Goal: Task Accomplishment & Management: Manage account settings

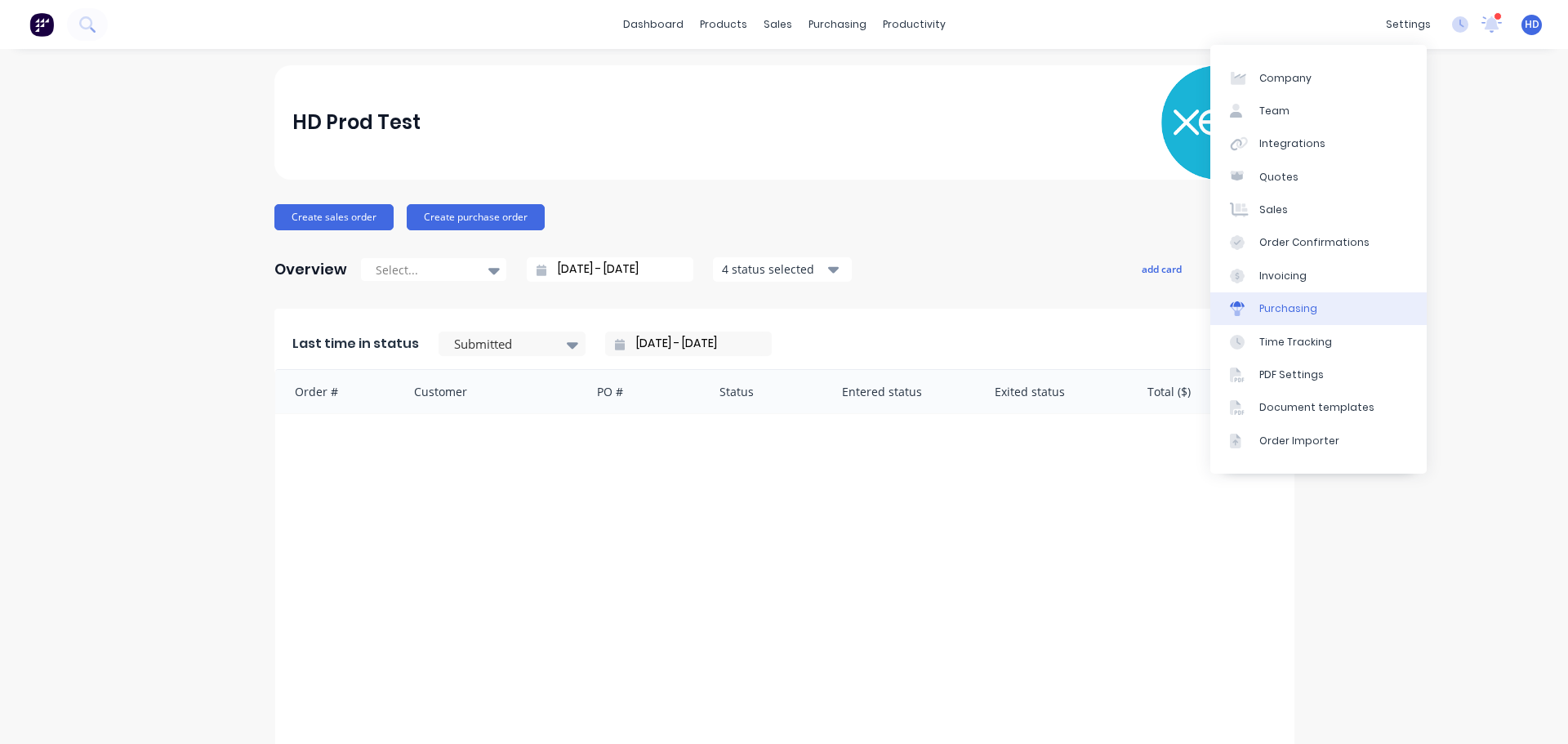
click at [1318, 306] on link "Purchasing" at bounding box center [1319, 308] width 217 height 33
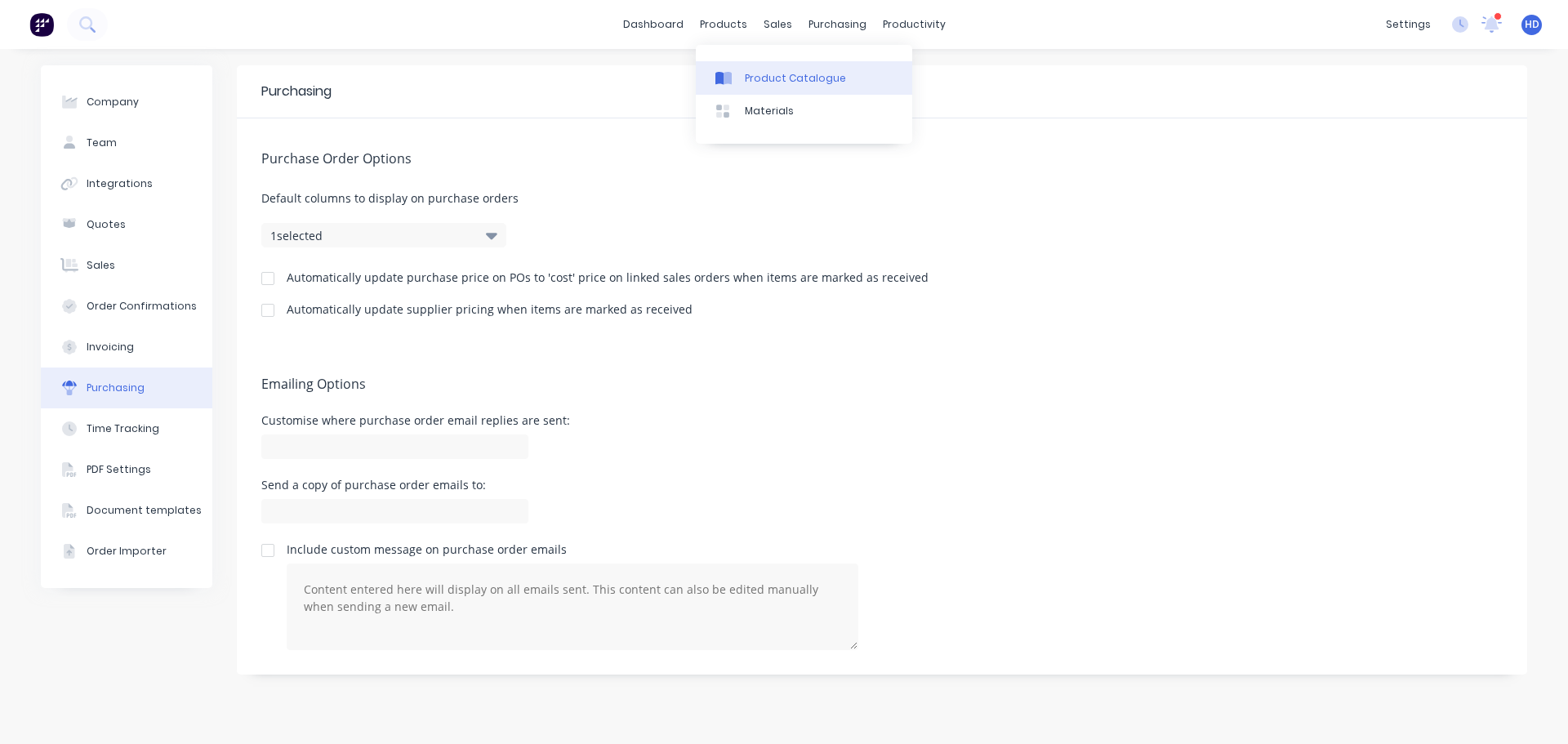
click at [763, 76] on div "Product Catalogue" at bounding box center [796, 78] width 101 height 15
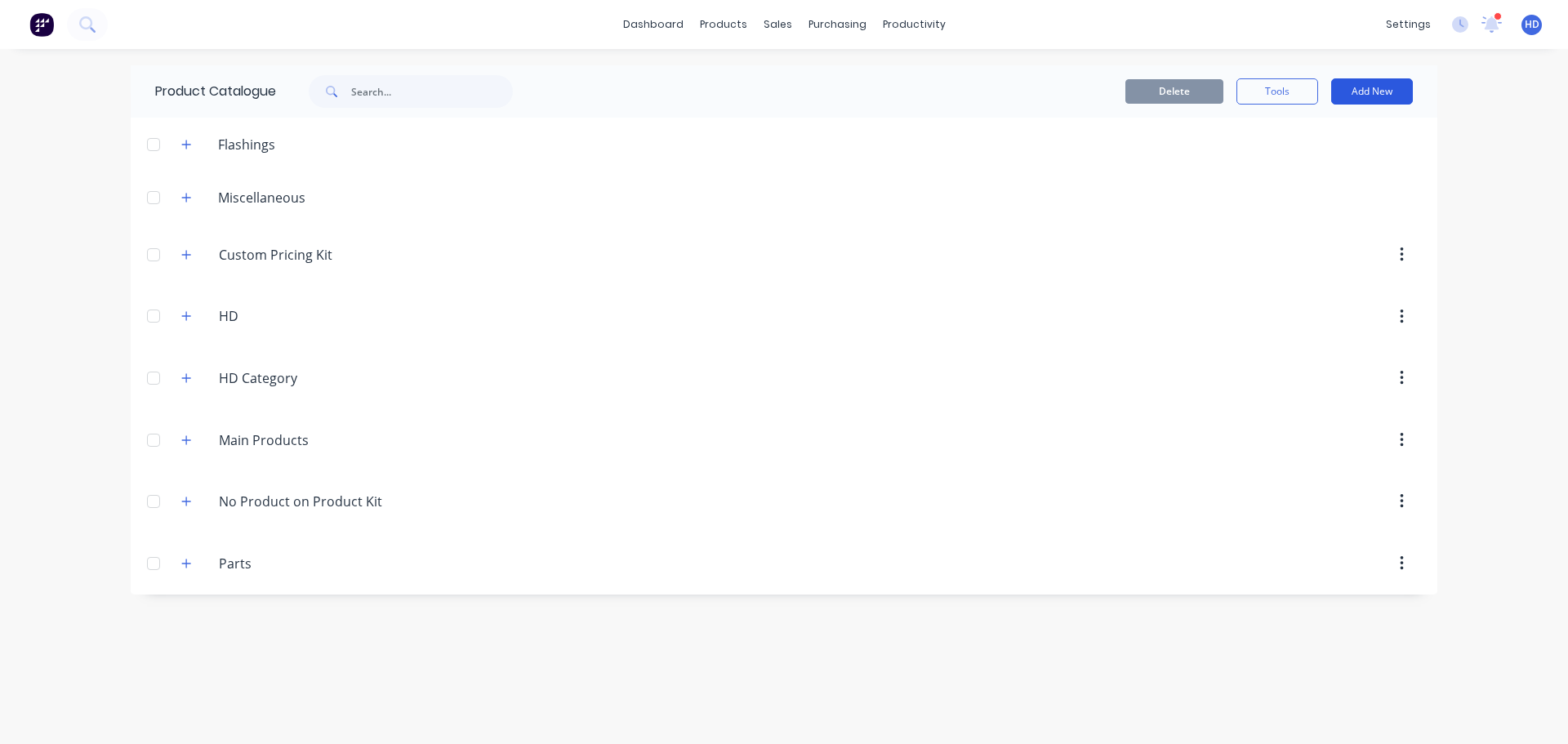
click at [1370, 95] on button "Add New" at bounding box center [1371, 91] width 82 height 26
click at [1350, 131] on div "Category" at bounding box center [1335, 134] width 125 height 24
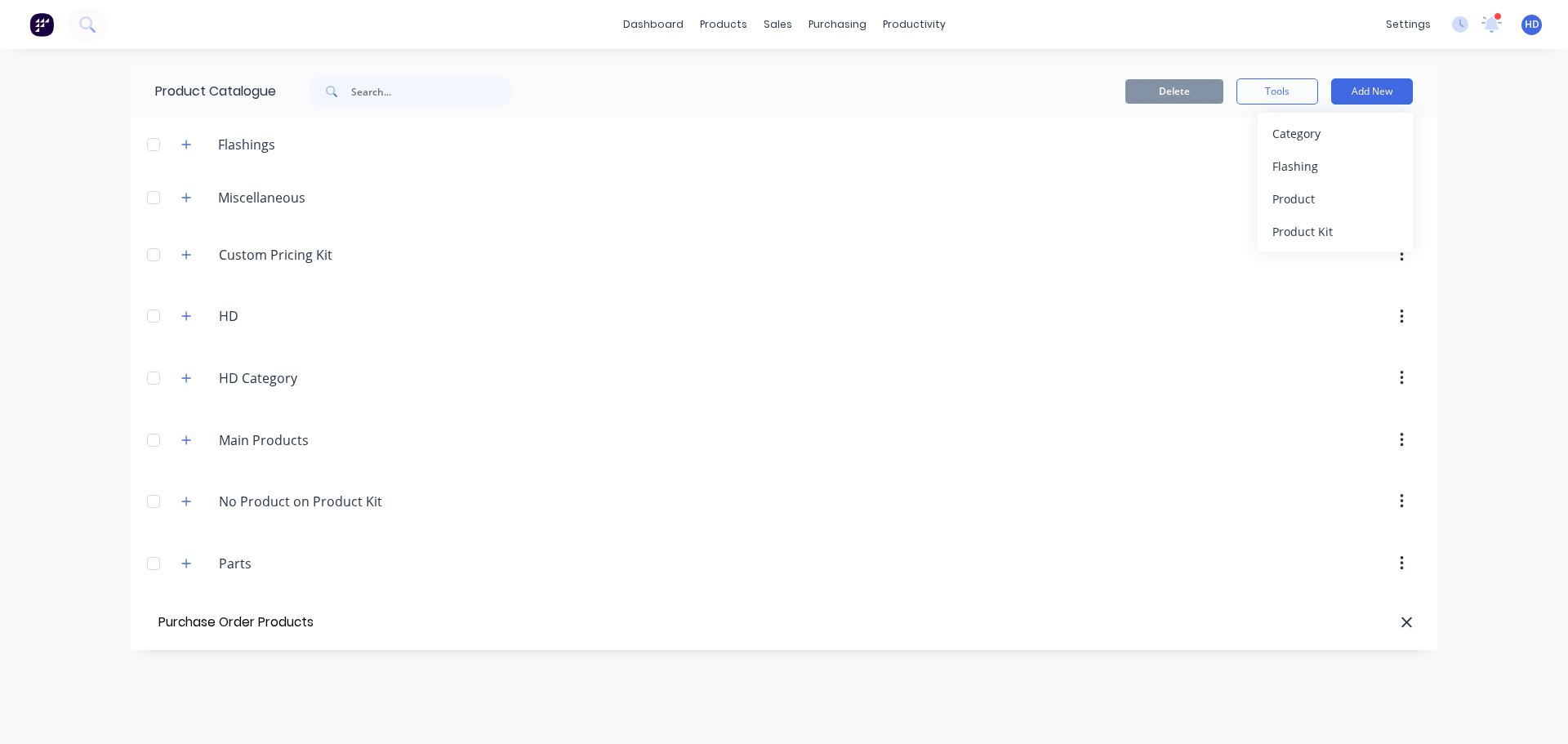
type input "Purchase Order Products"
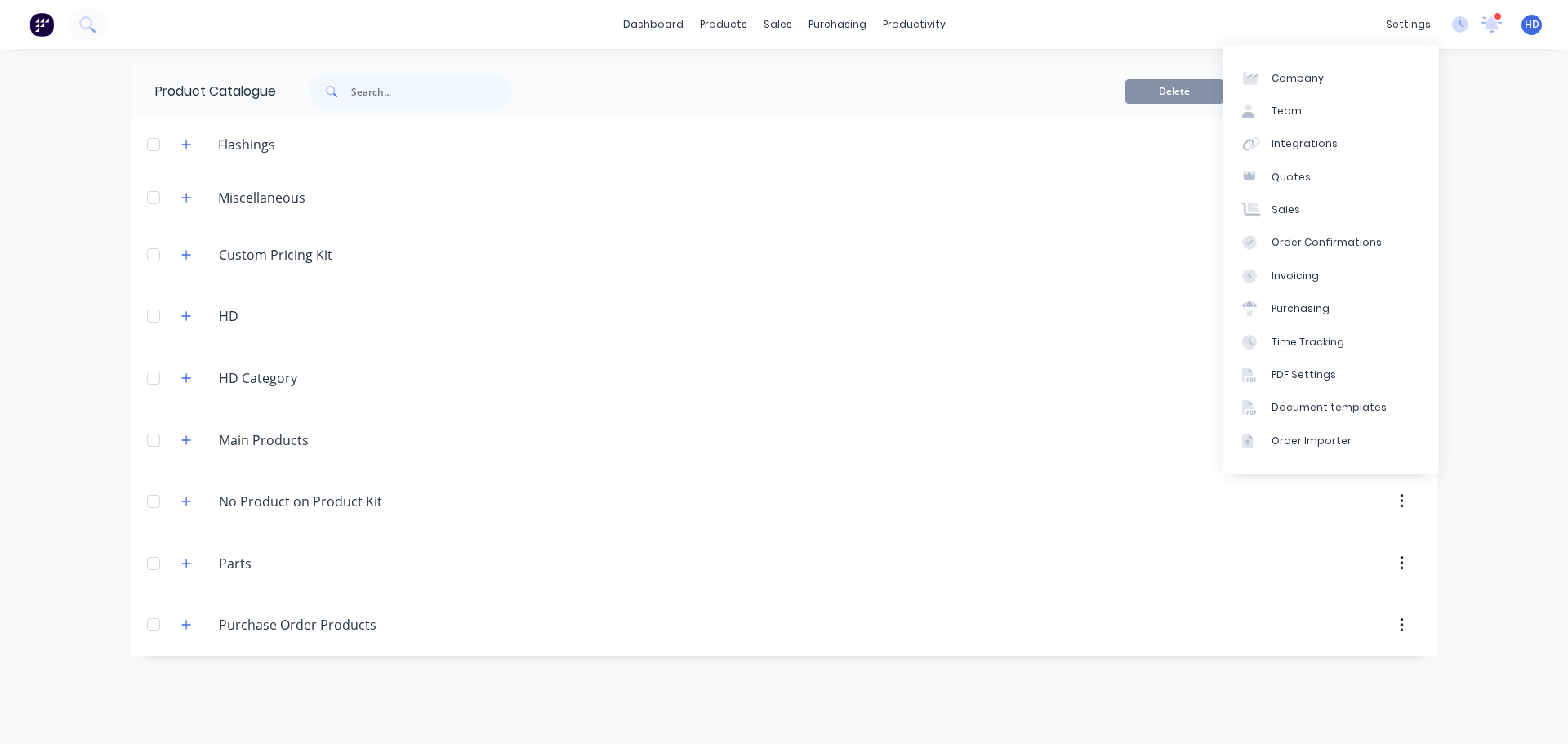
drag, startPoint x: 1522, startPoint y: 127, endPoint x: 1473, endPoint y: 115, distance: 50.4
click at [1516, 125] on div "dashboard products sales purchasing productivity dashboard products Product Cat…" at bounding box center [784, 372] width 1568 height 744
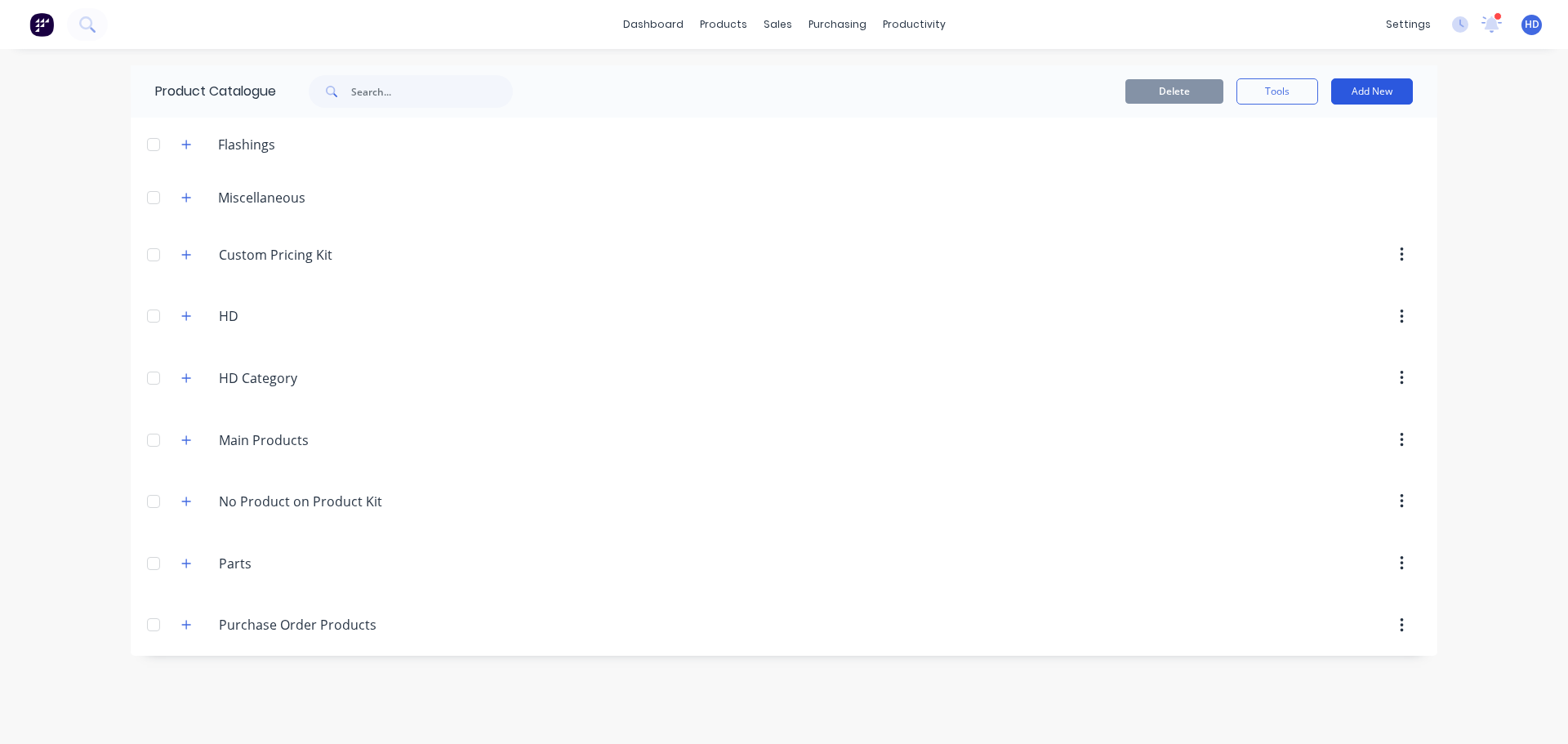
click at [1376, 90] on button "Add New" at bounding box center [1371, 91] width 82 height 26
click at [1363, 196] on div "Product" at bounding box center [1335, 199] width 125 height 24
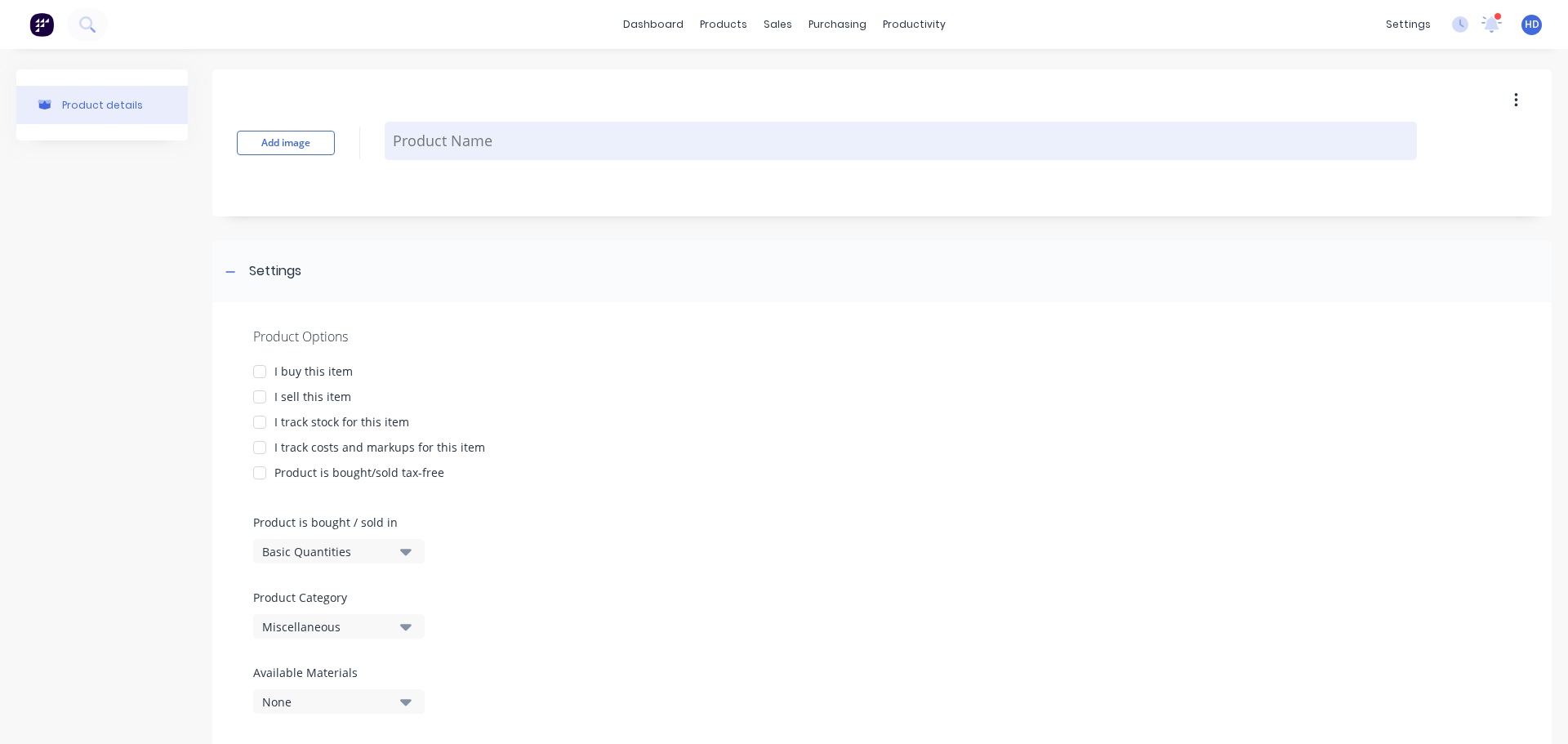
click at [483, 140] on textarea at bounding box center [900, 141] width 1032 height 39
type textarea "x"
type textarea "P"
type textarea "x"
type textarea "Pr"
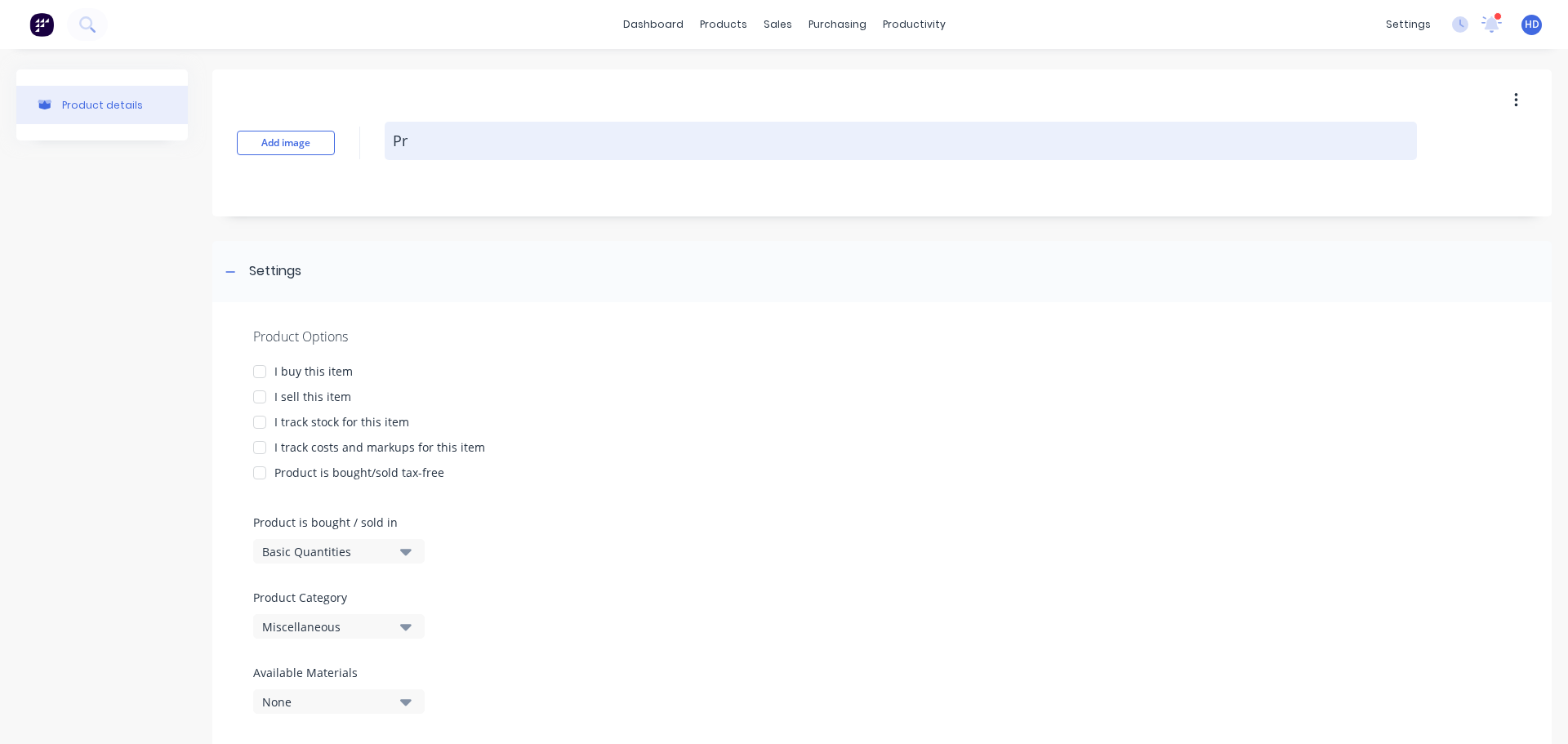
type textarea "x"
type textarea "Pro"
type textarea "x"
type textarea "Prod"
type textarea "x"
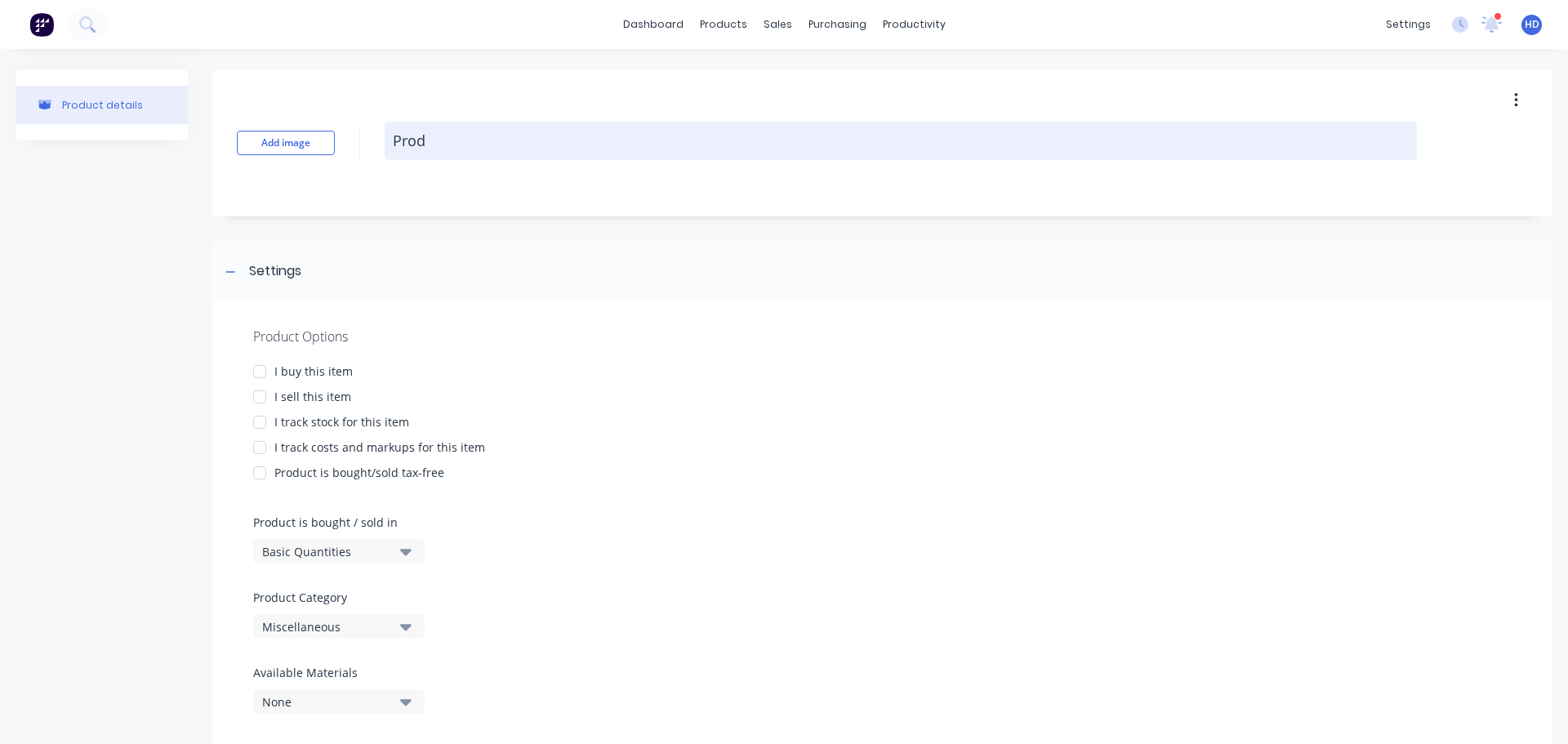
type textarea "Produ"
type textarea "x"
type textarea "Produc"
type textarea "x"
type textarea "Product"
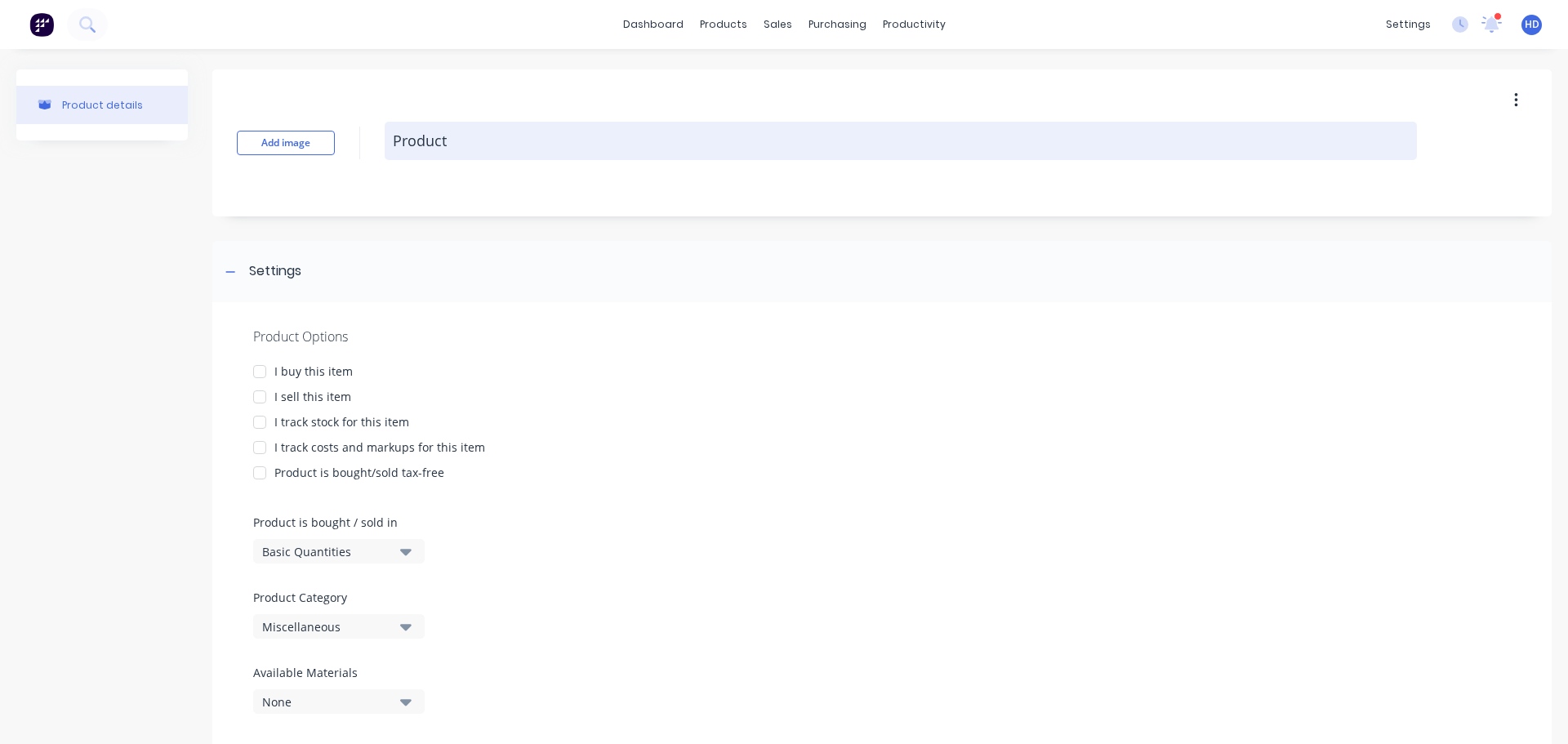
type textarea "x"
type textarea "B"
type textarea "x"
type textarea "Ba"
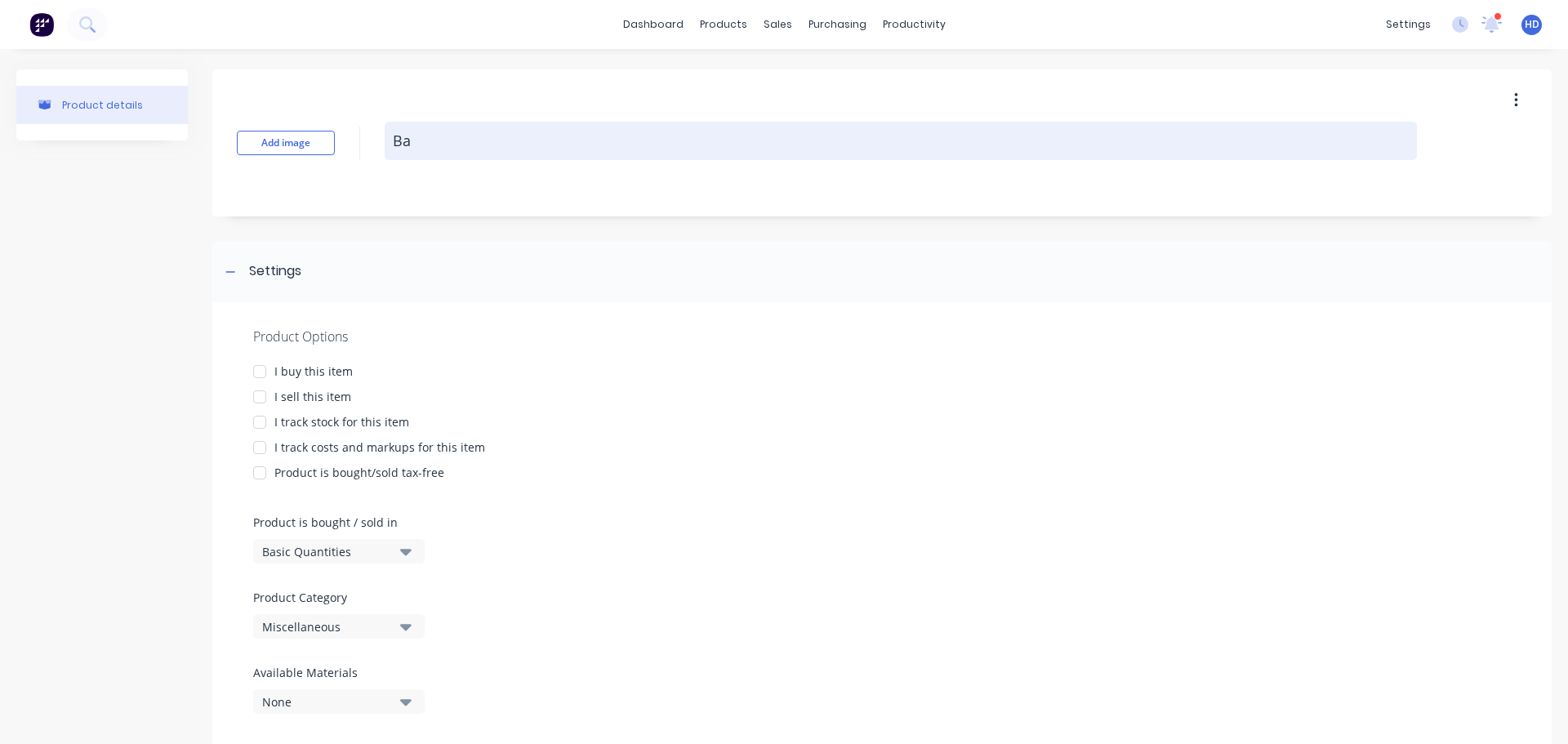
type textarea "x"
type textarea "Bas"
type textarea "x"
type textarea "Basi"
type textarea "x"
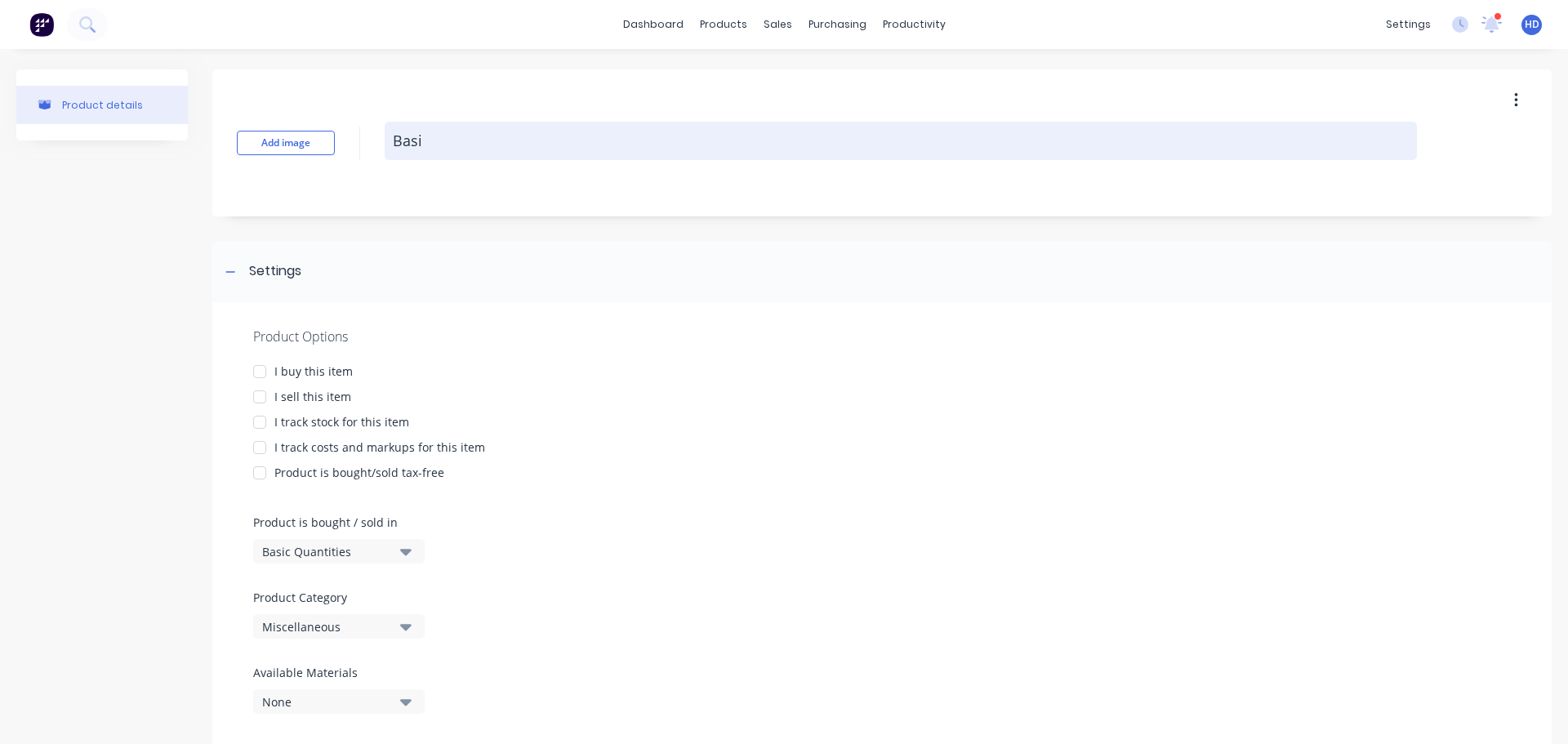
type textarea "Basic"
type textarea "x"
type textarea "Basic"
type textarea "x"
type textarea "B"
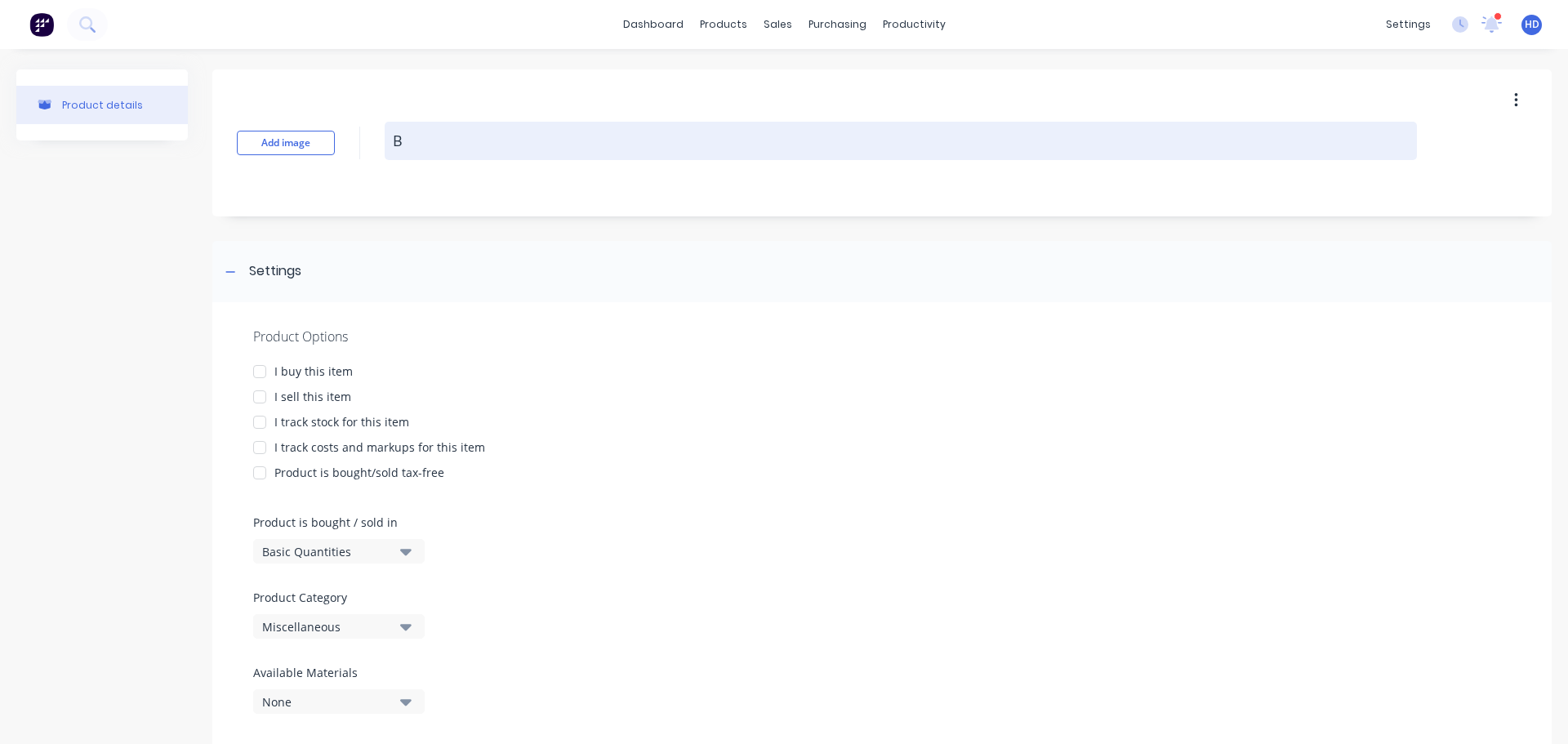
type textarea "x"
type textarea "Ba"
type textarea "x"
type textarea "Bas"
type textarea "x"
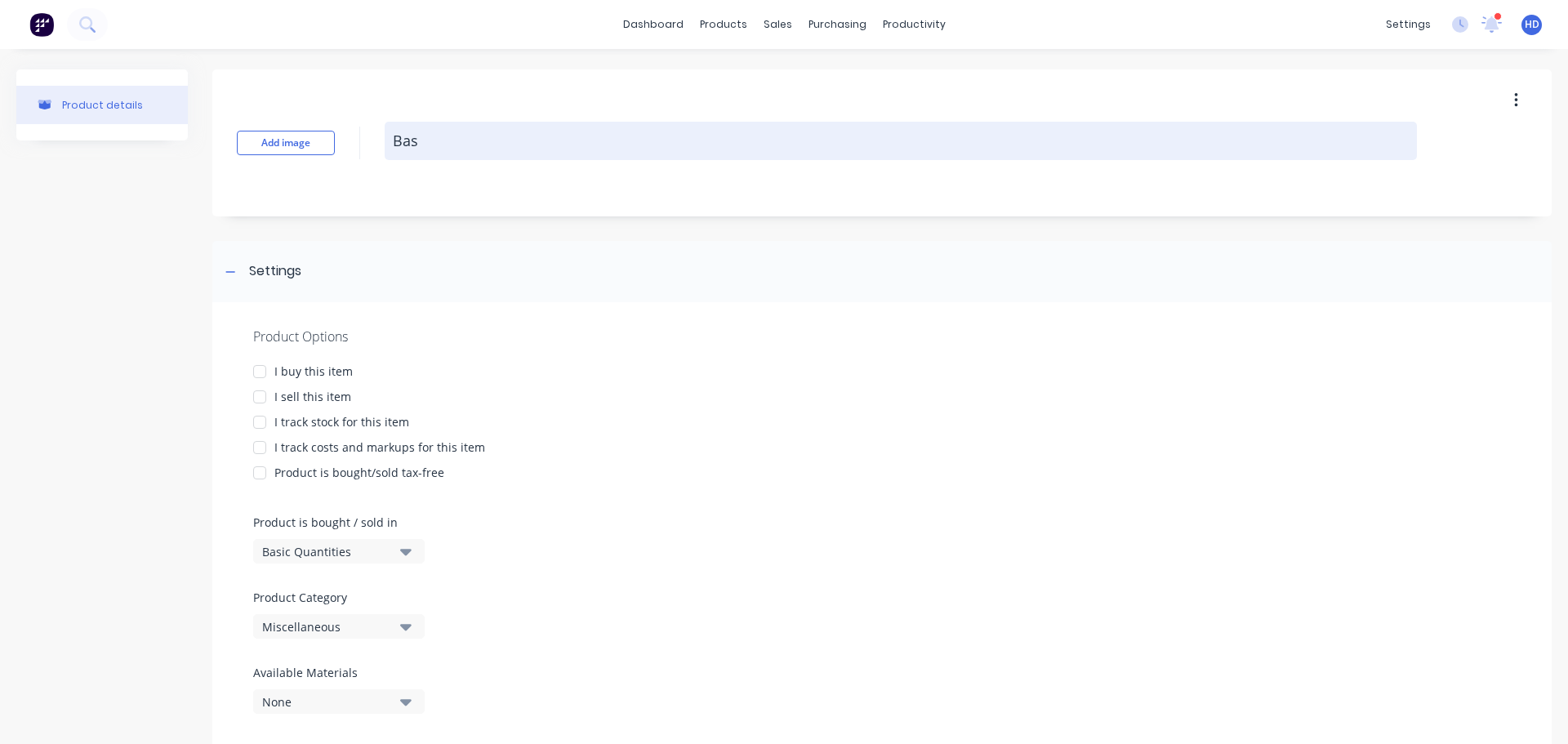
type textarea "Basi"
type textarea "x"
type textarea "Basic"
type textarea "x"
type textarea "Basic"
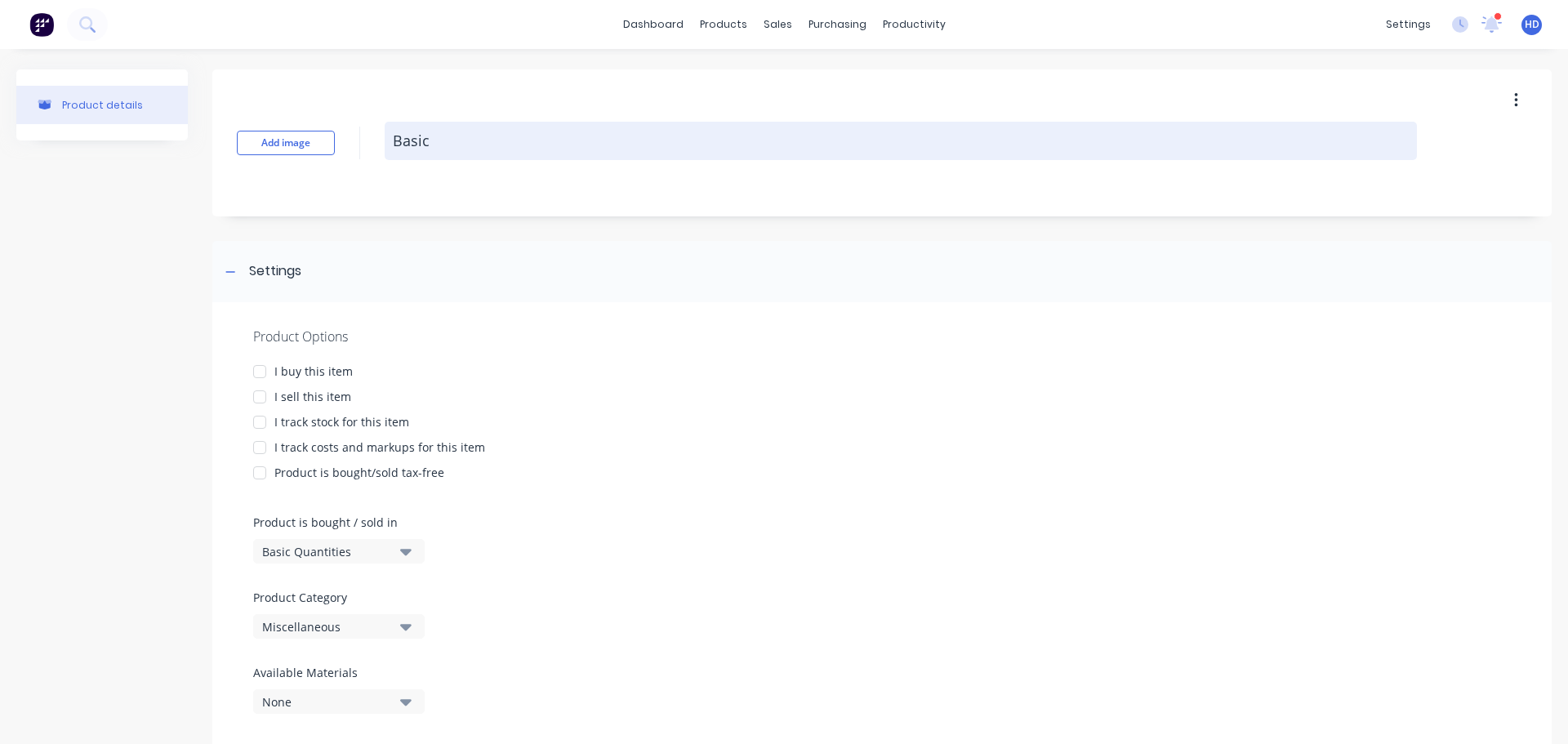
type textarea "x"
type textarea "P"
type textarea "x"
type textarea "PO"
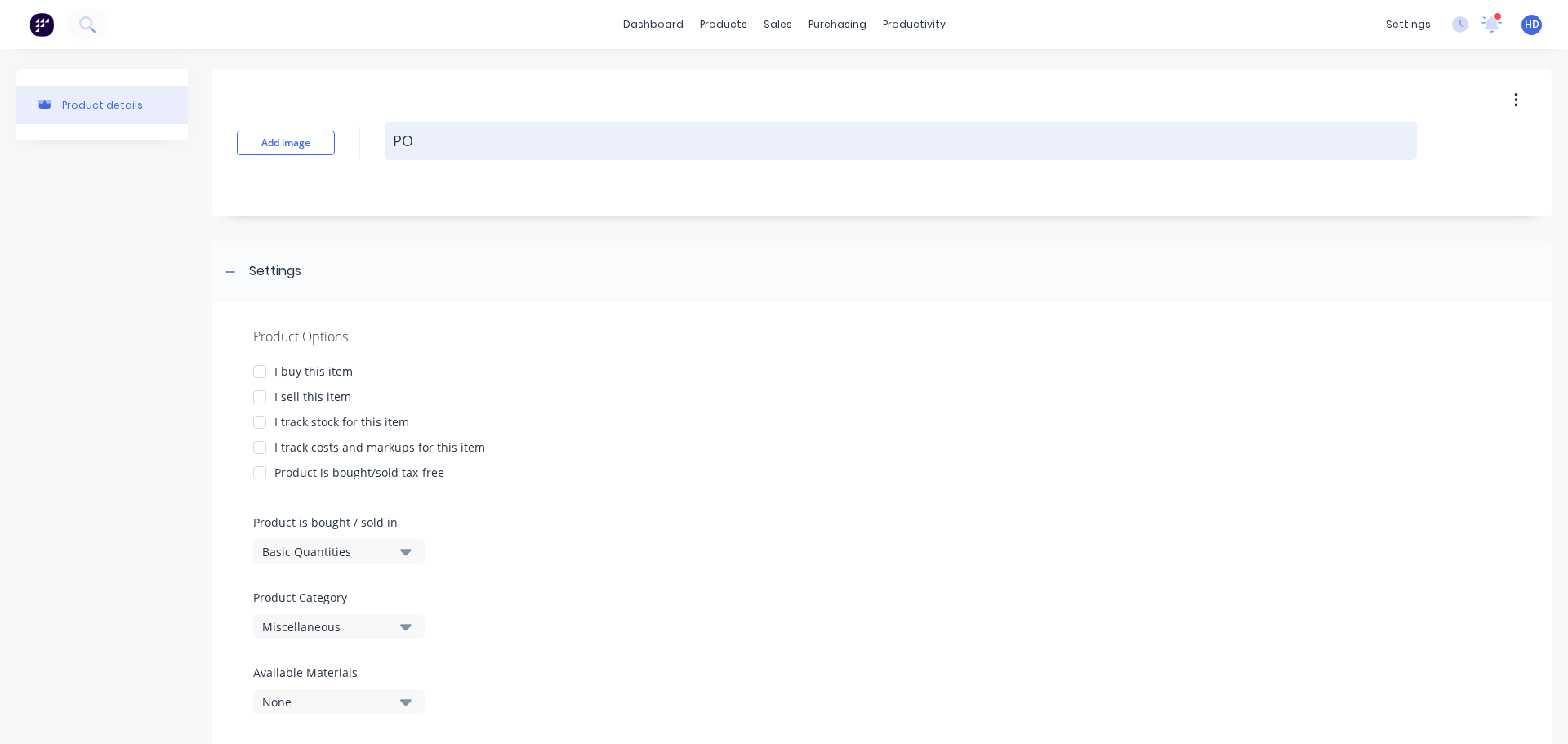
type textarea "x"
type textarea "PO"
type textarea "x"
type textarea "PO -"
type textarea "x"
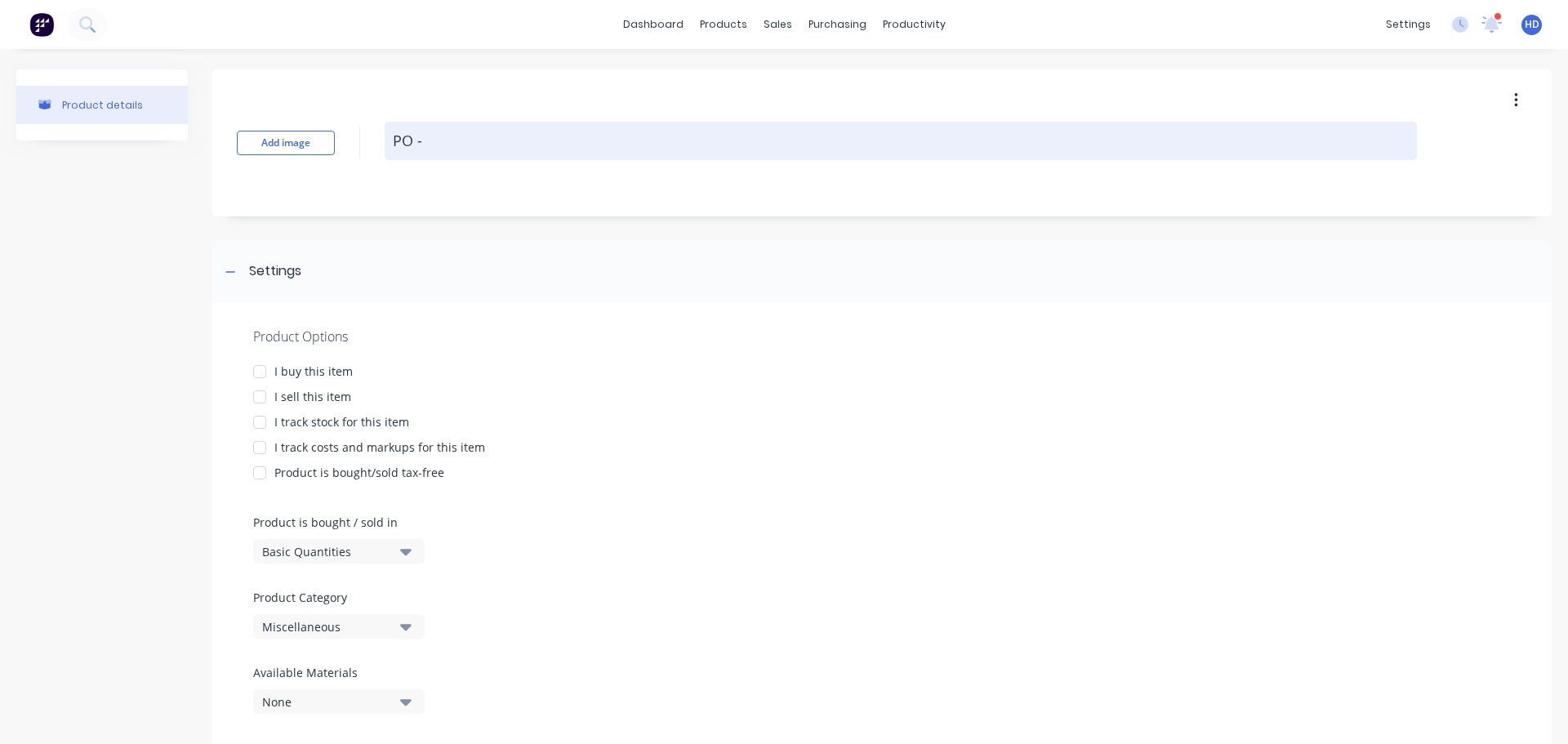
type textarea "PO -"
type textarea "x"
type textarea "PO - B"
type textarea "x"
type textarea "PO - Ba"
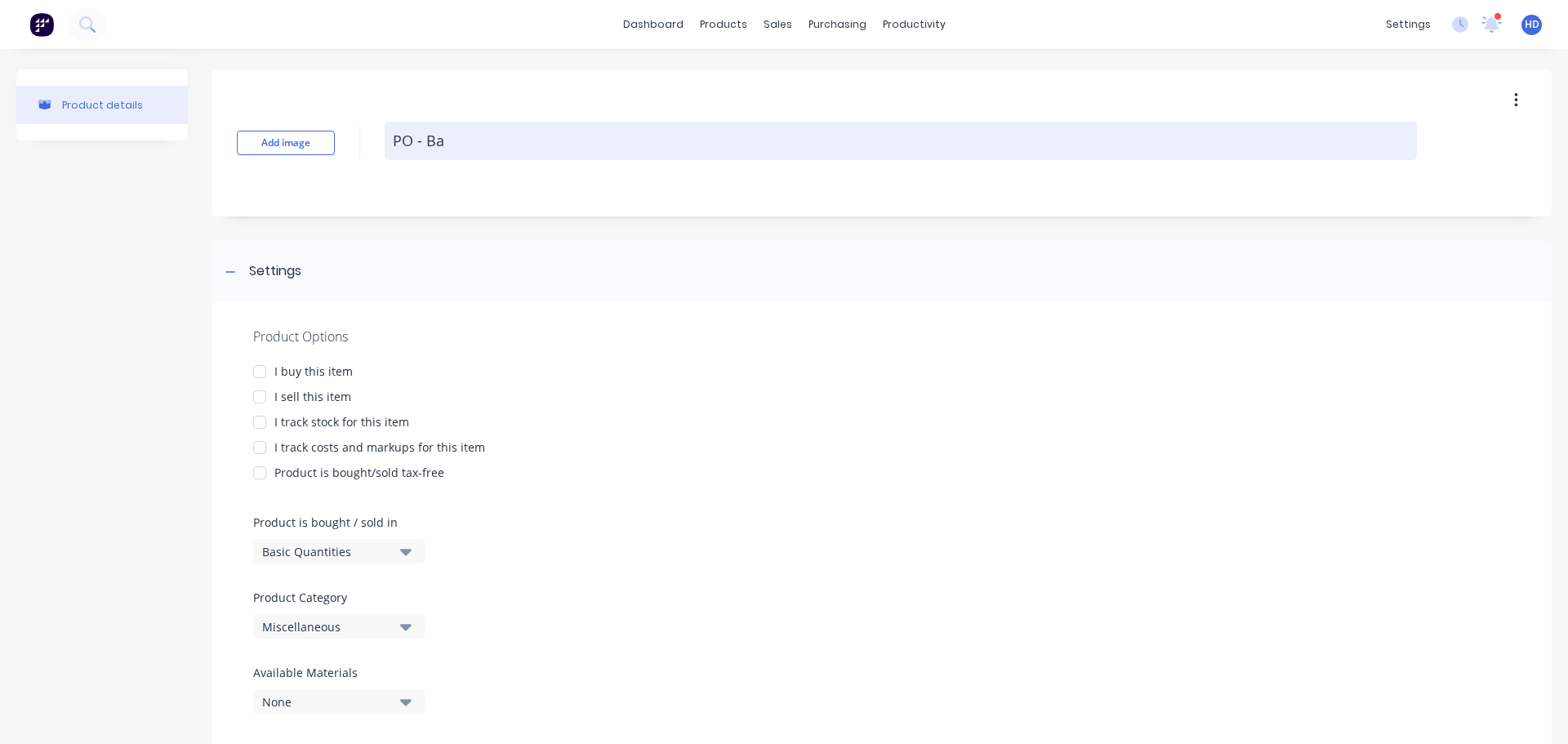
type textarea "x"
type textarea "PO - Bas"
type textarea "x"
type textarea "PO - Basi"
type textarea "x"
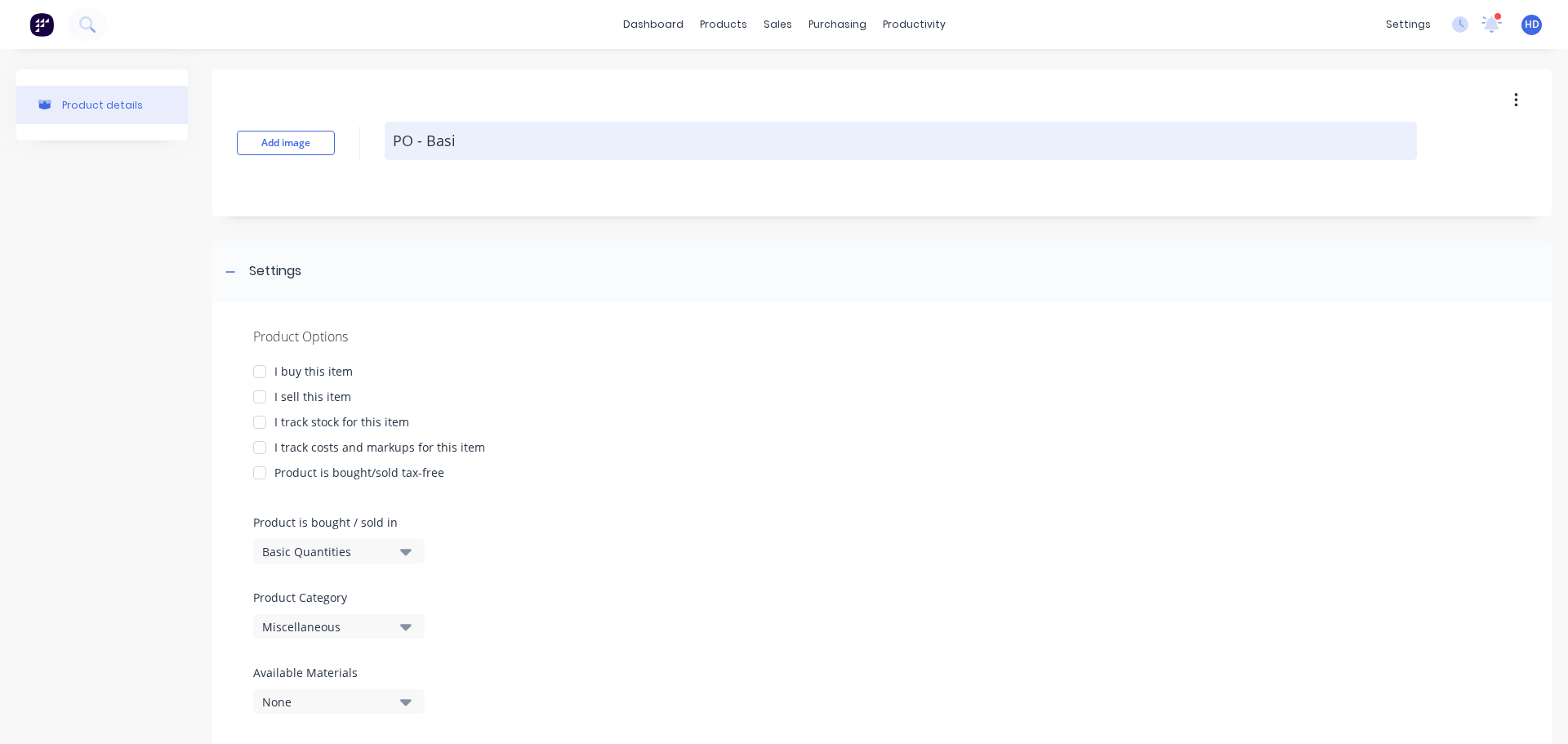
type textarea "PO - Basic"
type textarea "x"
type textarea "PO - Basic"
type textarea "x"
type textarea "PO - Basic P"
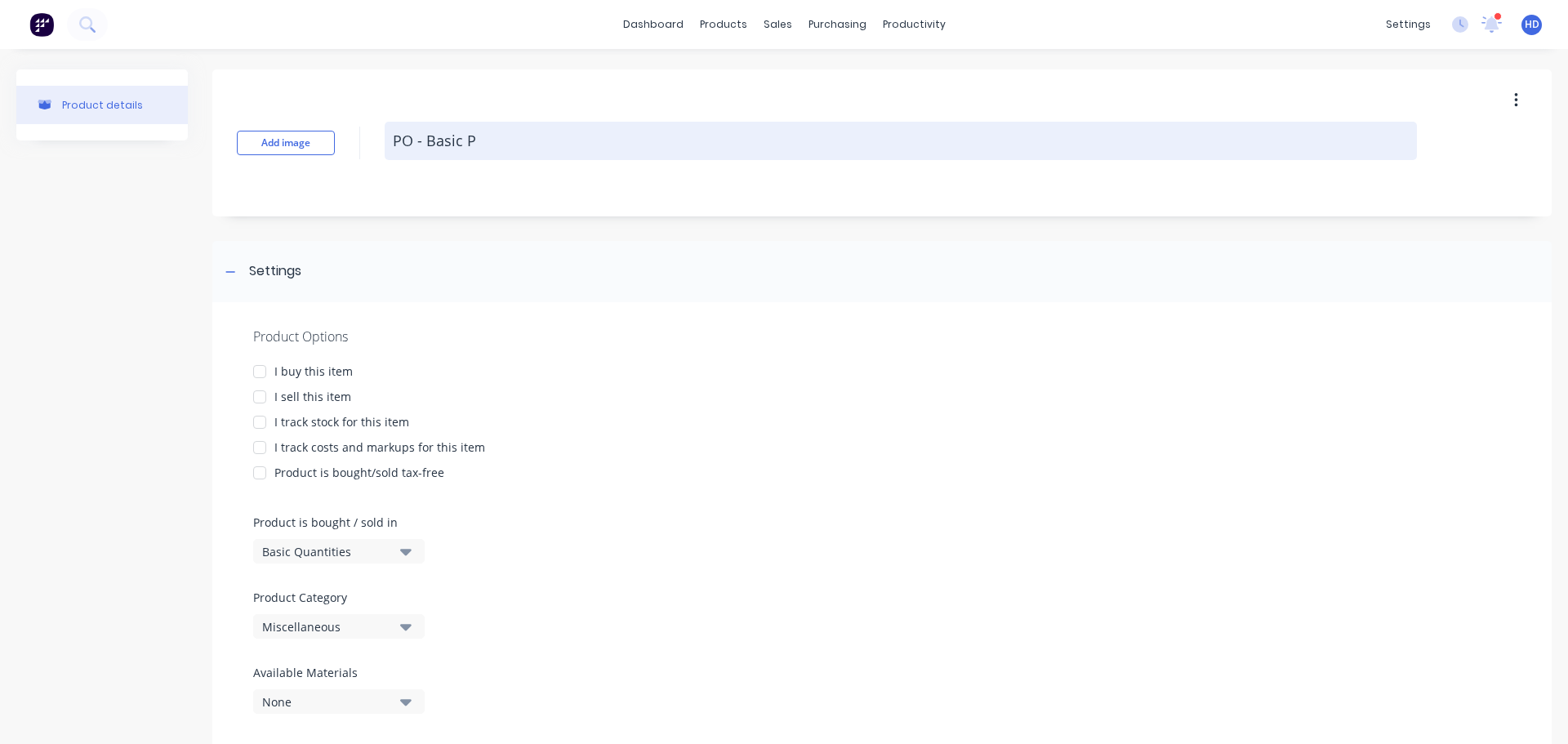
type textarea "x"
type textarea "PO - Basic Pr"
type textarea "x"
type textarea "PO - Basic Pro"
type textarea "x"
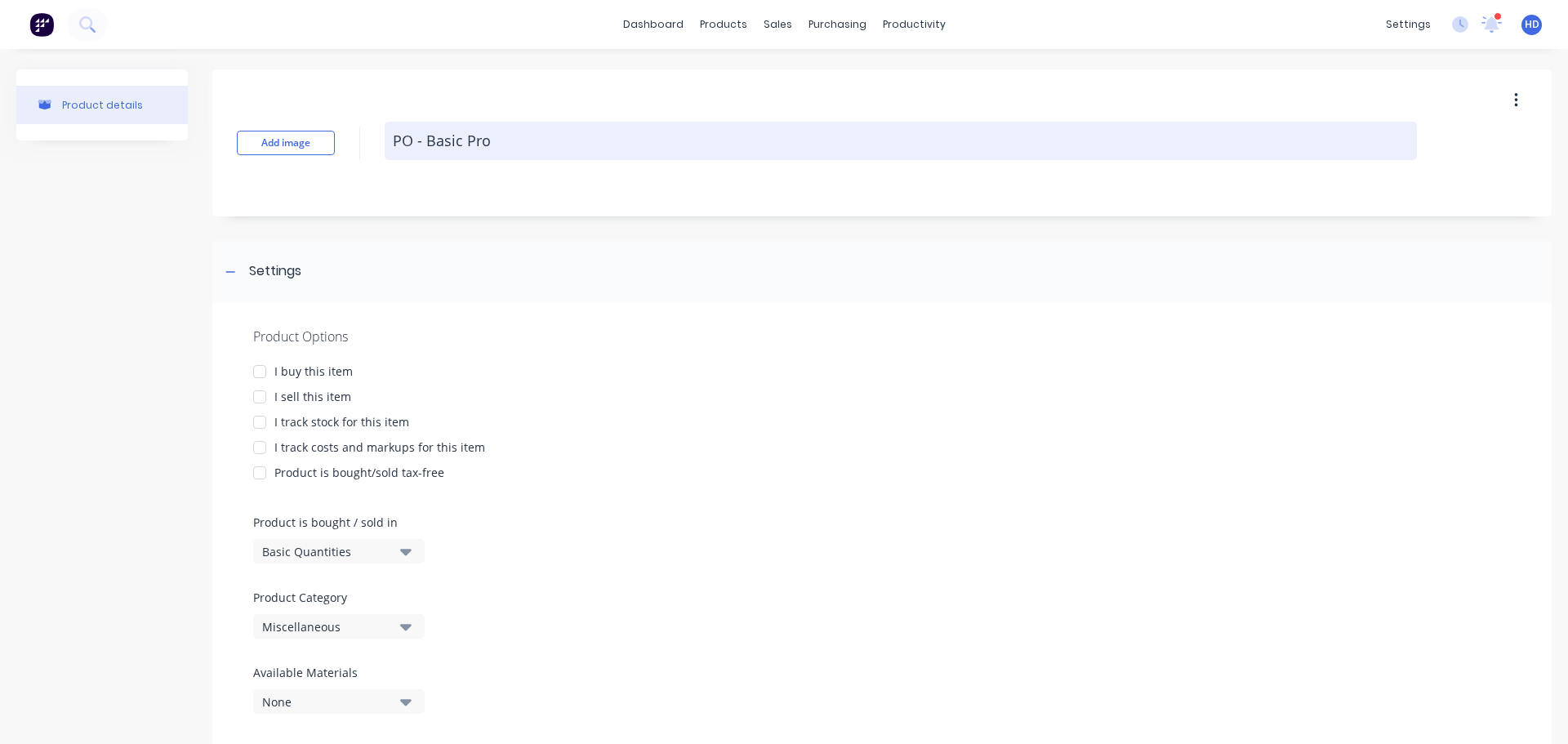
type textarea "PO - Basic Prod"
type textarea "x"
type textarea "PO - Basic Produ"
type textarea "x"
type textarea "PO - Basic Produc"
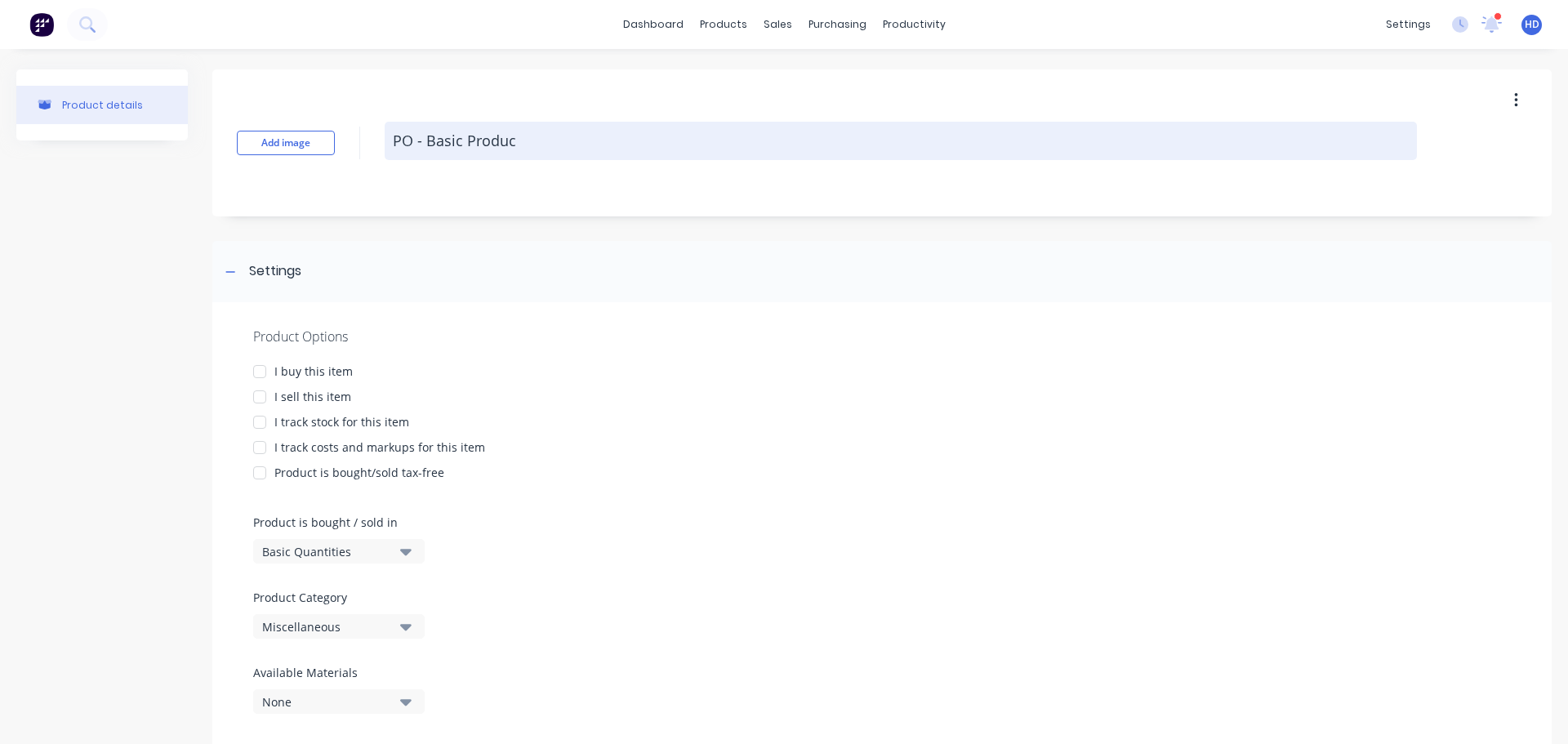
type textarea "x"
type textarea "PO - Basic Product"
type textarea "x"
type textarea "PO - Basic Product"
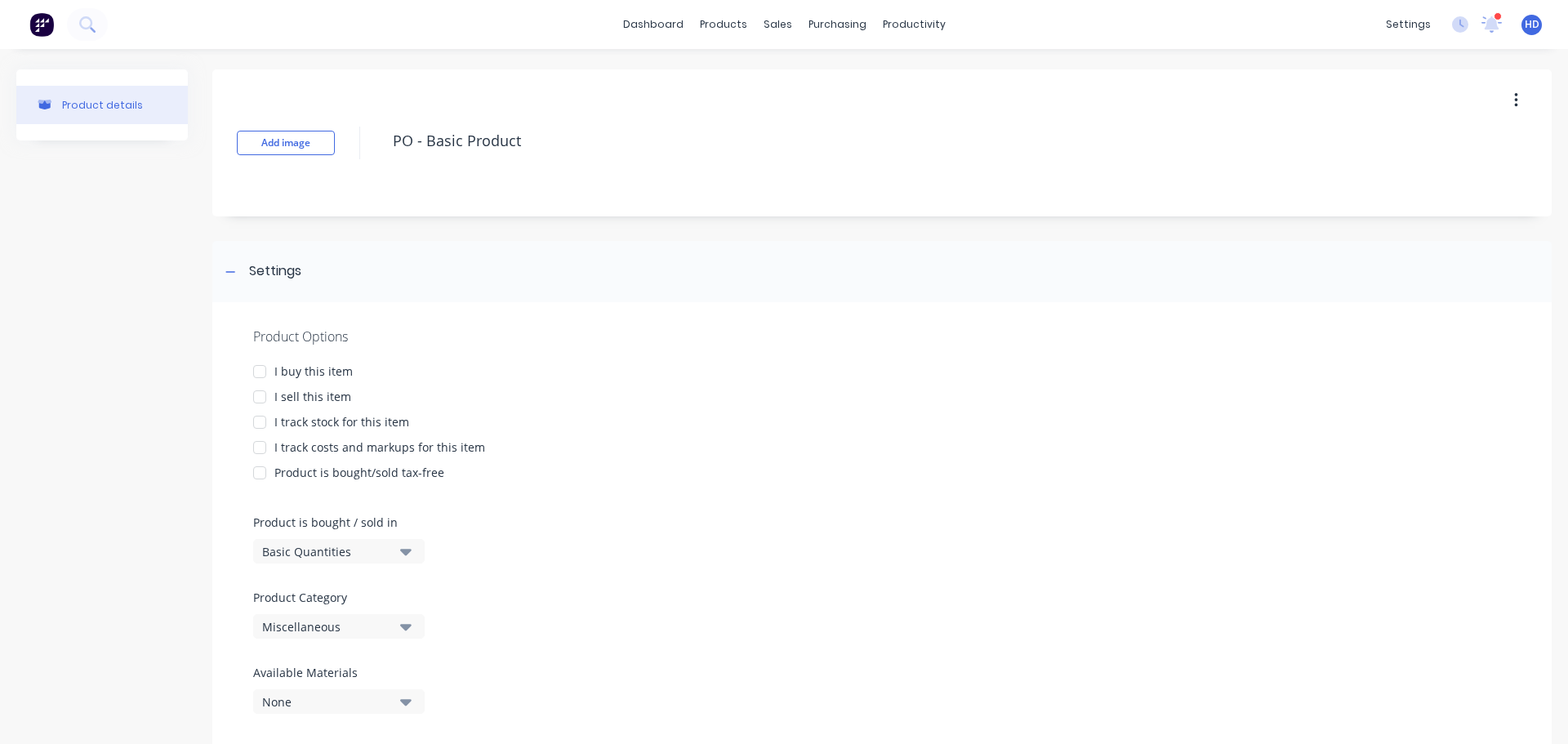
type textarea "x"
type textarea "PO - Basic Product"
type textarea "x"
type textarea "PO - Basic Product"
type textarea "x"
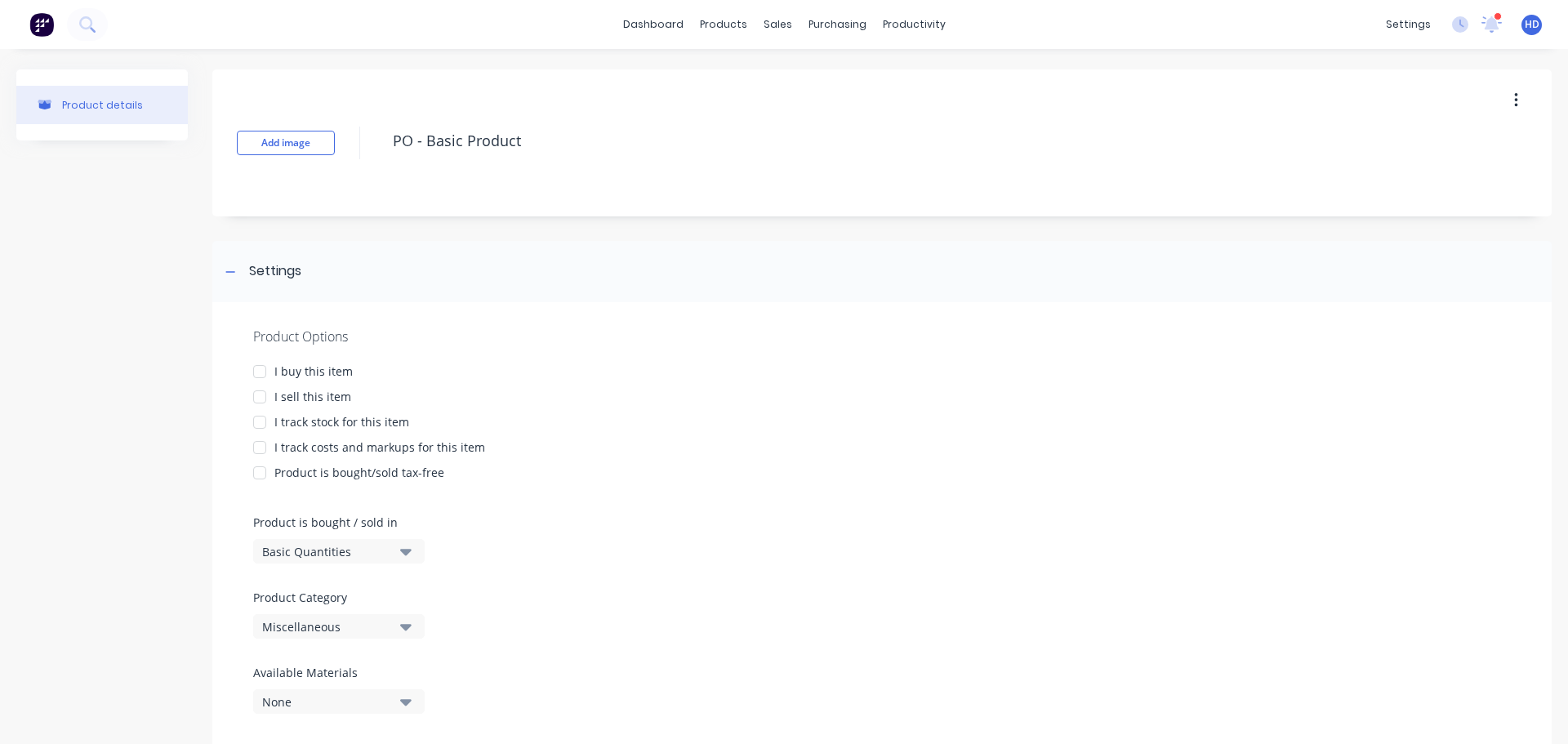
type textarea "PO - Basic Product 9"
type textarea "x"
type textarea "PO - Basic Product"
type textarea "x"
type textarea "PO - Basic Product 0"
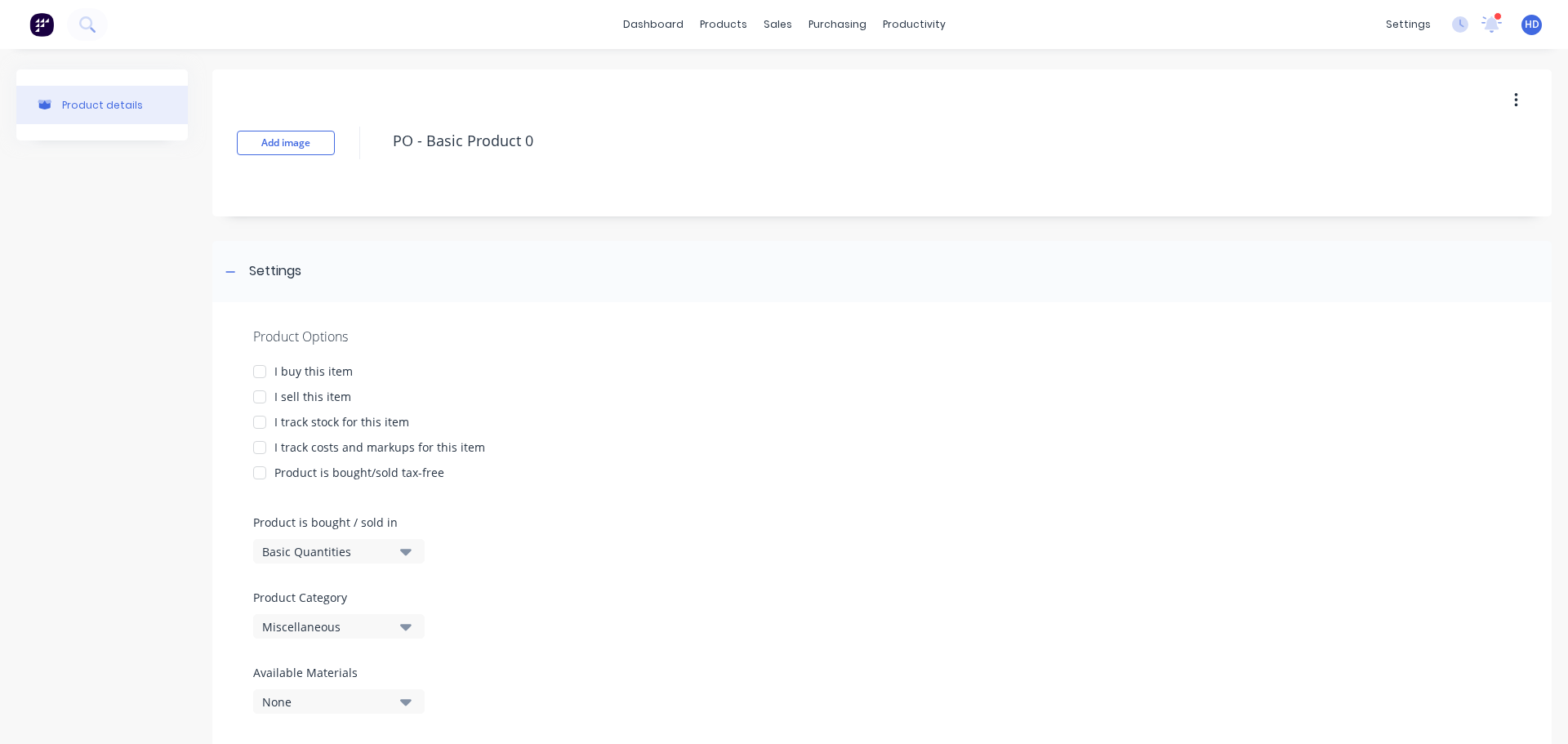
type textarea "x"
type textarea "PO - Basic Product 09"
type textarea "x"
type textarea "PO - Basic Product 090"
type textarea "x"
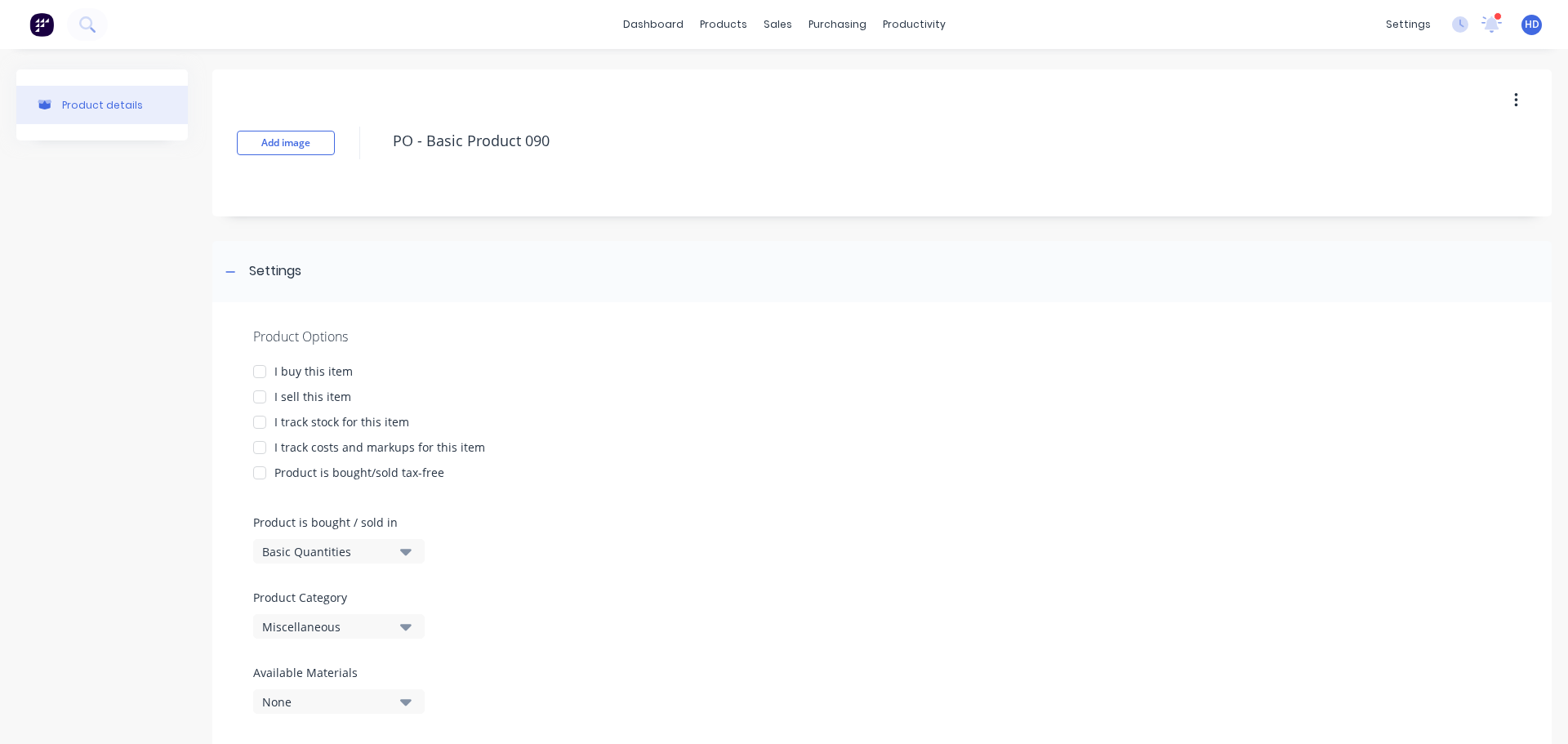
type textarea "PO - Basic Product 0901"
click at [256, 368] on div at bounding box center [259, 371] width 33 height 33
click at [261, 421] on div at bounding box center [259, 422] width 33 height 33
type textarea "x"
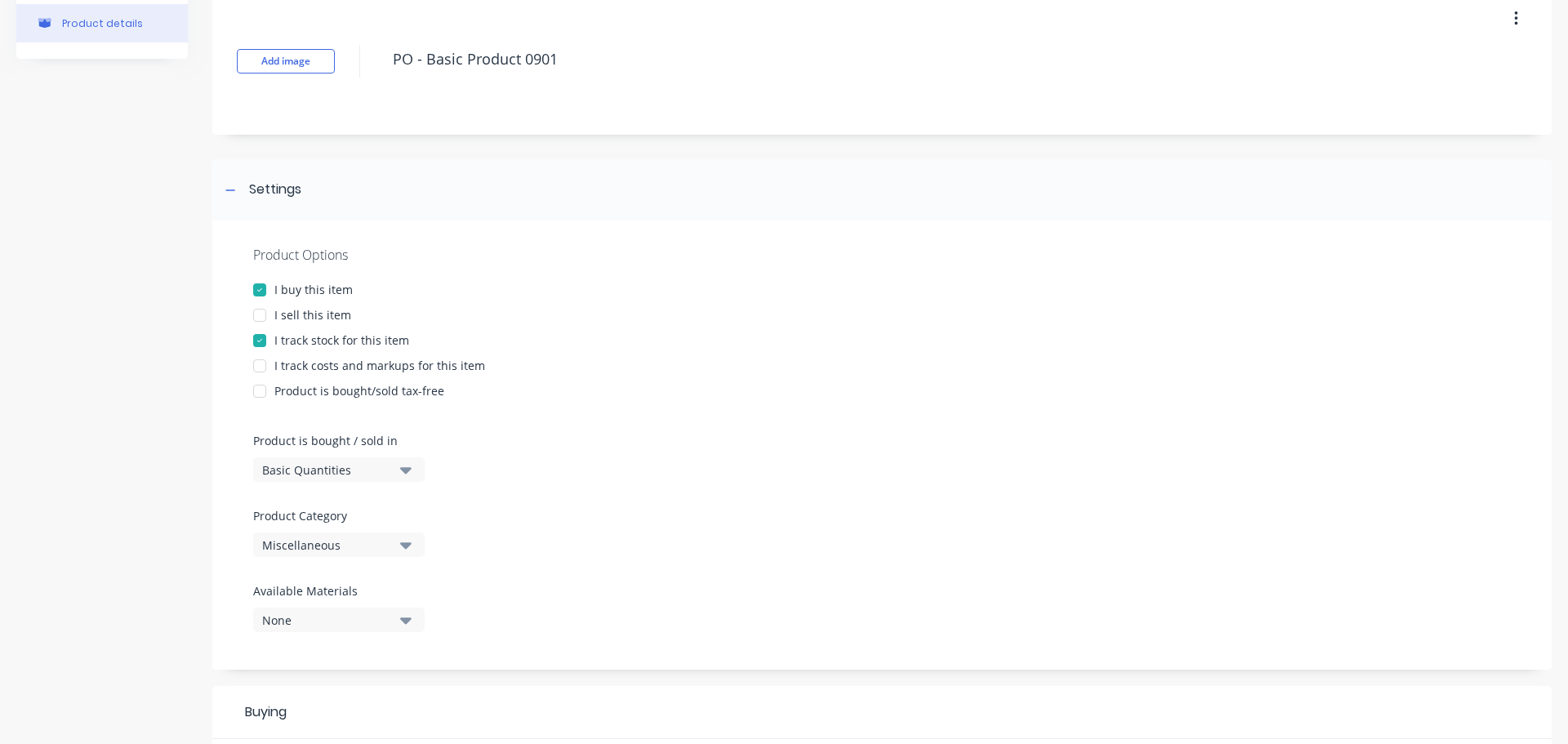
type textarea "PO - Basic Product 0901"
type textarea "x"
type textarea "PO - Basic Product 0901"
click at [344, 543] on div "Miscellaneous" at bounding box center [327, 545] width 131 height 17
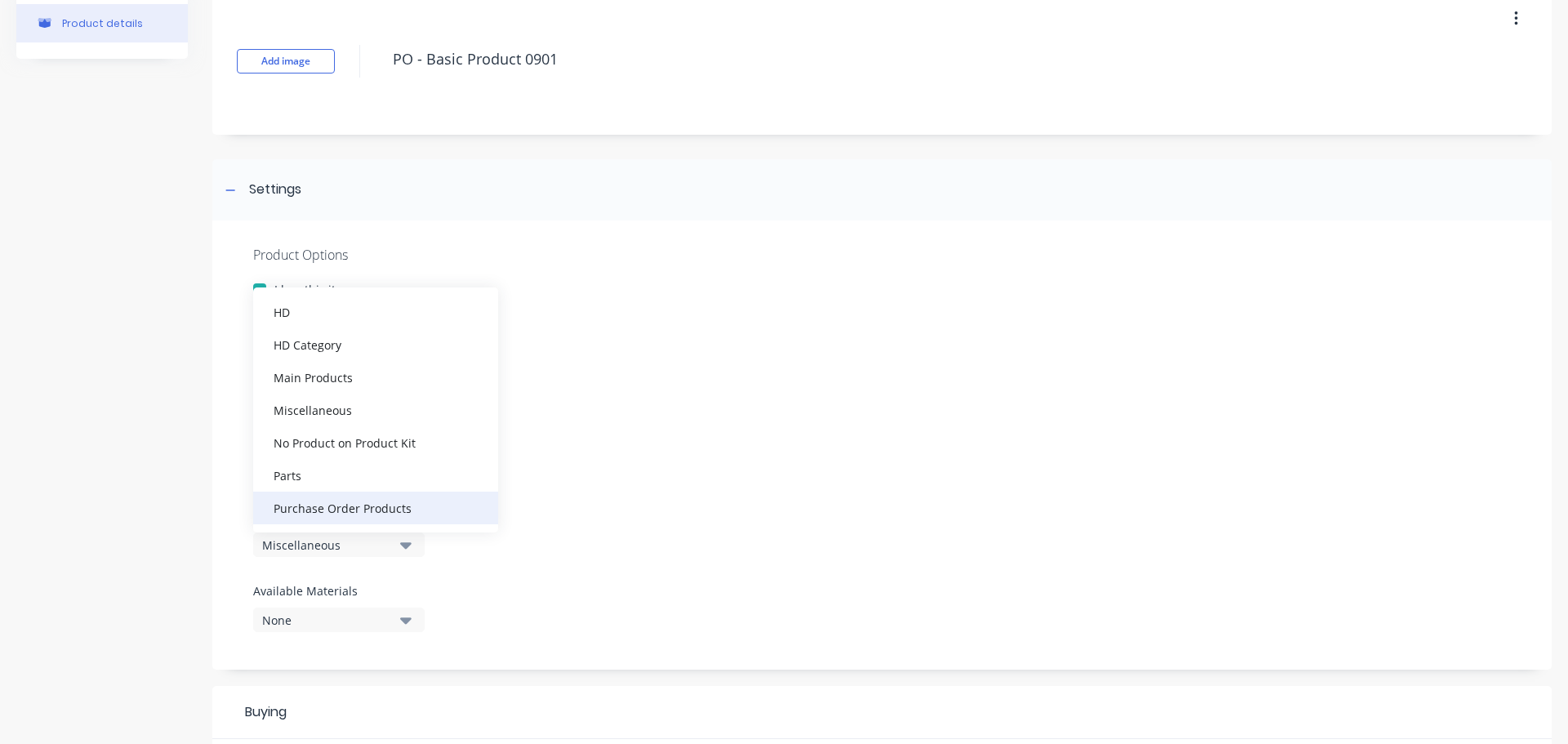
click at [371, 510] on div "Purchase Order Products" at bounding box center [375, 508] width 245 height 33
type textarea "x"
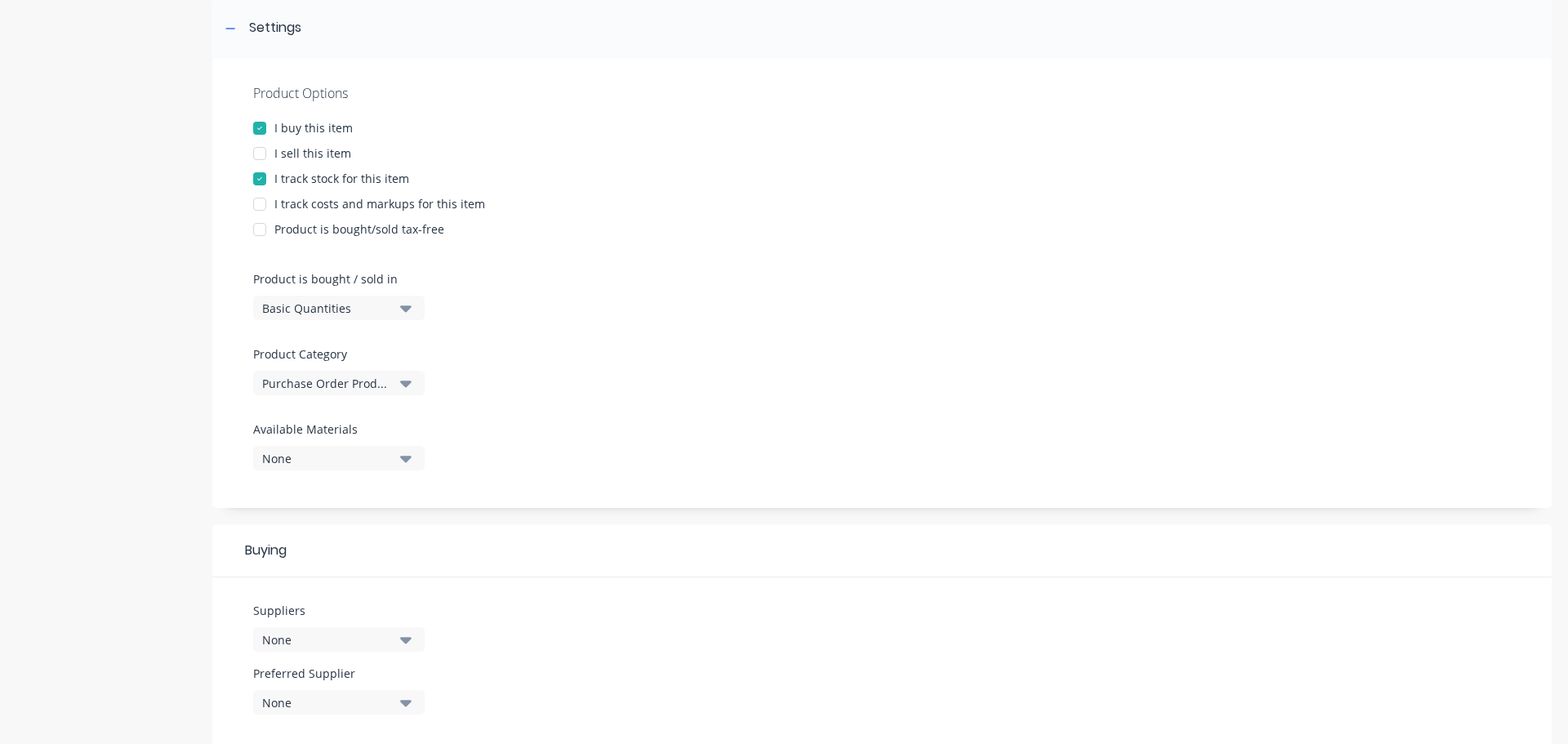
scroll to position [245, 0]
click at [326, 448] on div "None" at bounding box center [327, 457] width 131 height 17
click at [706, 413] on div at bounding box center [882, 412] width 1258 height 12
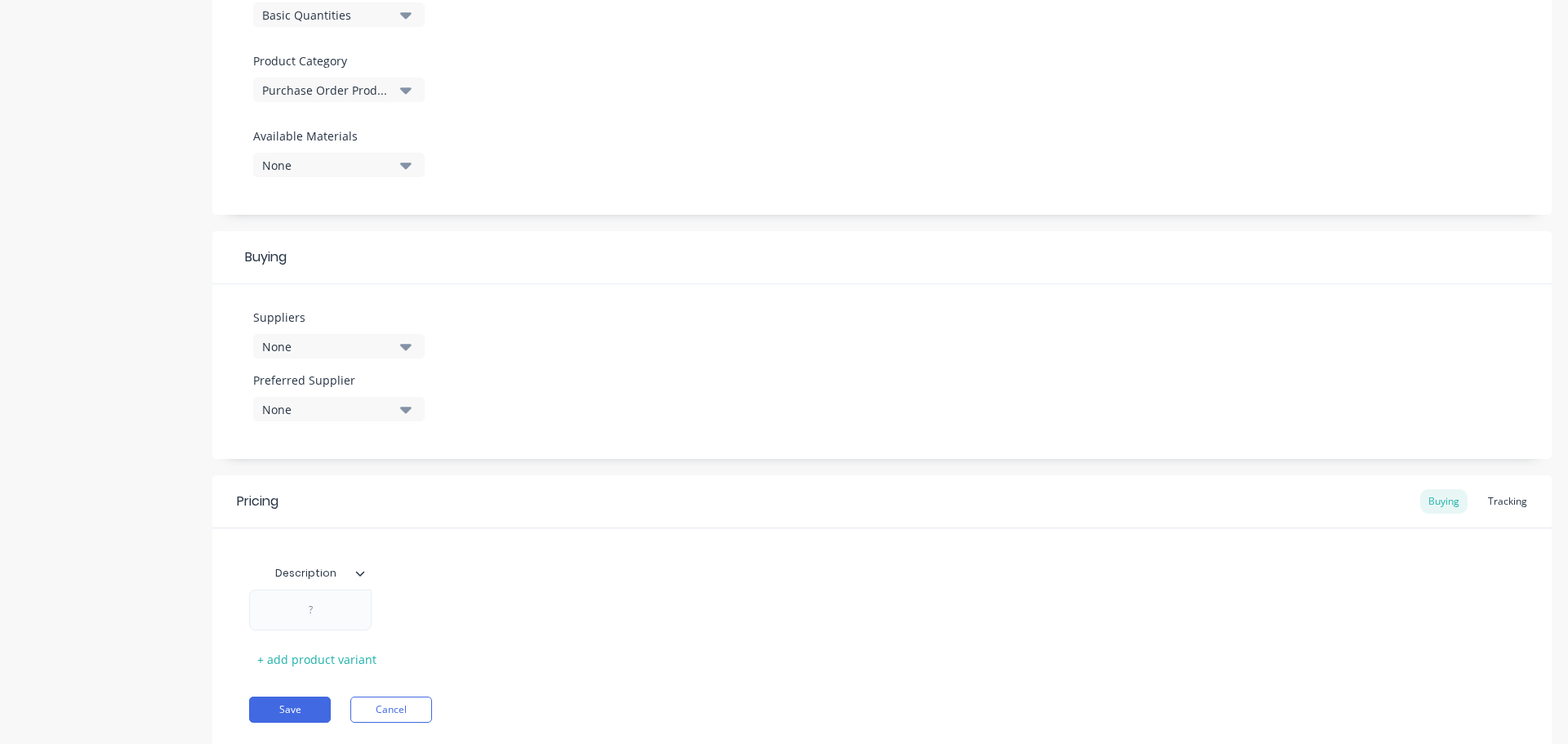
scroll to position [585, 0]
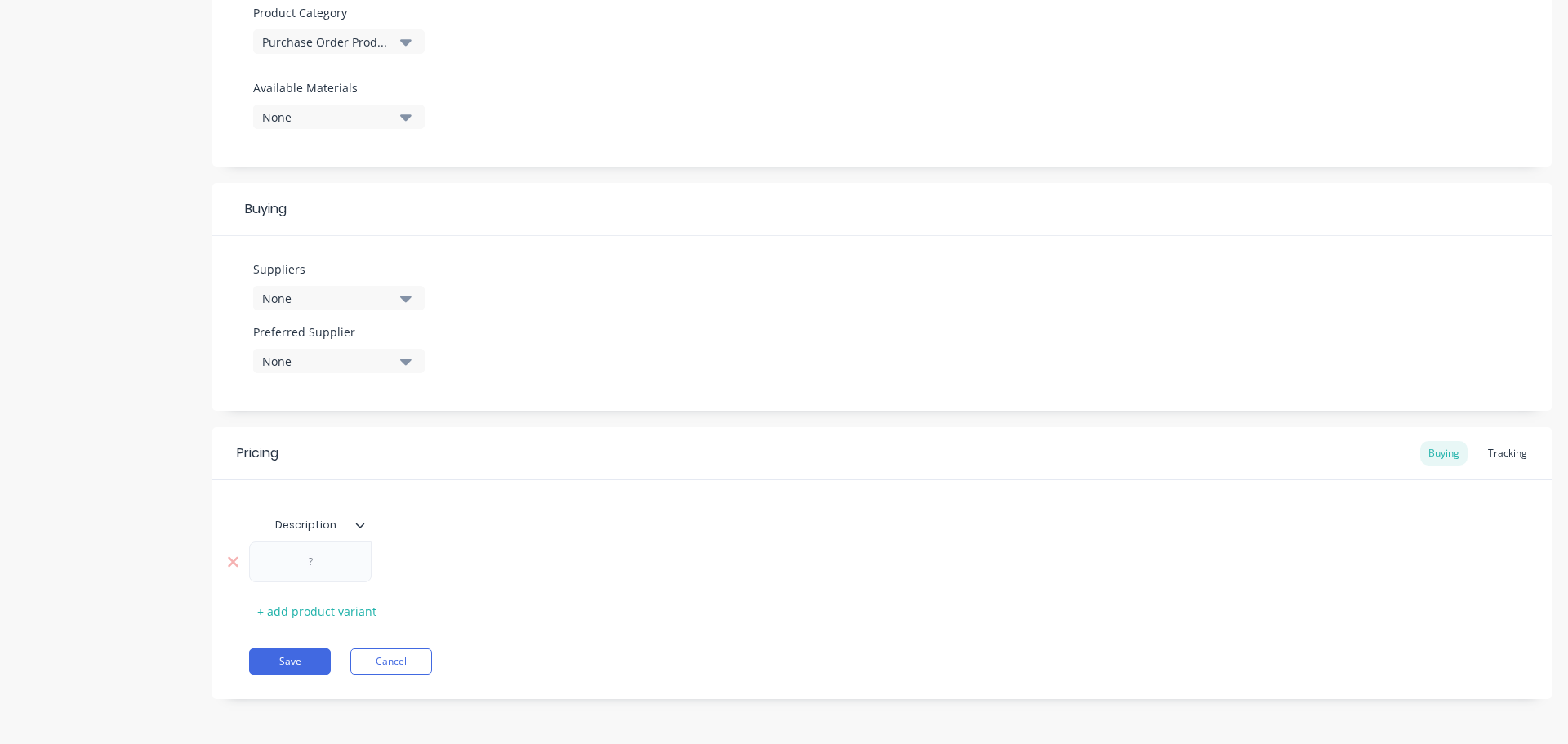
click at [322, 558] on div at bounding box center [310, 562] width 82 height 21
click at [581, 525] on div "Description 100 + add product variant" at bounding box center [882, 566] width 1266 height 115
click at [1500, 454] on div "Tracking" at bounding box center [1507, 453] width 56 height 25
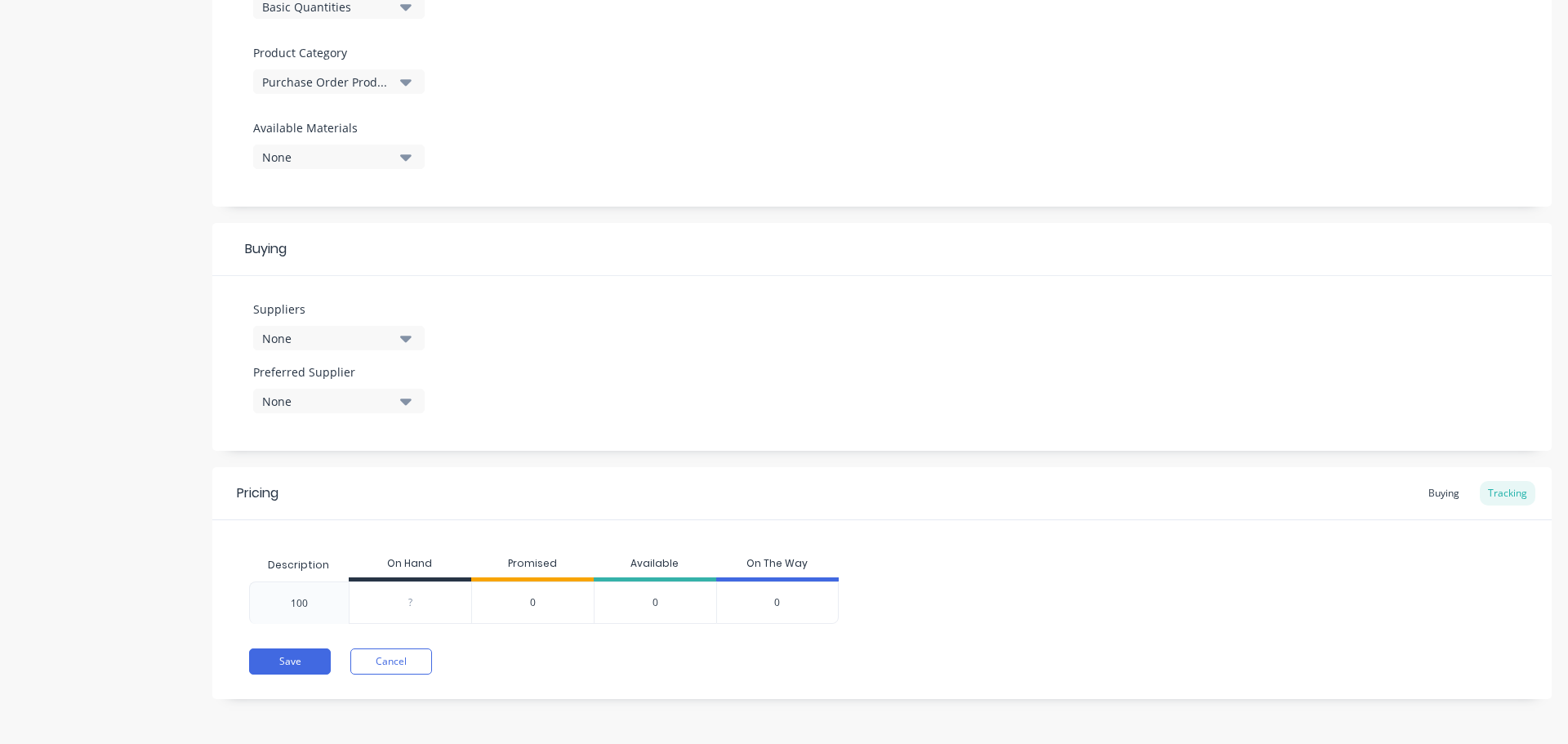
scroll to position [545, 0]
click at [1426, 491] on div "Buying" at bounding box center [1443, 493] width 47 height 25
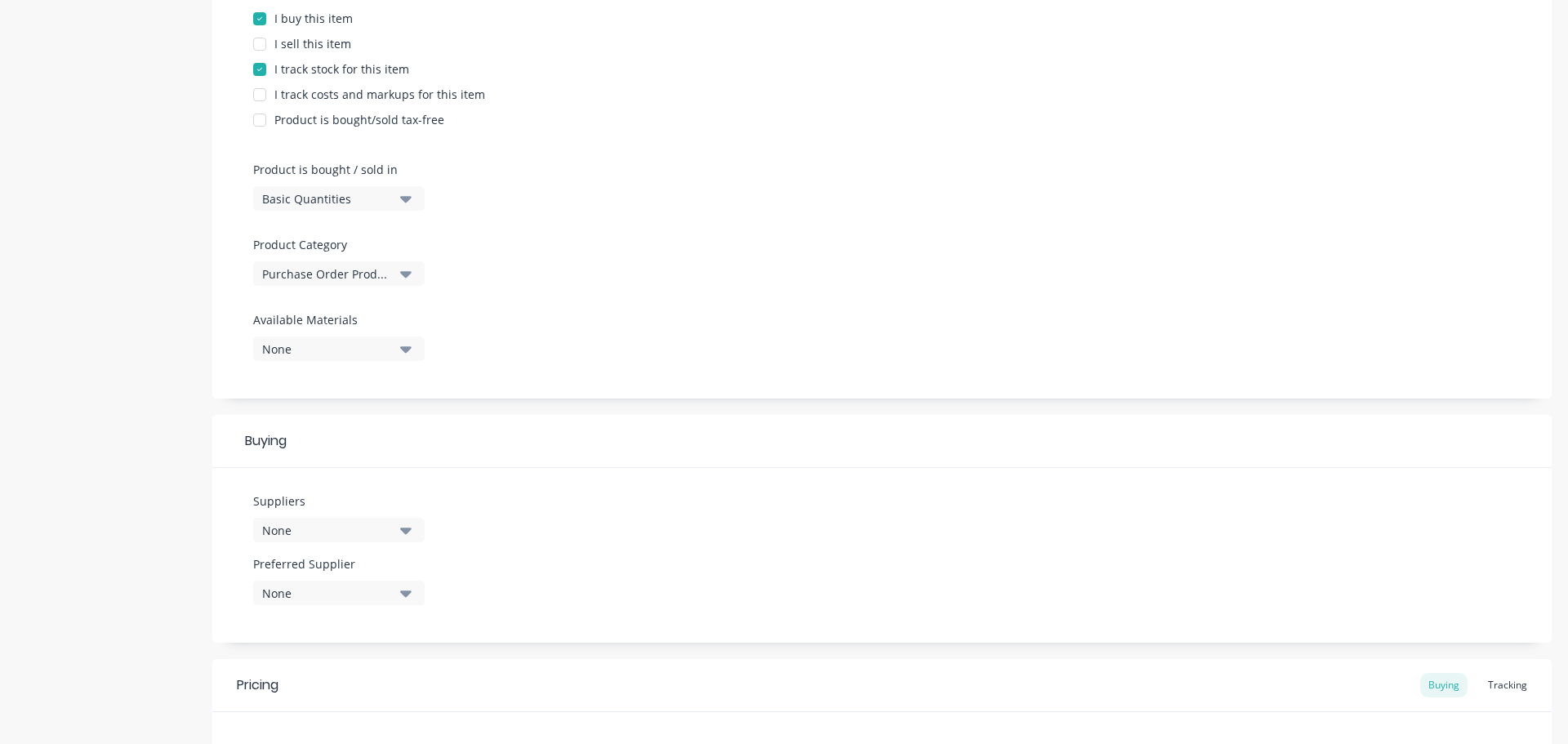
scroll to position [258, 0]
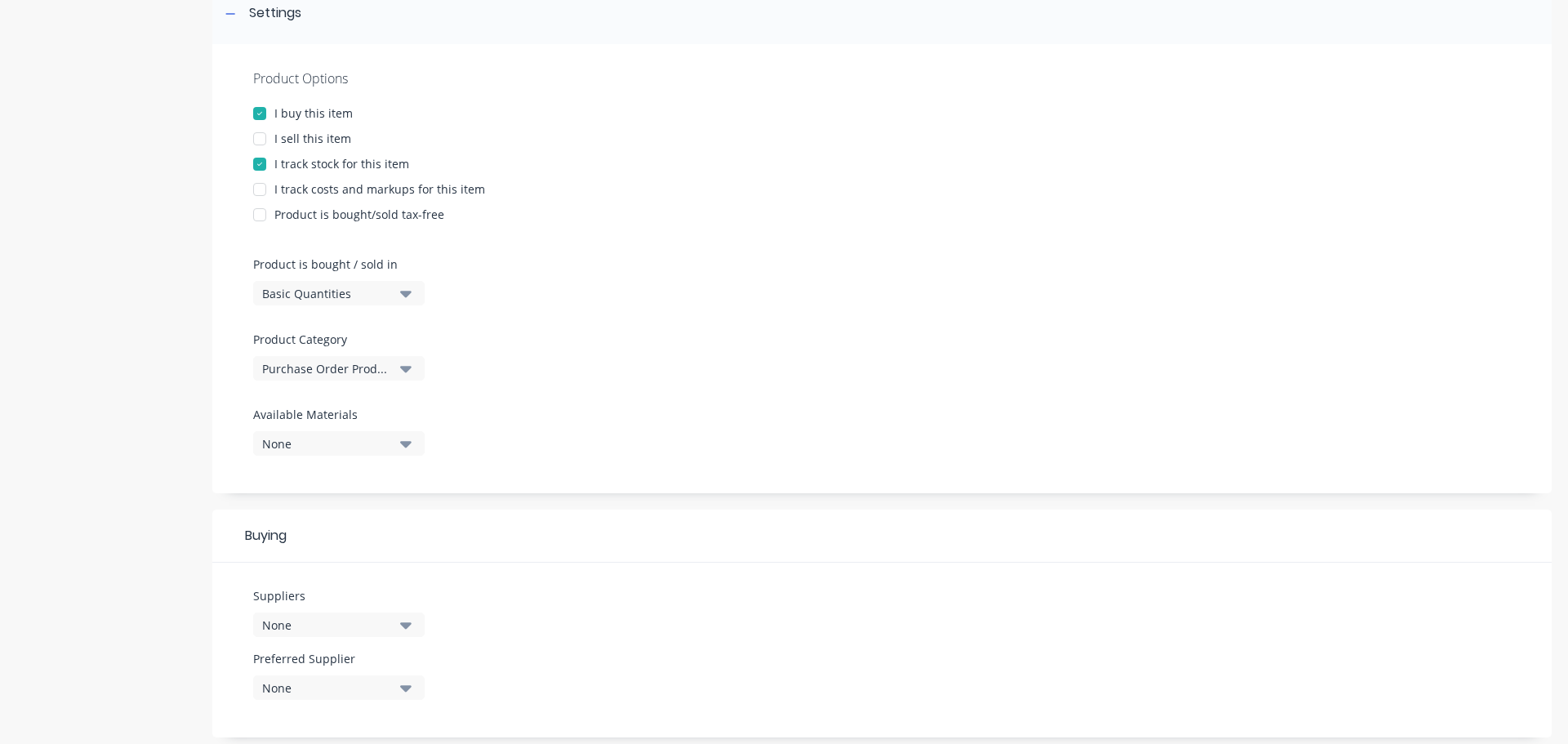
click at [260, 143] on div at bounding box center [259, 139] width 33 height 33
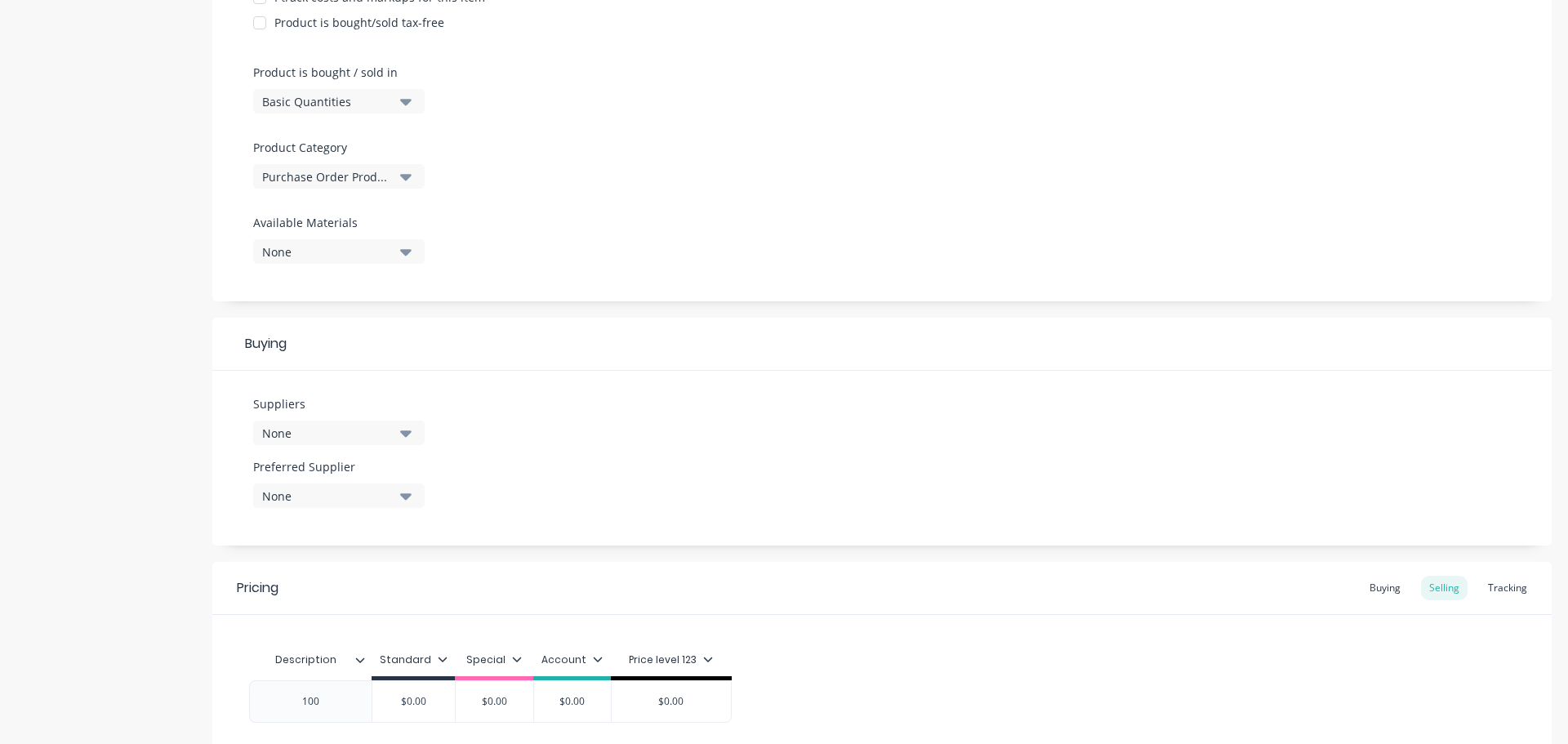
scroll to position [590, 0]
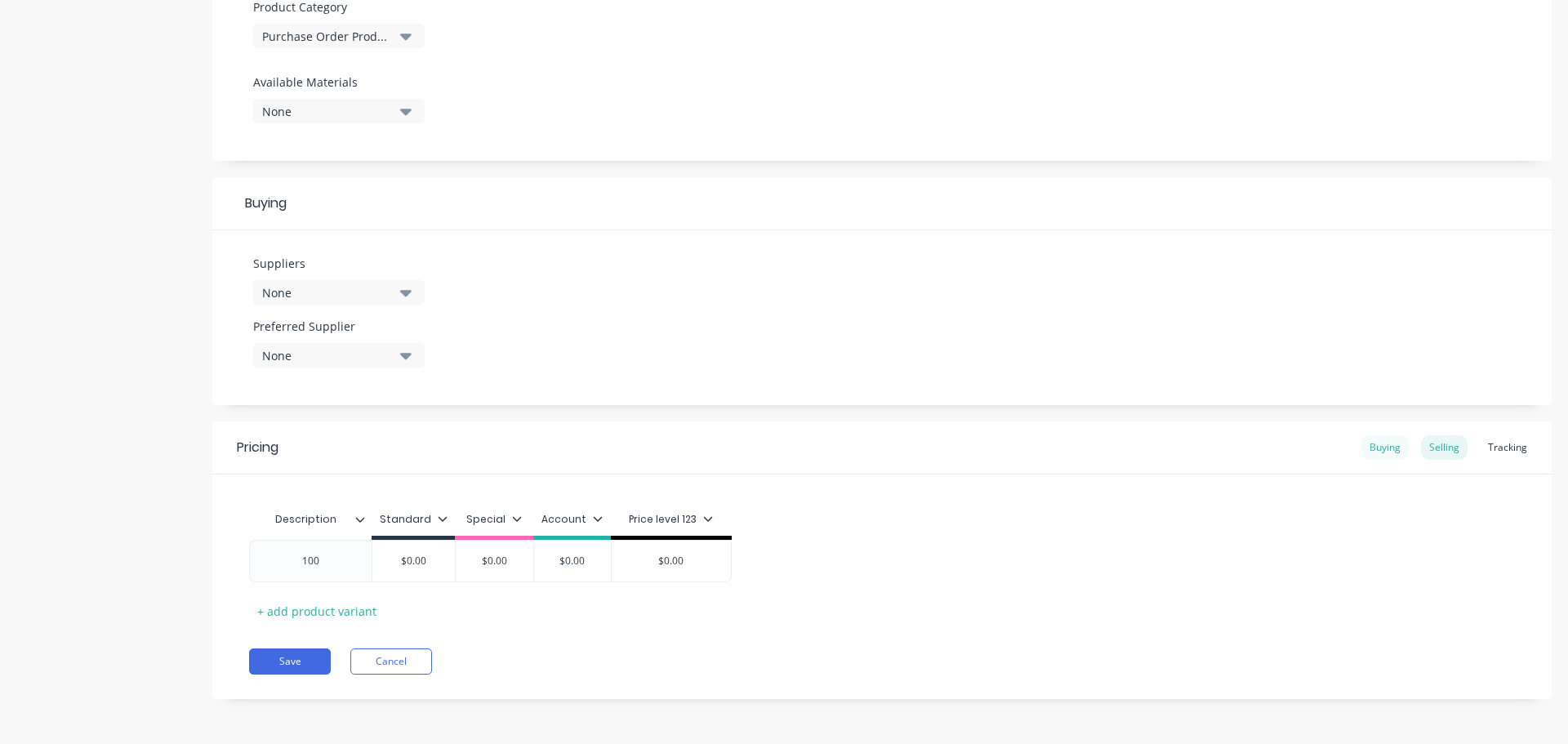
click at [1386, 443] on div "Buying" at bounding box center [1385, 448] width 47 height 25
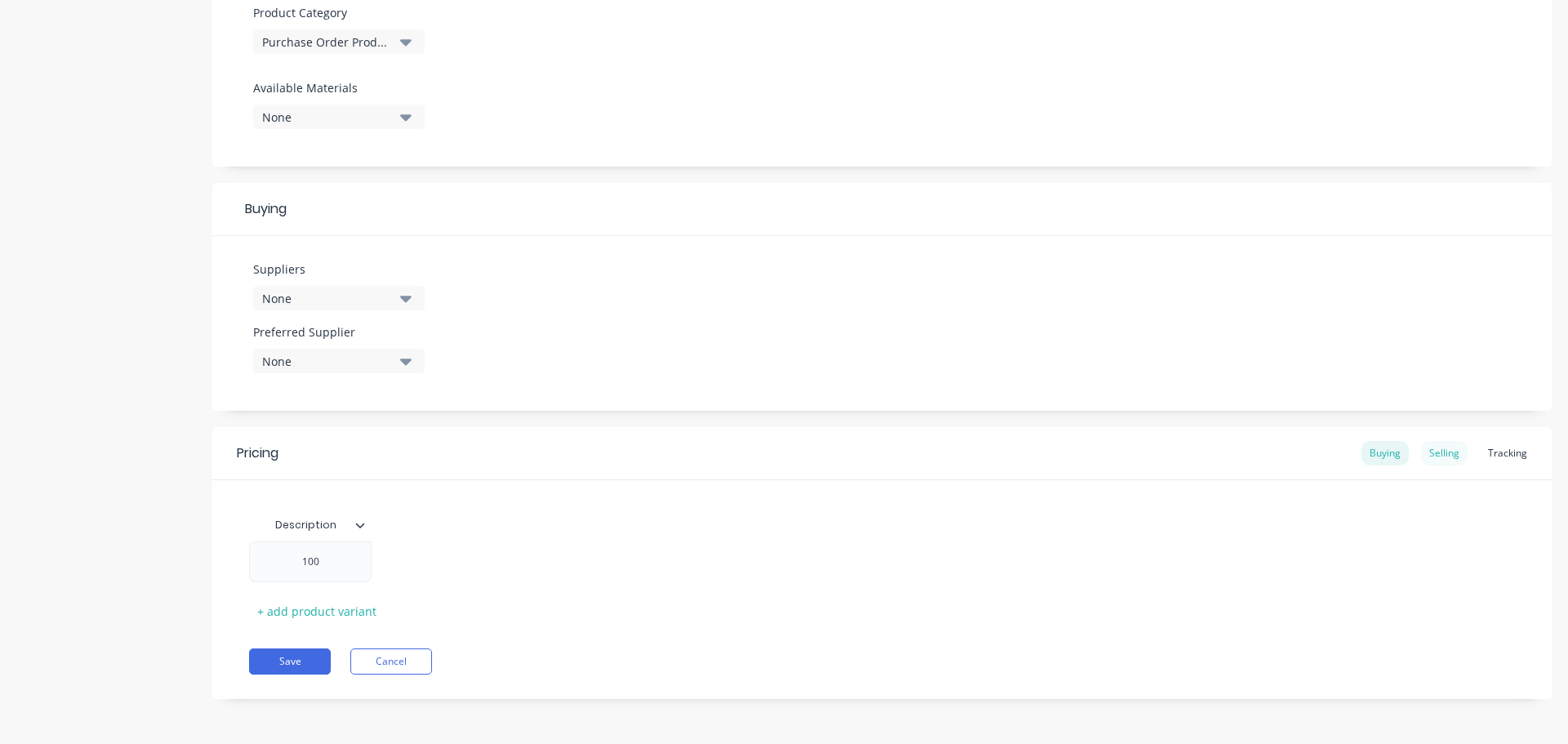
scroll to position [585, 0]
click at [1430, 455] on div "Selling" at bounding box center [1444, 453] width 46 height 25
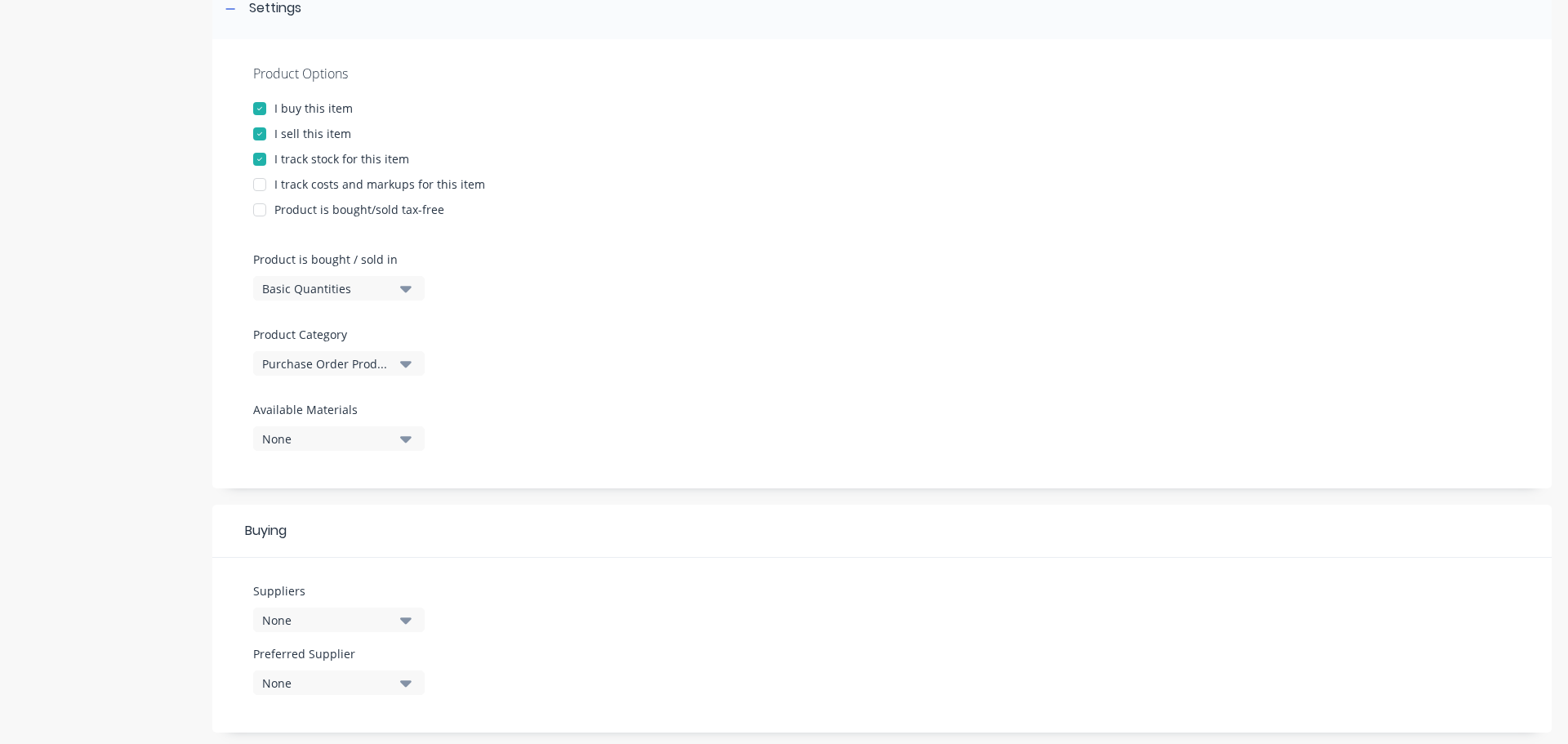
scroll to position [258, 0]
click at [255, 133] on div at bounding box center [259, 139] width 33 height 33
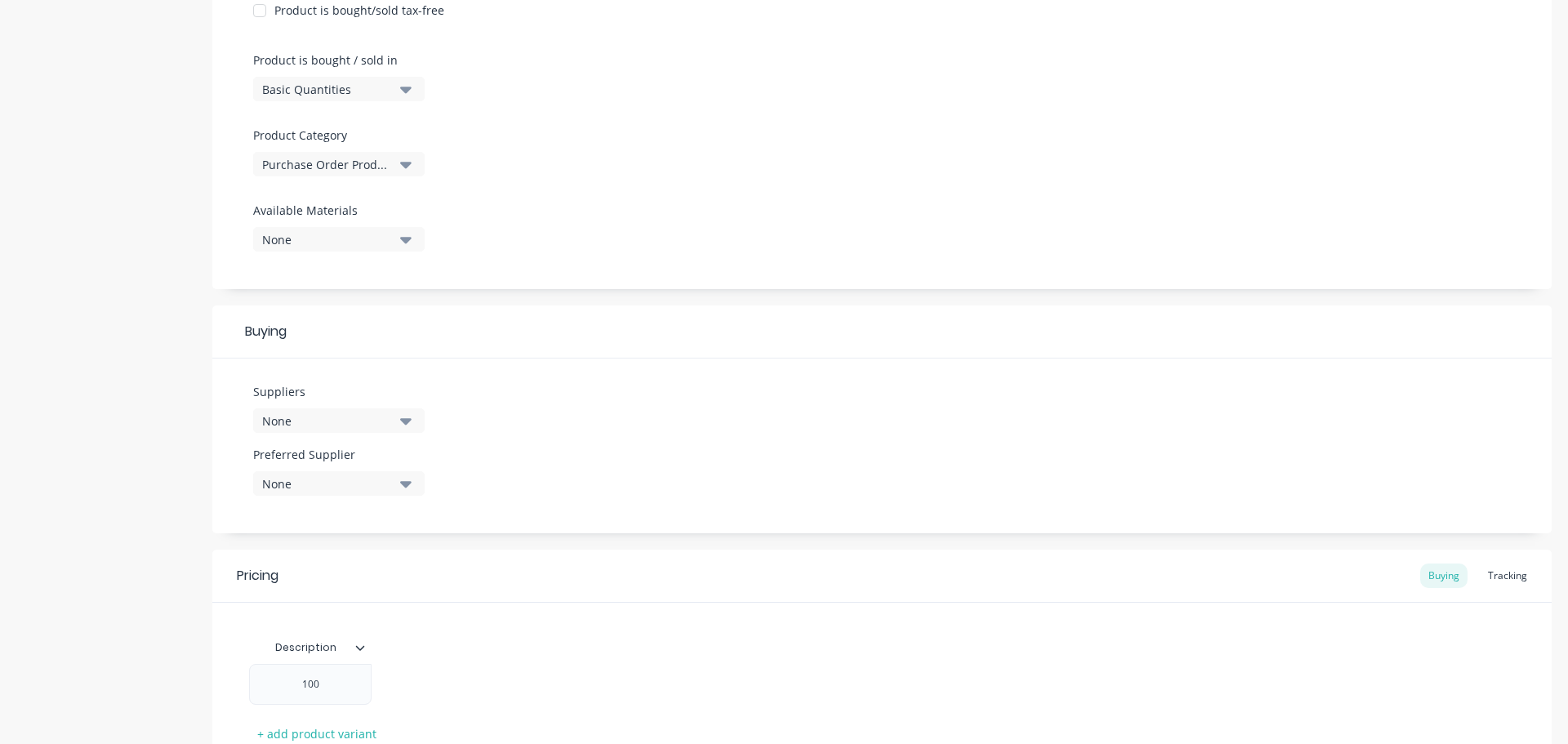
scroll to position [585, 0]
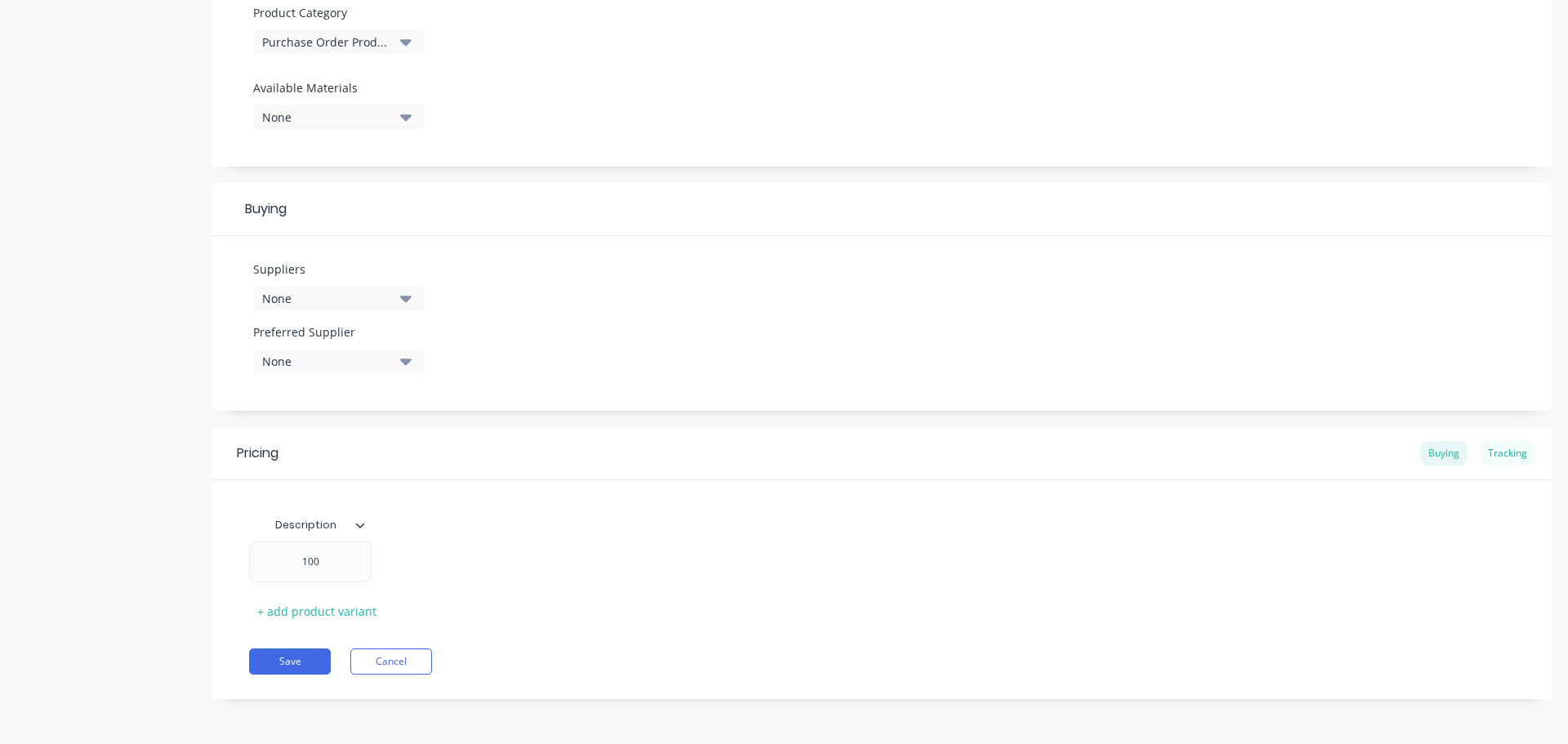
click at [1493, 451] on div "Tracking" at bounding box center [1507, 453] width 56 height 25
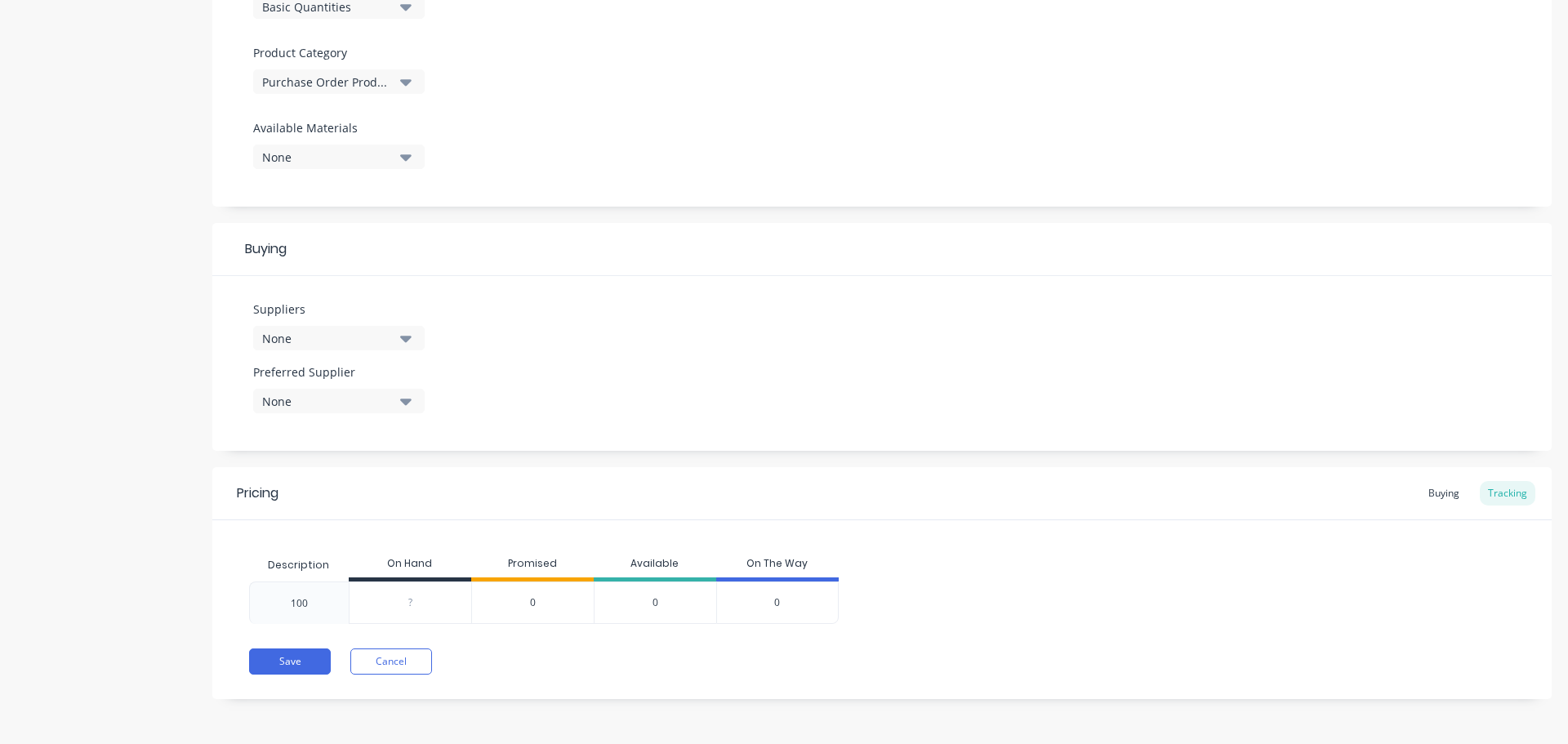
scroll to position [545, 0]
click at [1439, 498] on div "Buying" at bounding box center [1443, 493] width 47 height 25
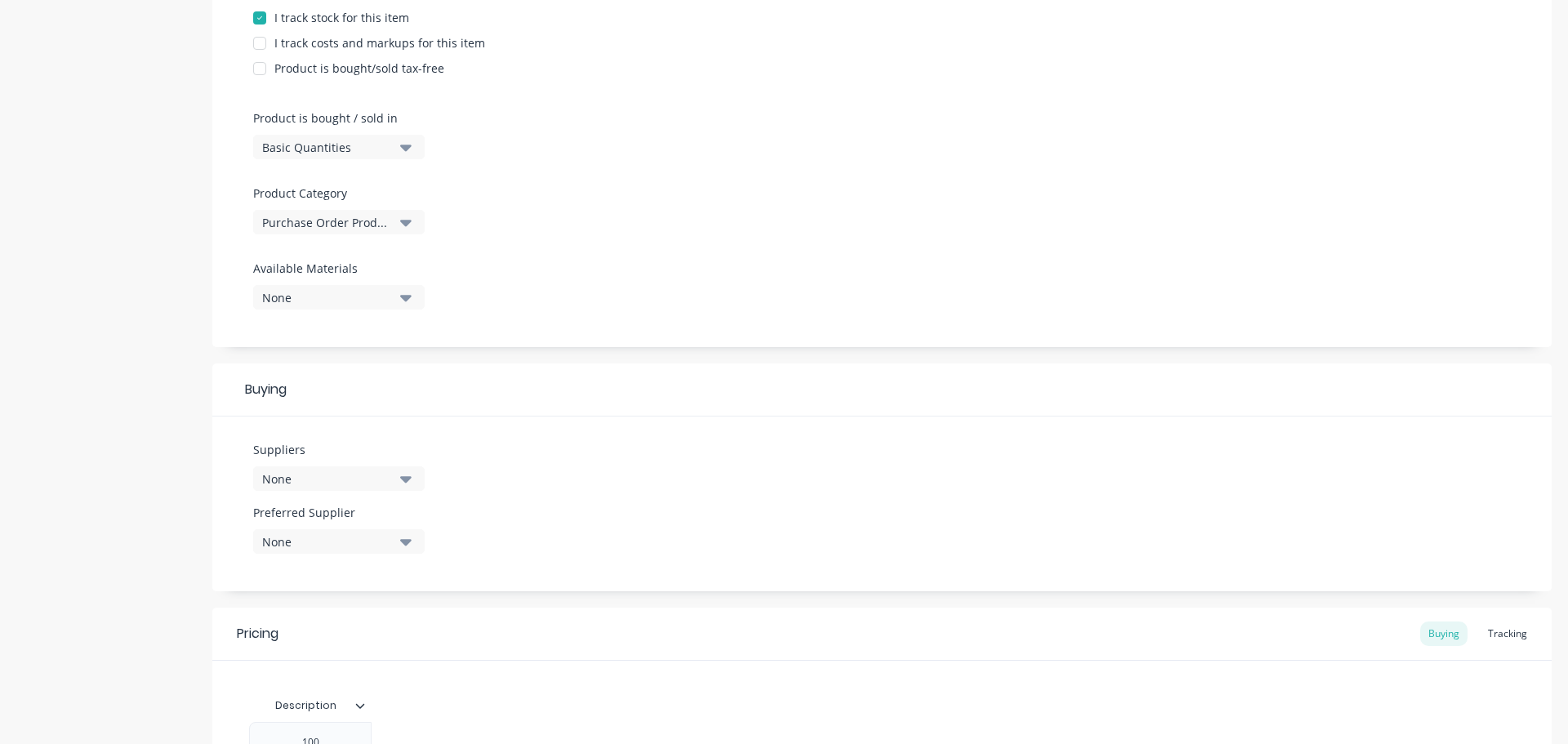
scroll to position [137, 0]
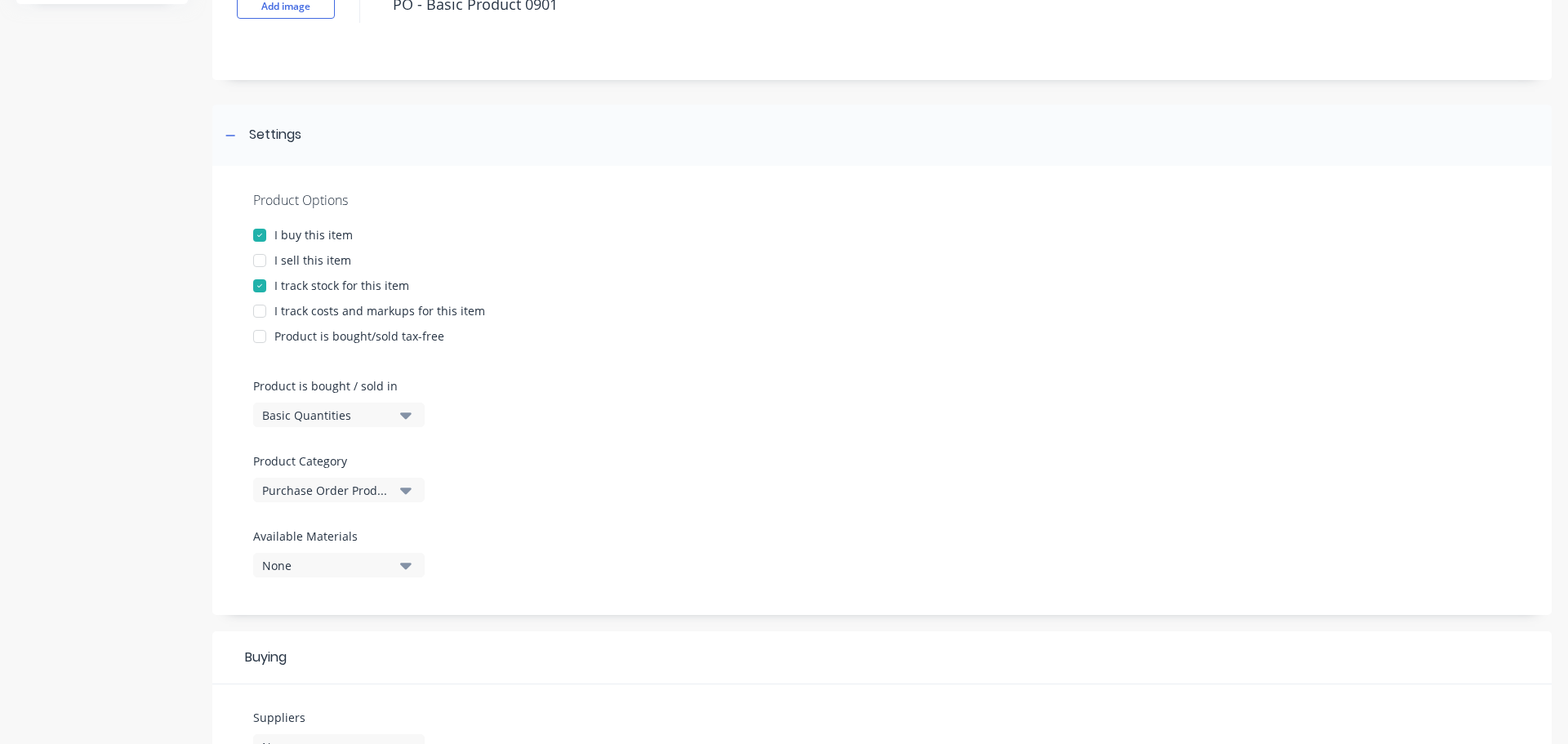
click at [262, 239] on div at bounding box center [259, 235] width 33 height 33
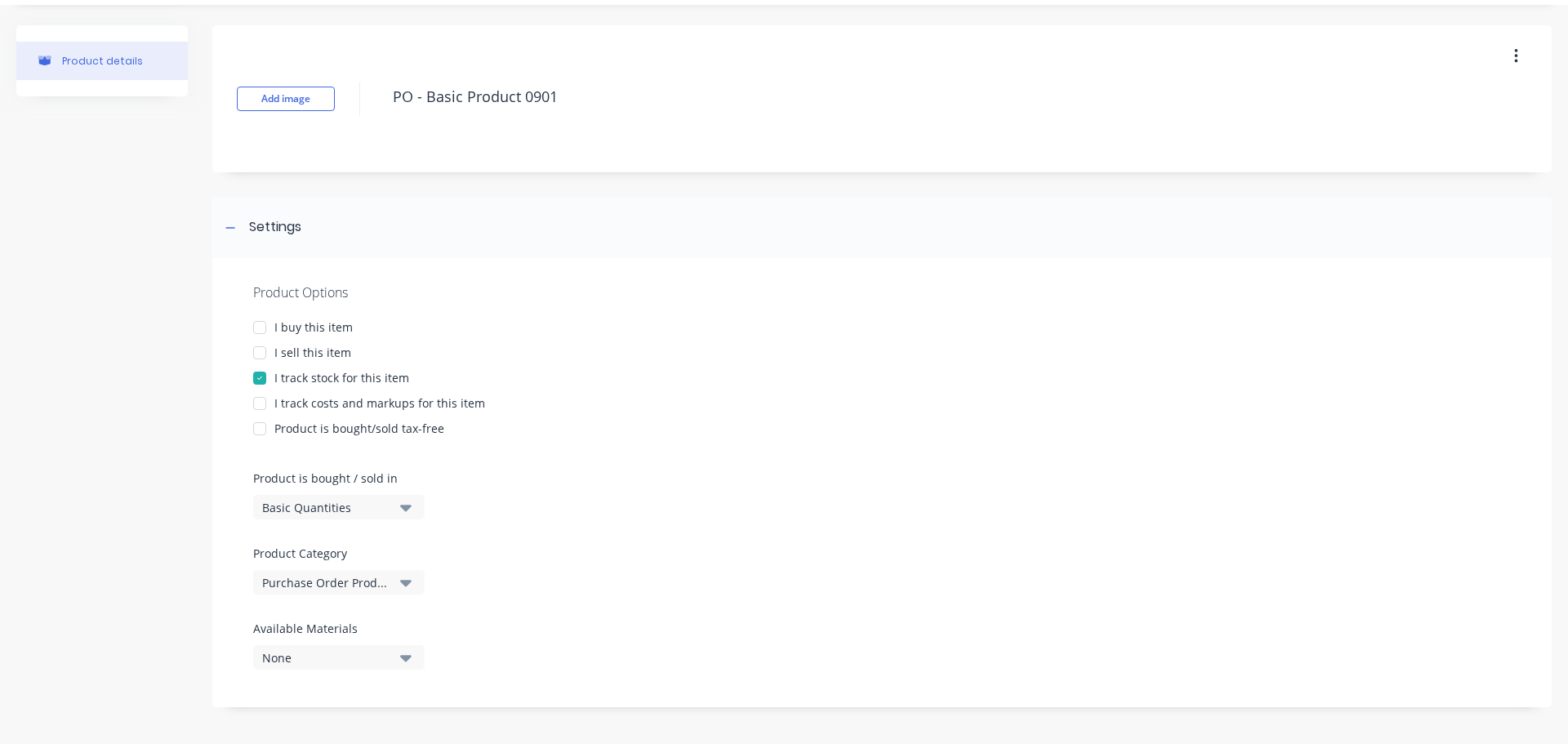
click at [259, 356] on div at bounding box center [259, 353] width 33 height 33
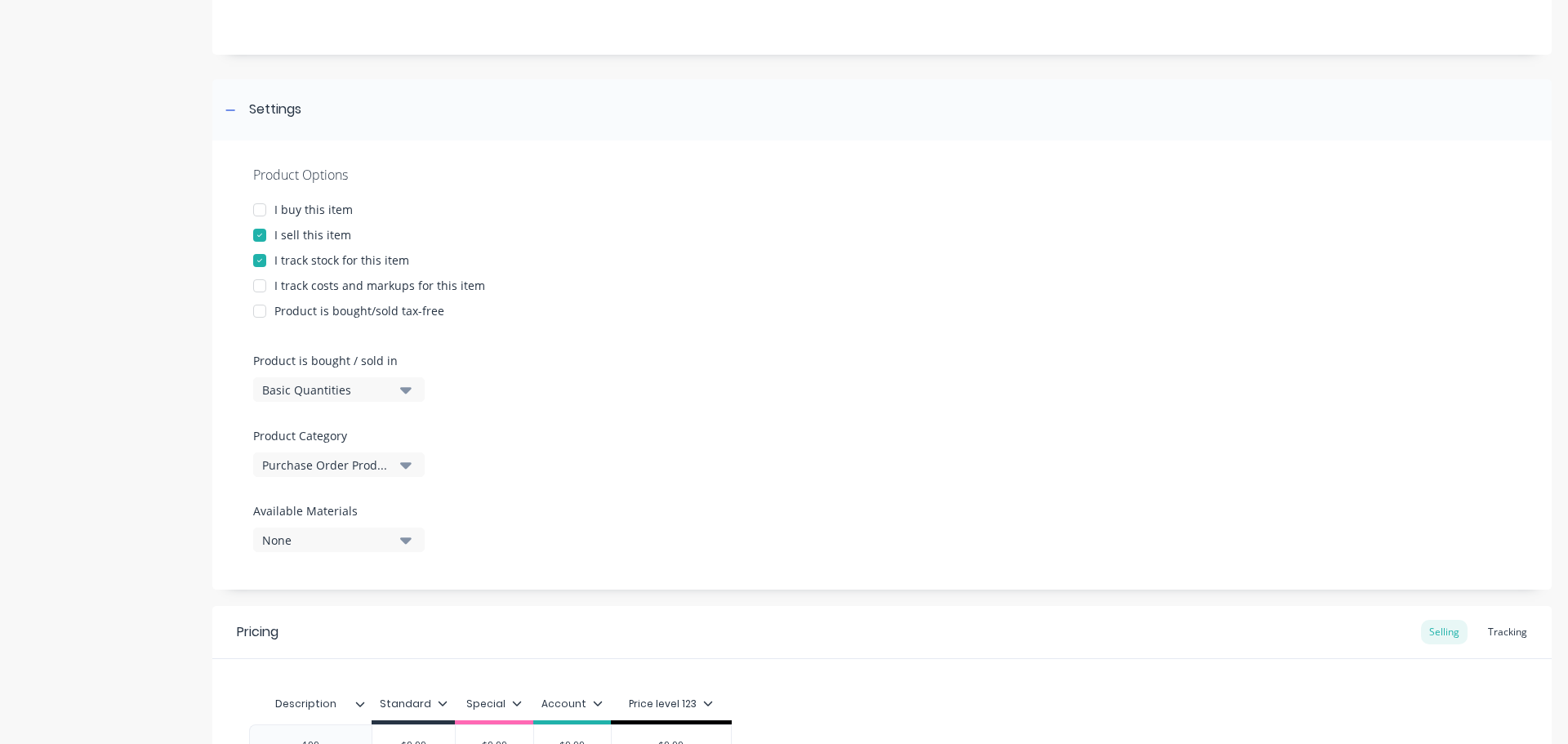
scroll to position [0, 0]
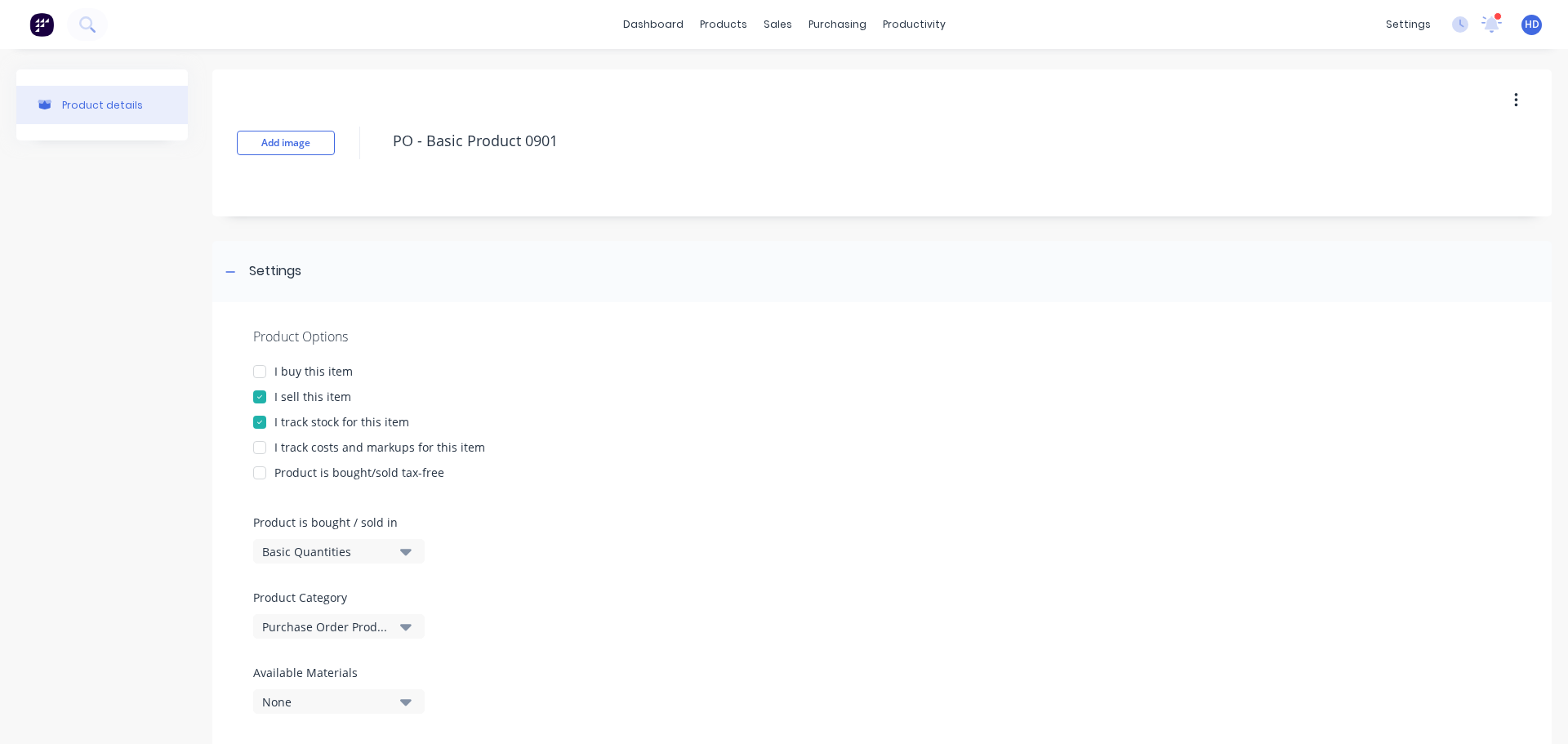
click at [259, 373] on div at bounding box center [259, 371] width 33 height 33
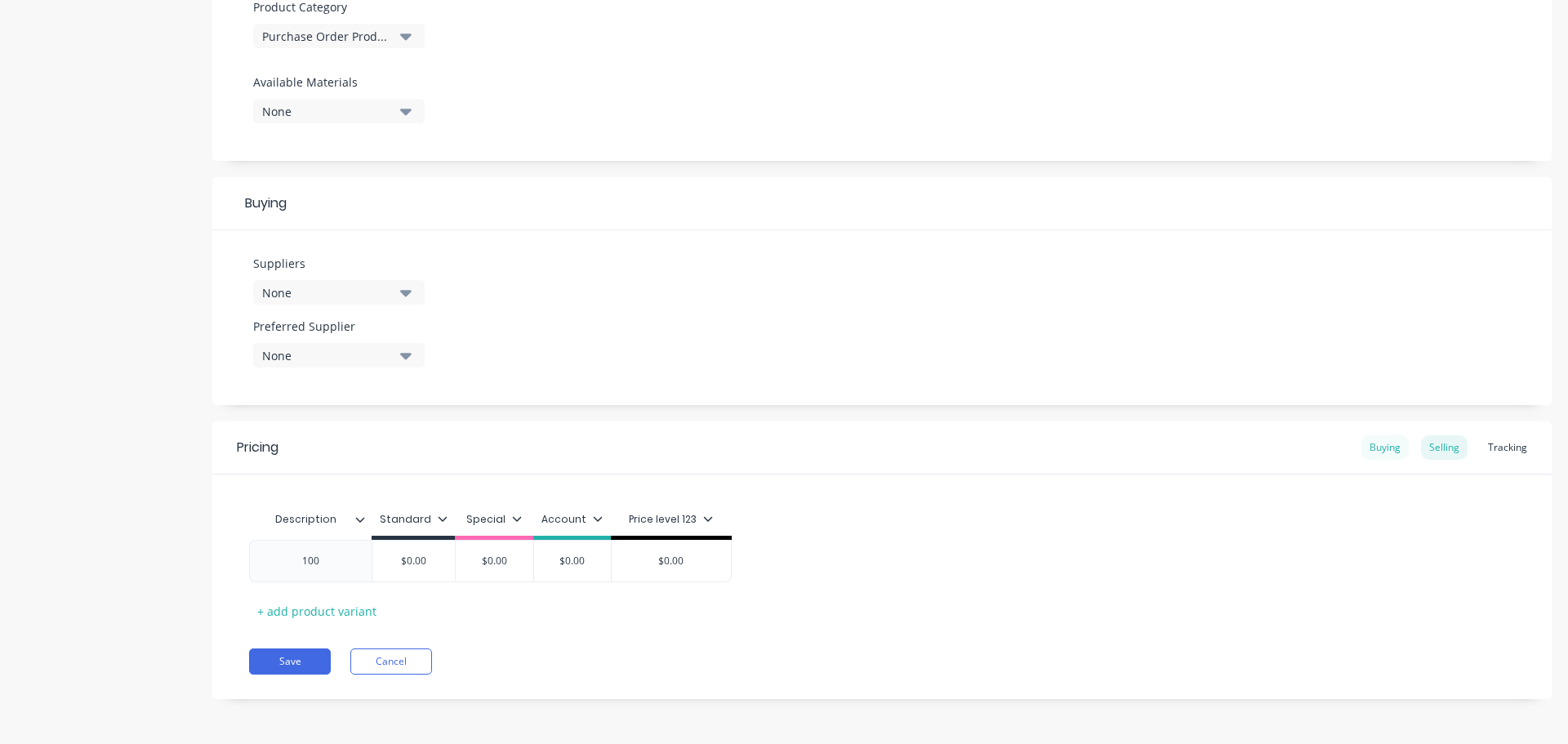
click at [1376, 454] on div "Buying" at bounding box center [1385, 448] width 47 height 25
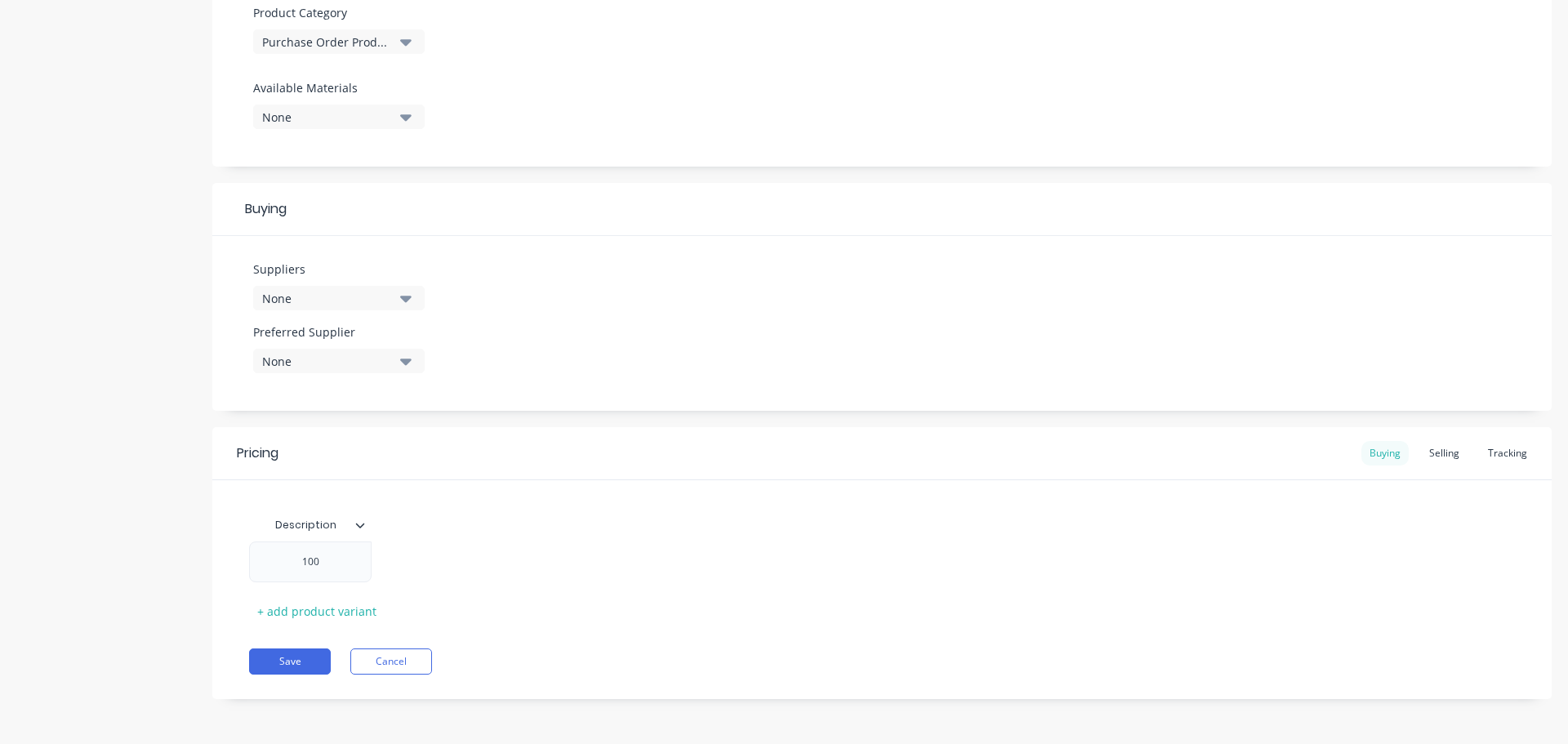
scroll to position [585, 0]
click at [366, 522] on div at bounding box center [366, 525] width 9 height 15
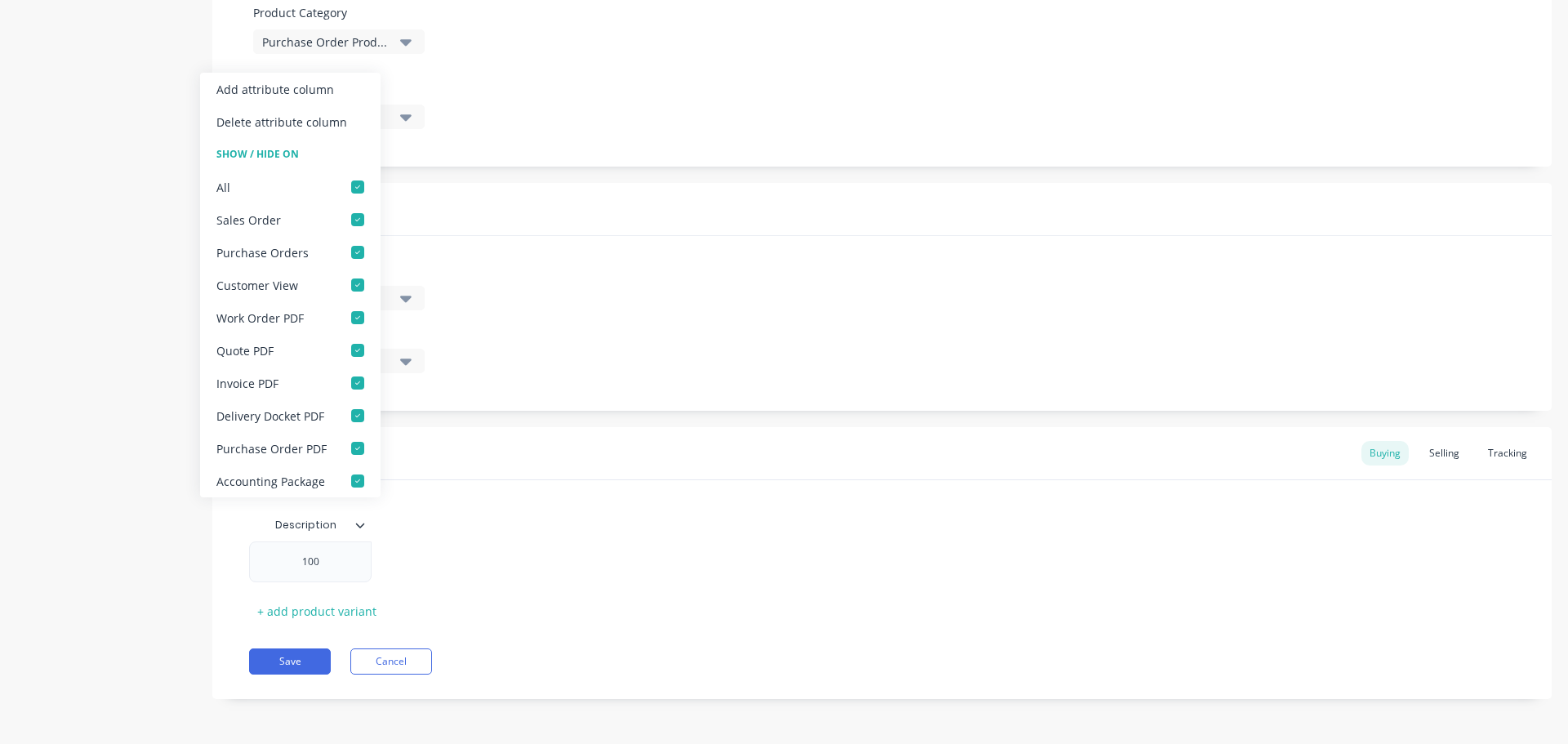
click at [664, 592] on div "Description 100 + add product variant" at bounding box center [882, 566] width 1266 height 115
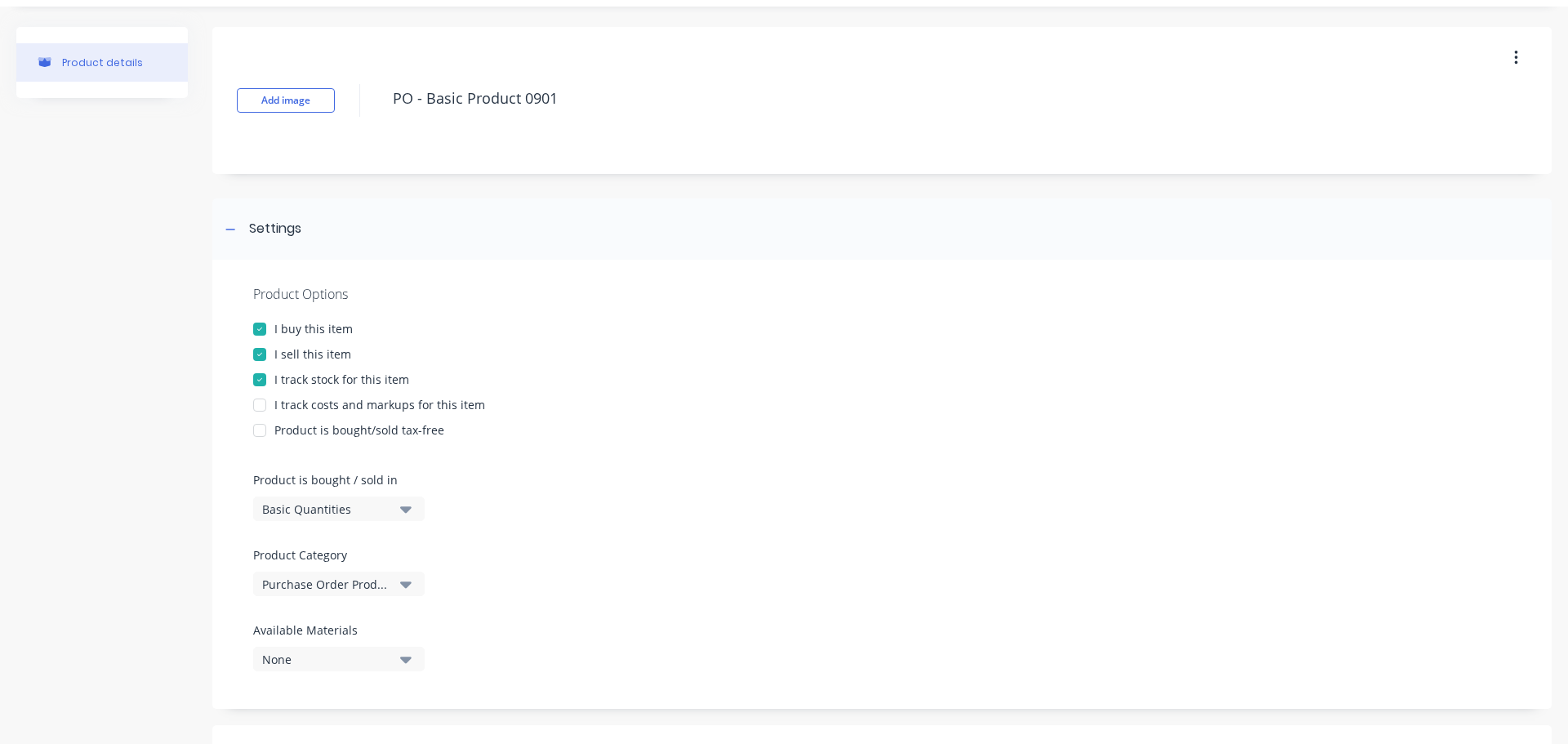
scroll to position [13, 0]
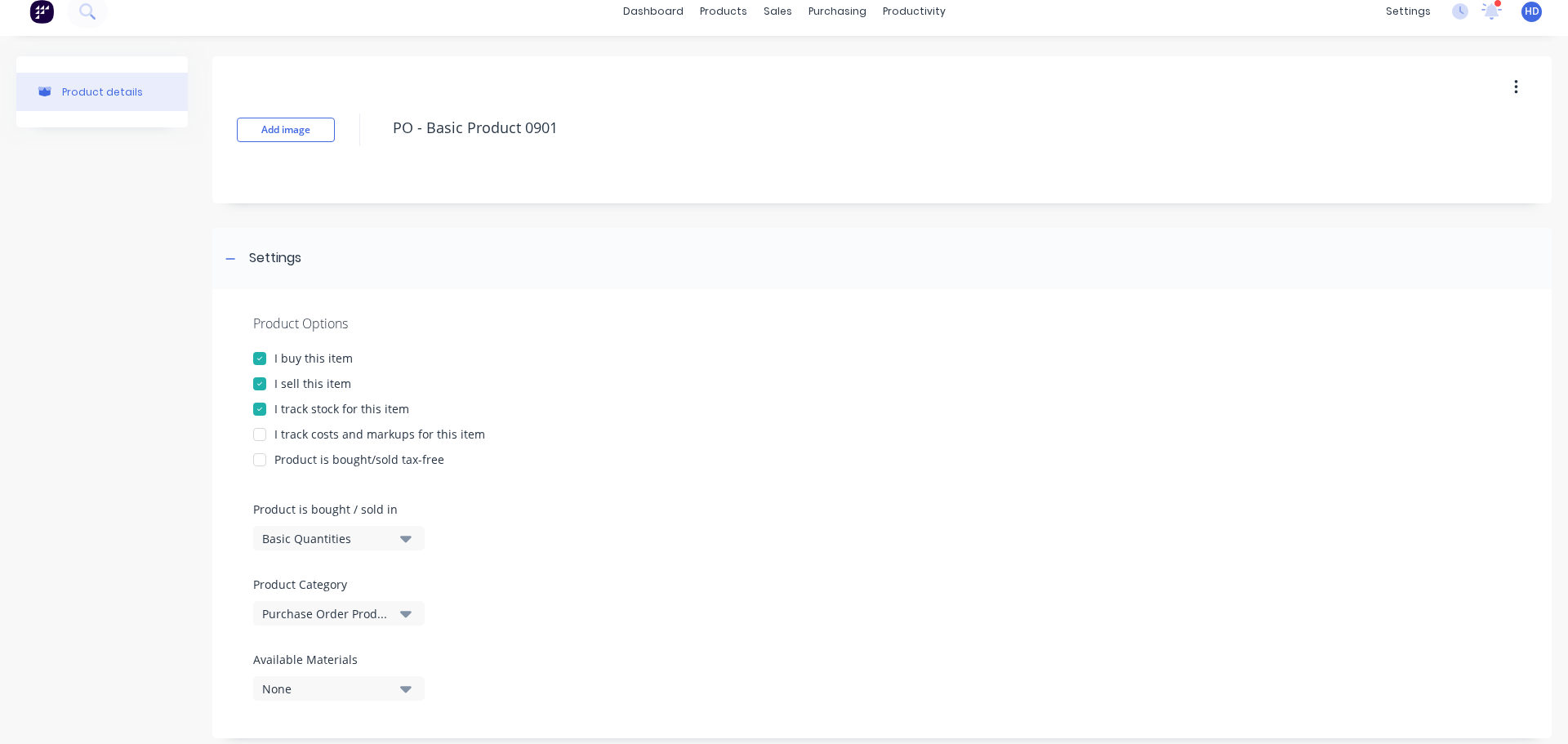
click at [261, 410] on div at bounding box center [259, 409] width 33 height 33
drag, startPoint x: 264, startPoint y: 436, endPoint x: 272, endPoint y: 433, distance: 8.5
click at [261, 435] on div at bounding box center [259, 435] width 33 height 33
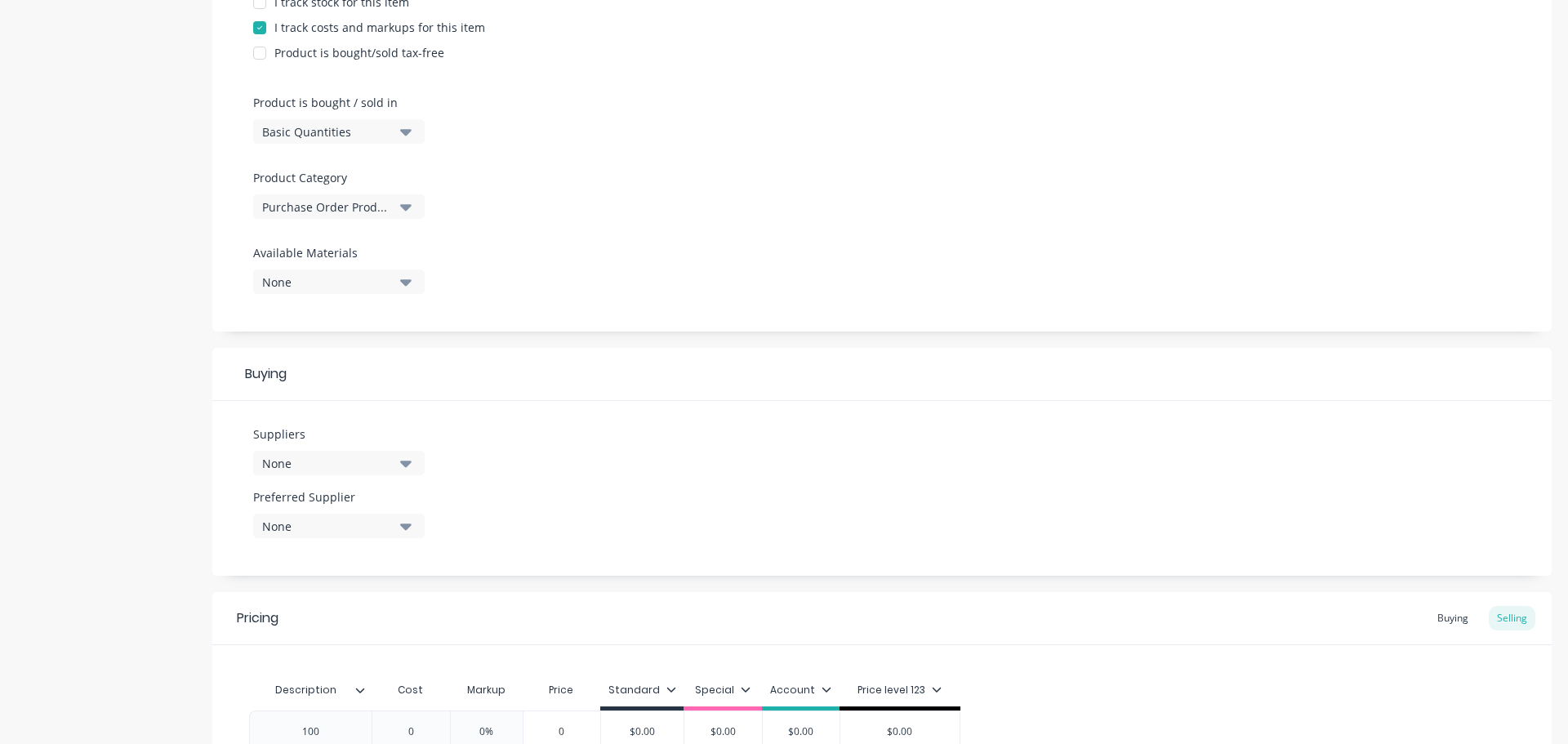
scroll to position [503, 0]
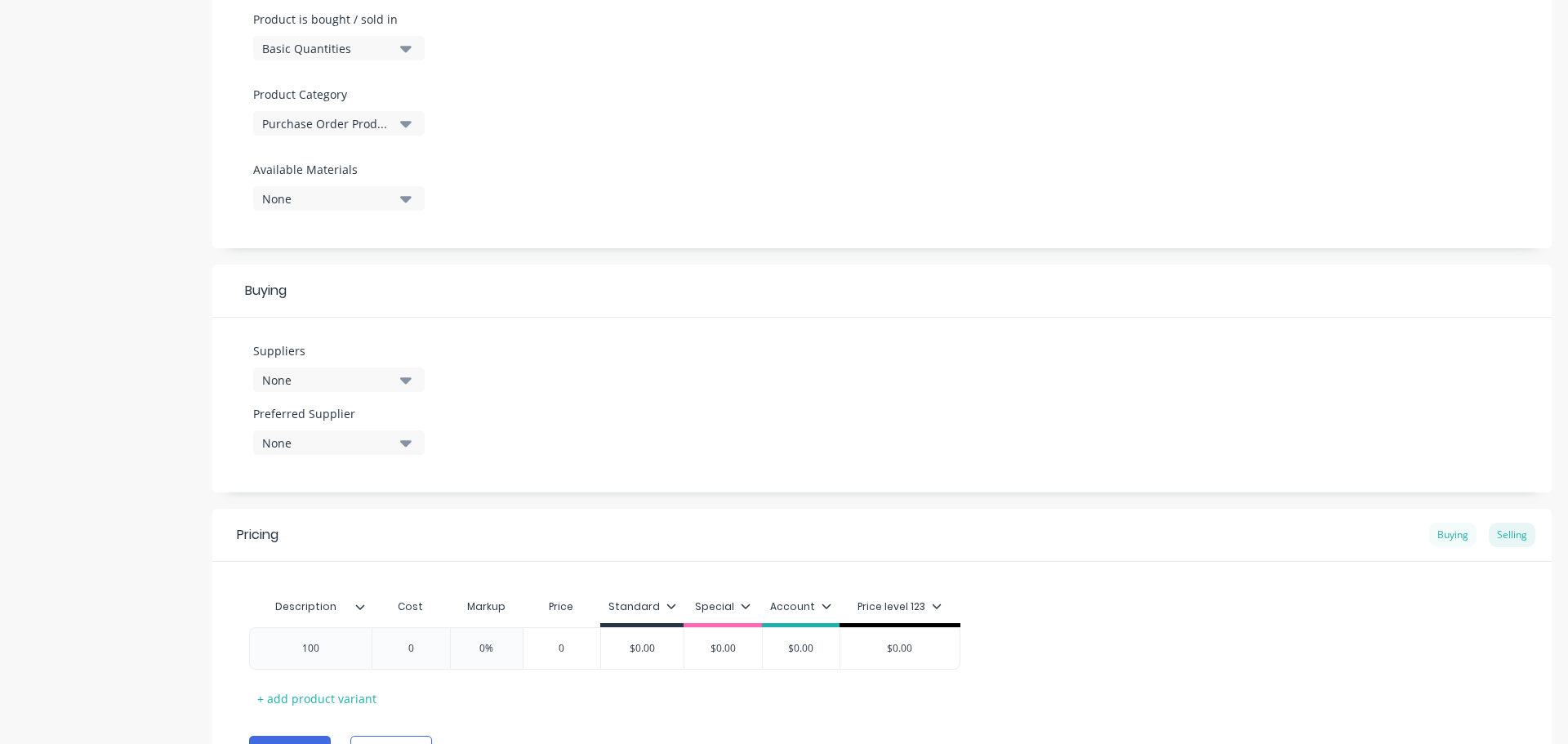
click at [1440, 529] on div "Buying" at bounding box center [1452, 534] width 47 height 25
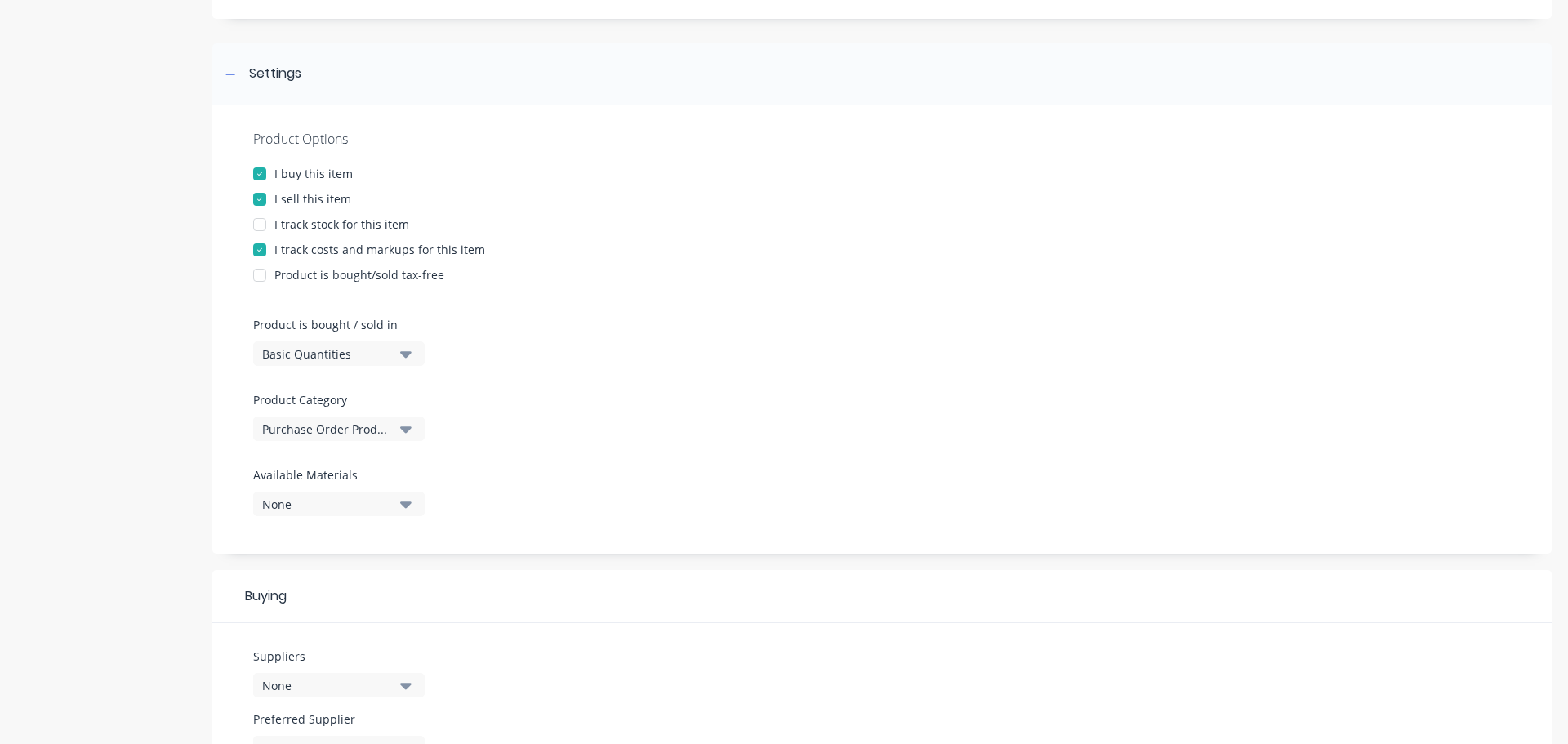
scroll to position [176, 0]
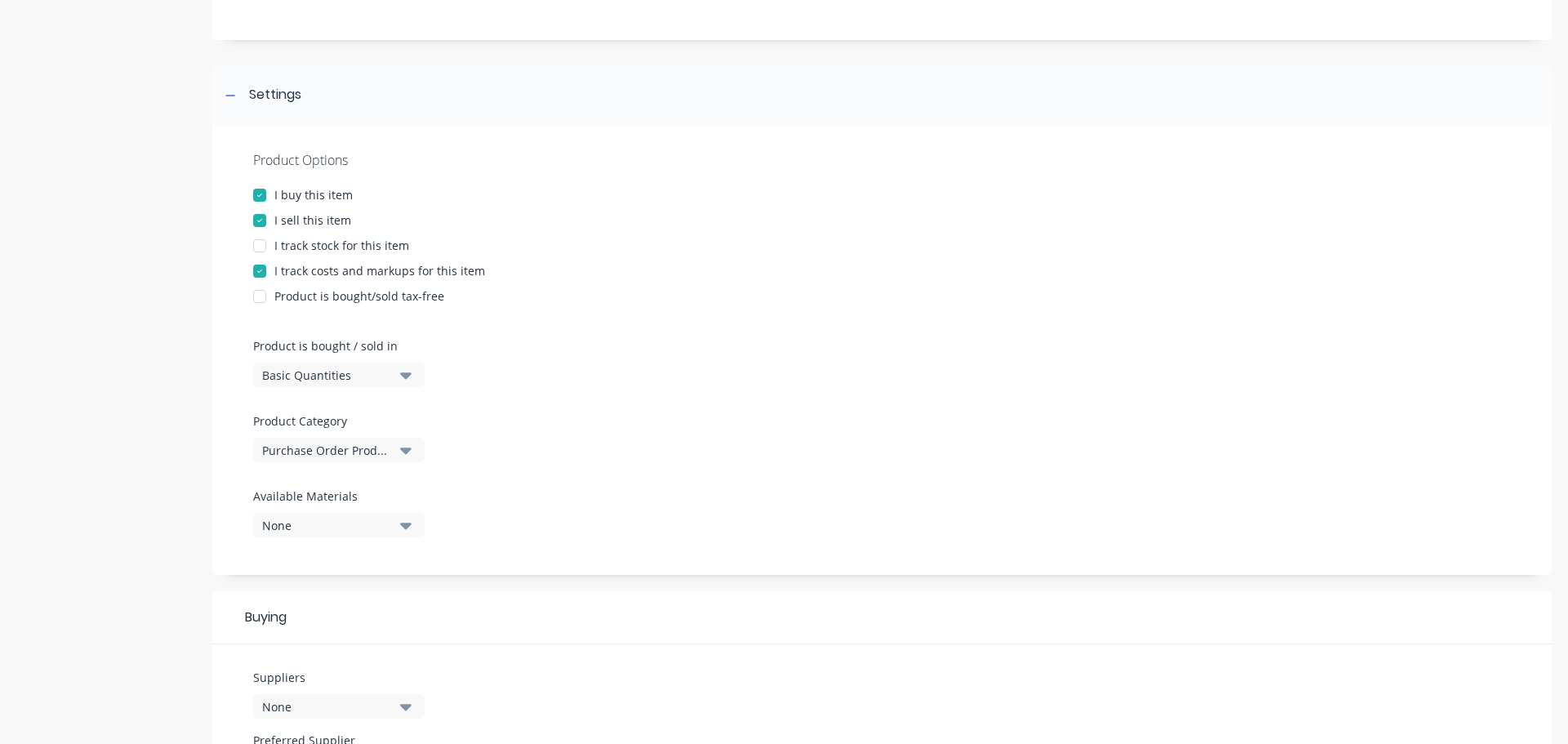
click at [257, 296] on div at bounding box center [259, 296] width 33 height 33
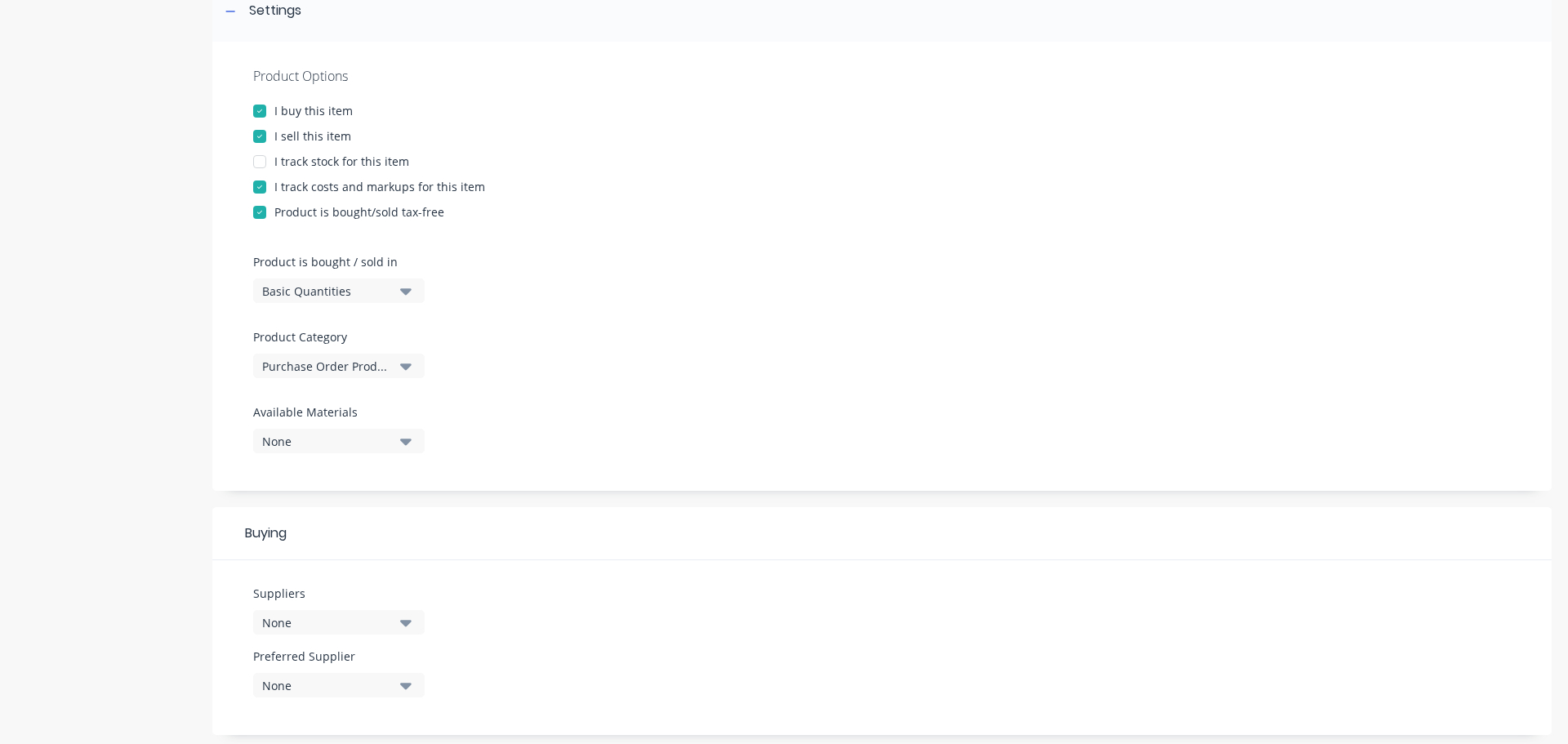
scroll to position [258, 0]
click at [363, 442] on div "None" at bounding box center [327, 444] width 131 height 17
click at [526, 406] on div "Product Options I buy this item I sell this item I track stock for this item I …" at bounding box center [882, 268] width 1339 height 449
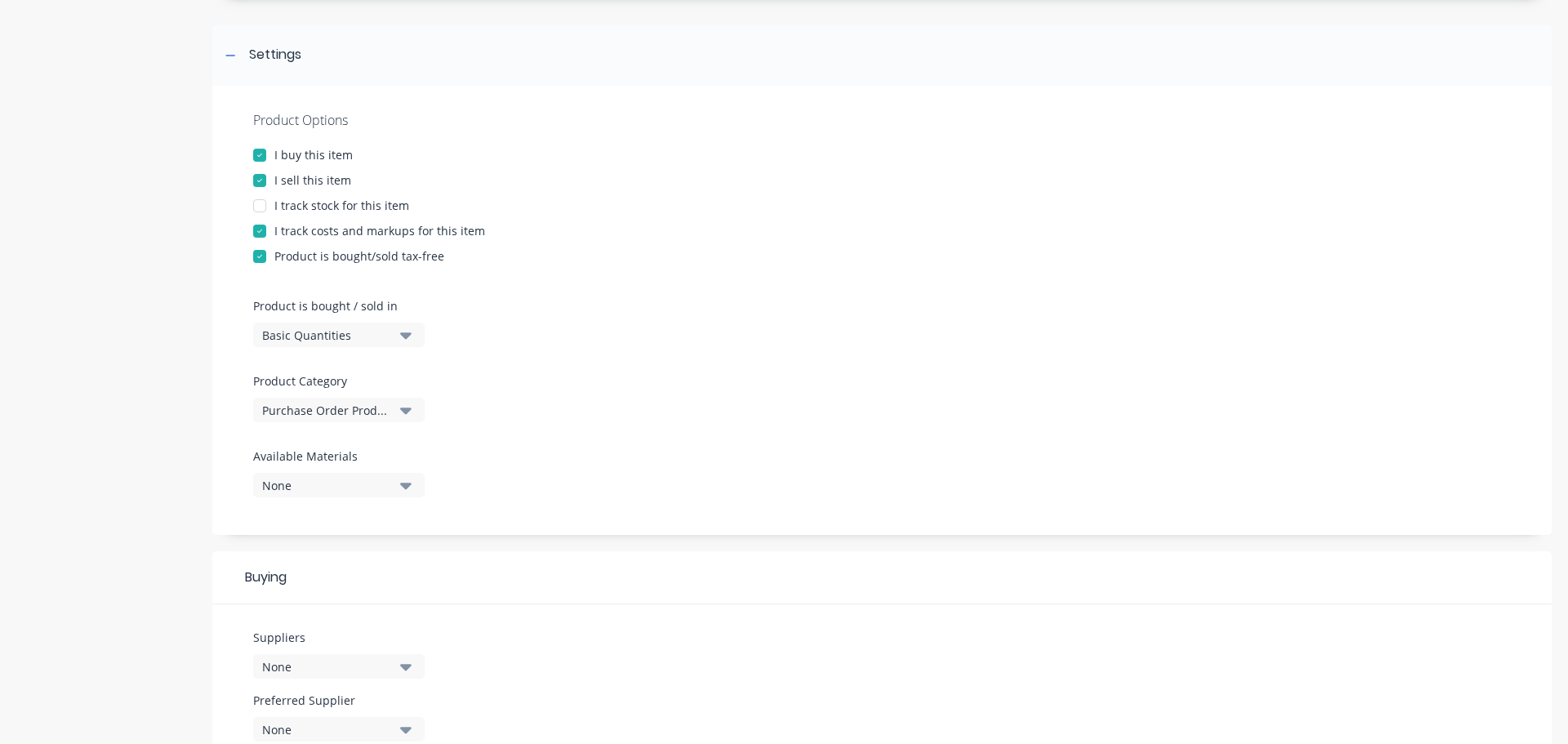
scroll to position [339, 0]
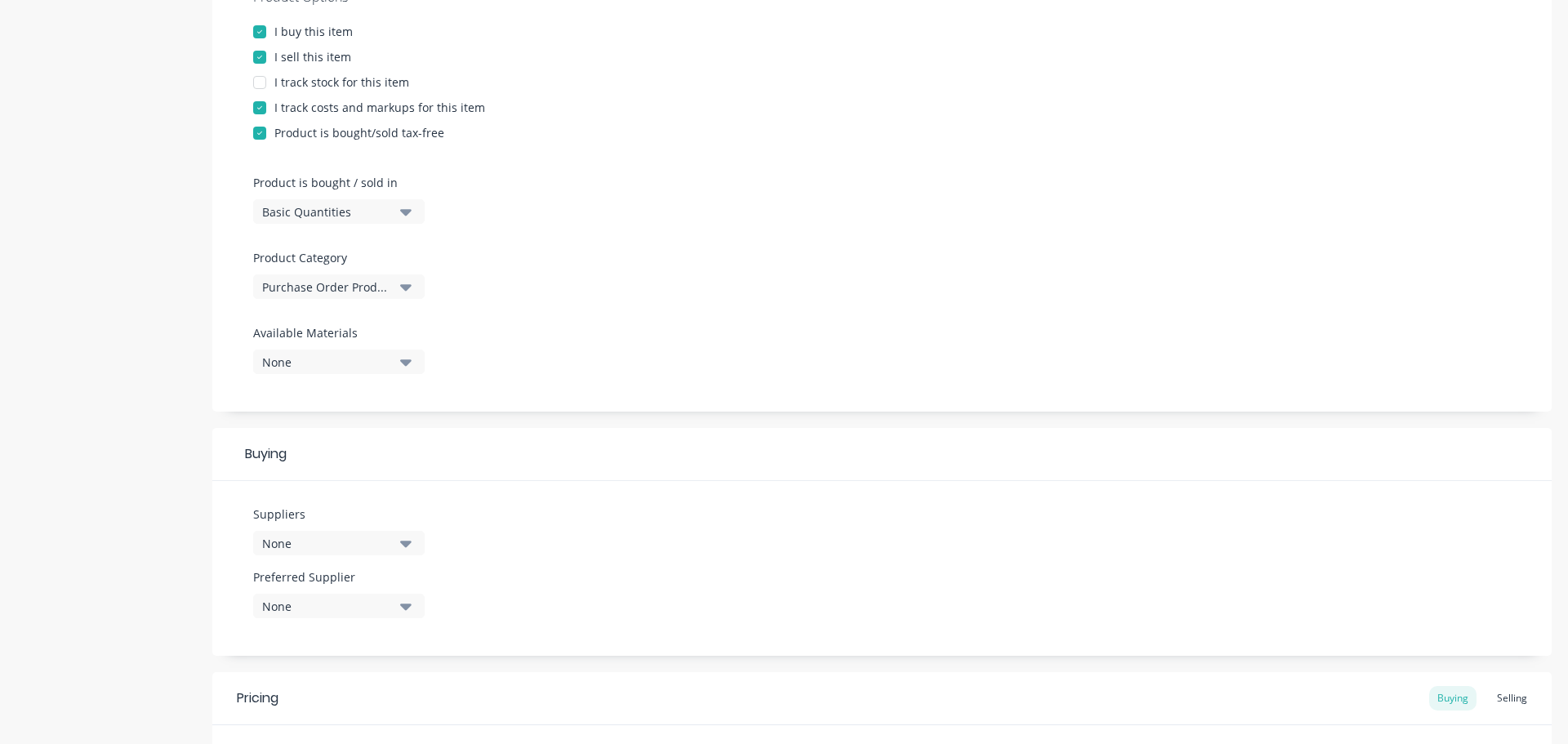
click at [326, 541] on div "None" at bounding box center [327, 544] width 131 height 17
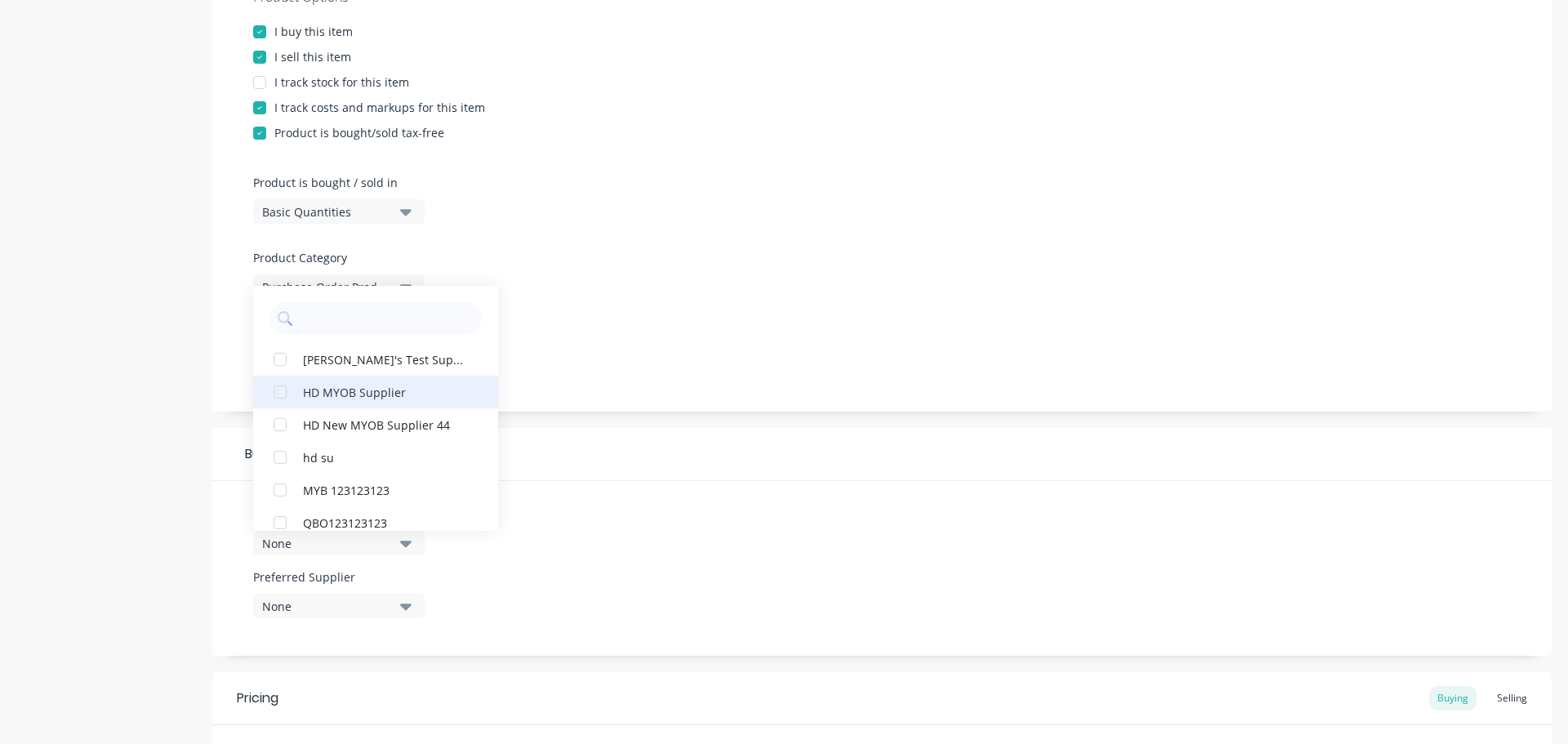
click at [278, 392] on div "button" at bounding box center [280, 392] width 33 height 33
click at [705, 327] on div "Product Options I buy this item I sell this item I track stock for this item I …" at bounding box center [882, 186] width 1339 height 449
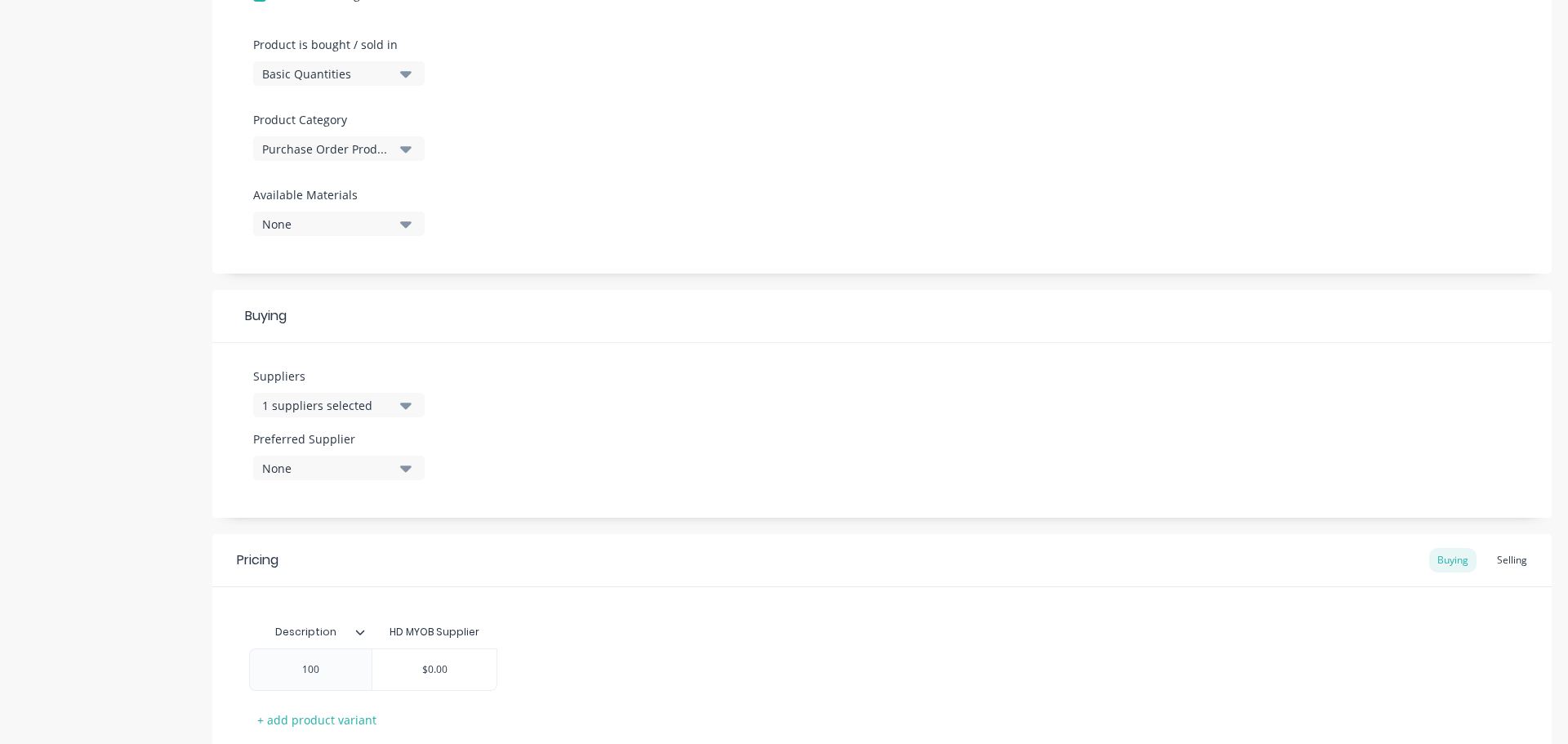
scroll to position [586, 0]
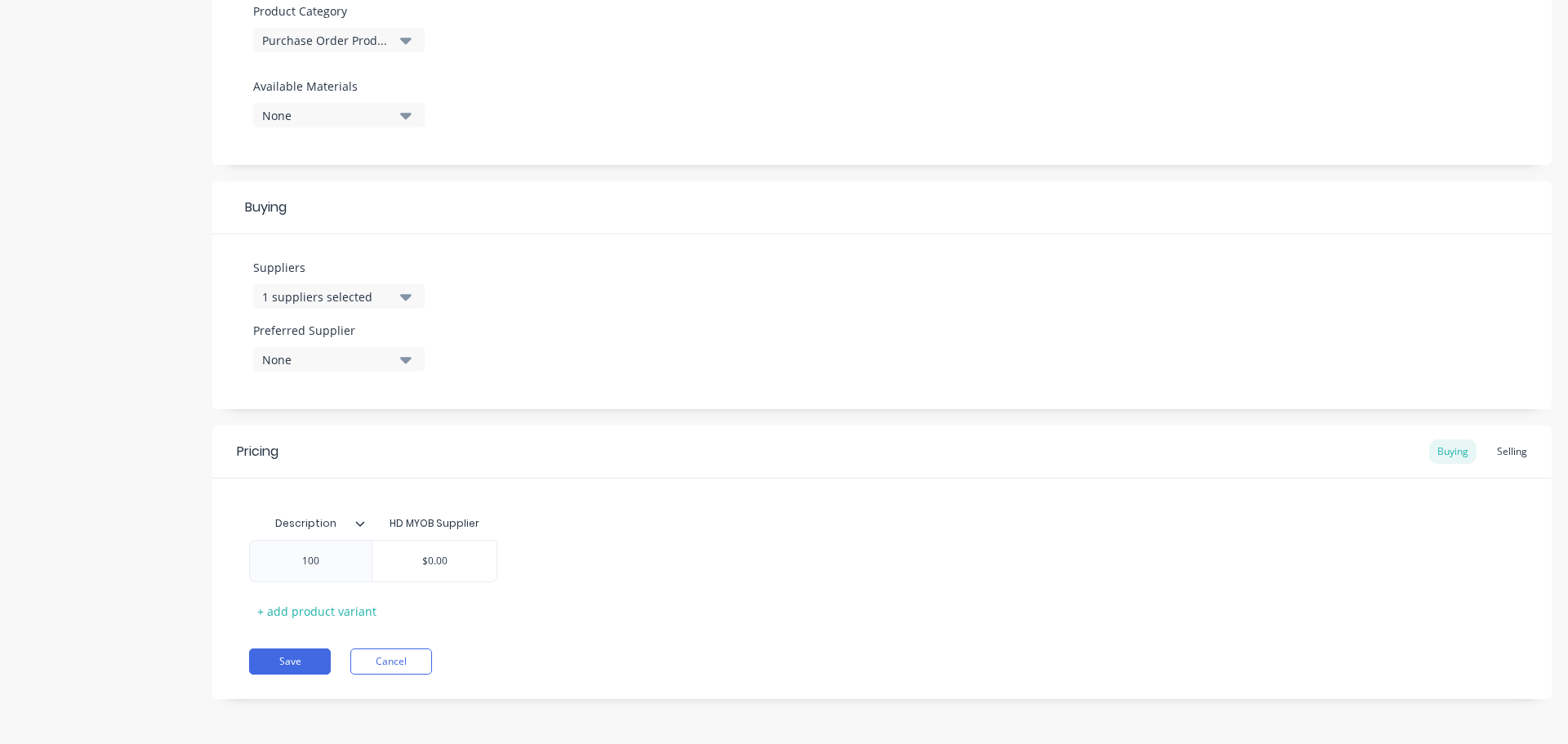
click at [395, 353] on button "None" at bounding box center [339, 359] width 172 height 25
click at [609, 336] on div "Suppliers 1 suppliers selected Preferred Supplier None HD MYOB Supplier" at bounding box center [882, 321] width 1339 height 174
click at [380, 362] on div "None" at bounding box center [327, 360] width 131 height 17
click at [280, 450] on div "button" at bounding box center [280, 449] width 33 height 33
click at [579, 372] on div "Suppliers 1 suppliers selected Preferred Supplier HD MYOB Supplier HD MYOB Supp…" at bounding box center [882, 321] width 1339 height 174
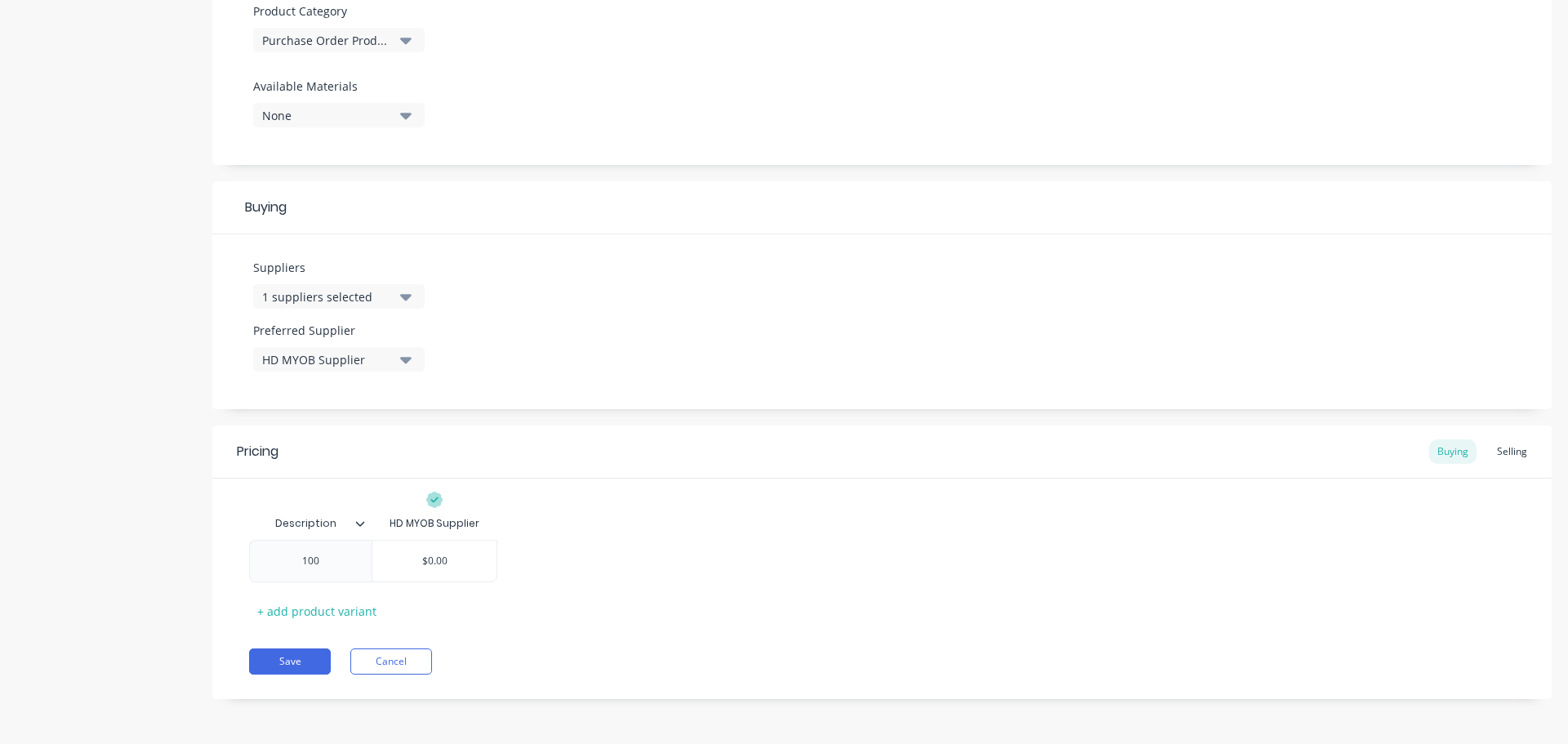
click at [755, 574] on div "100 $0.00" at bounding box center [882, 560] width 1266 height 42
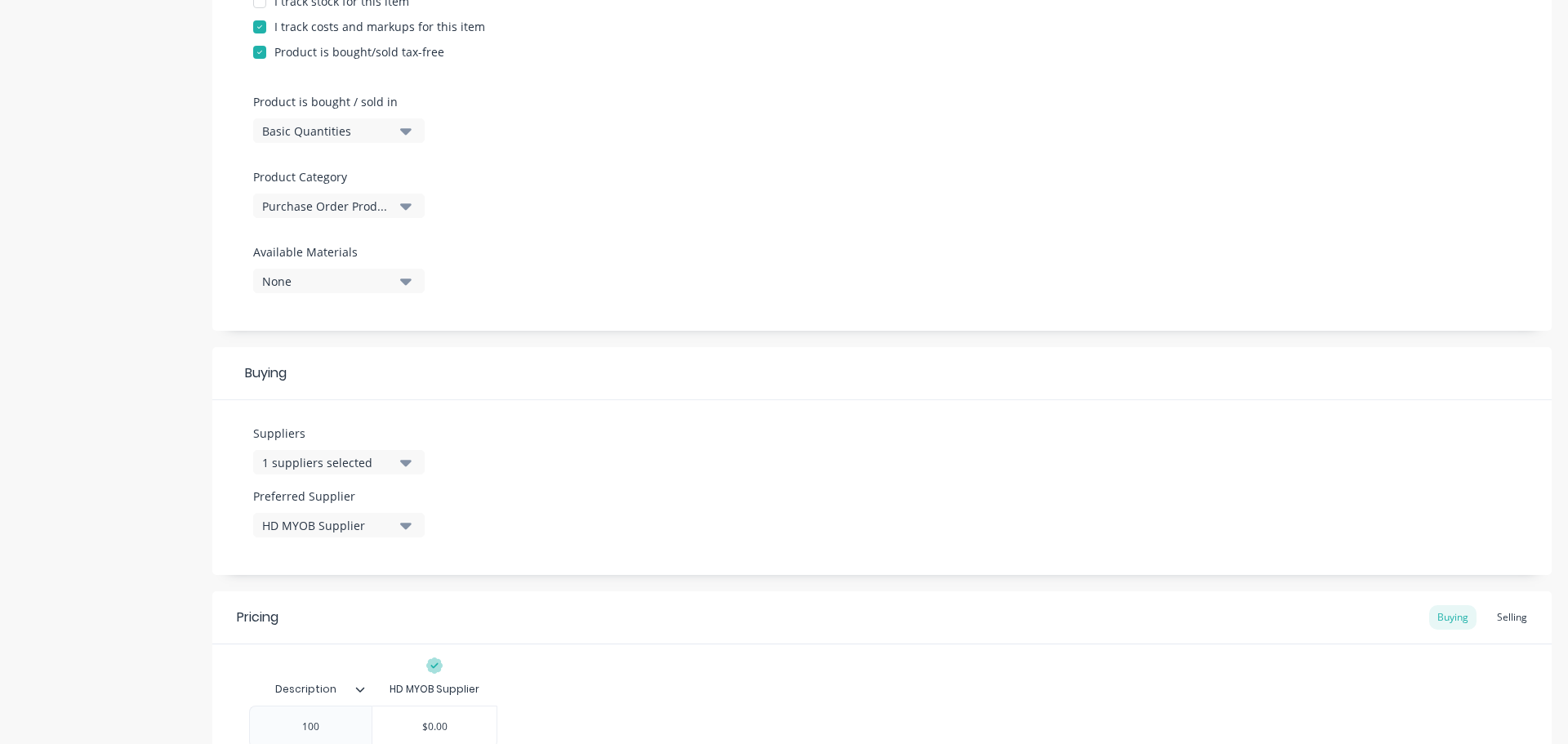
scroll to position [571, 0]
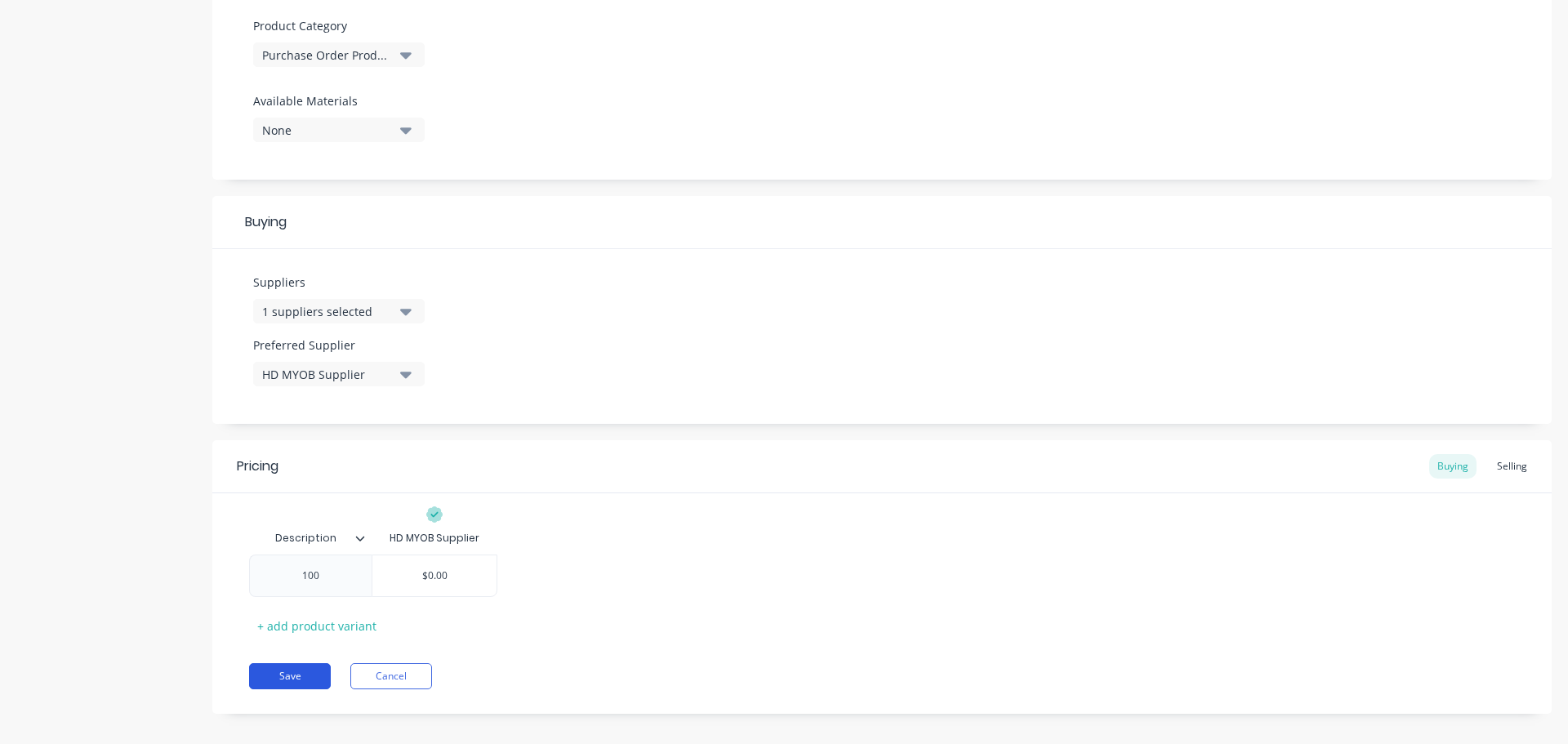
click at [297, 672] on button "Save" at bounding box center [290, 676] width 82 height 26
type textarea "x"
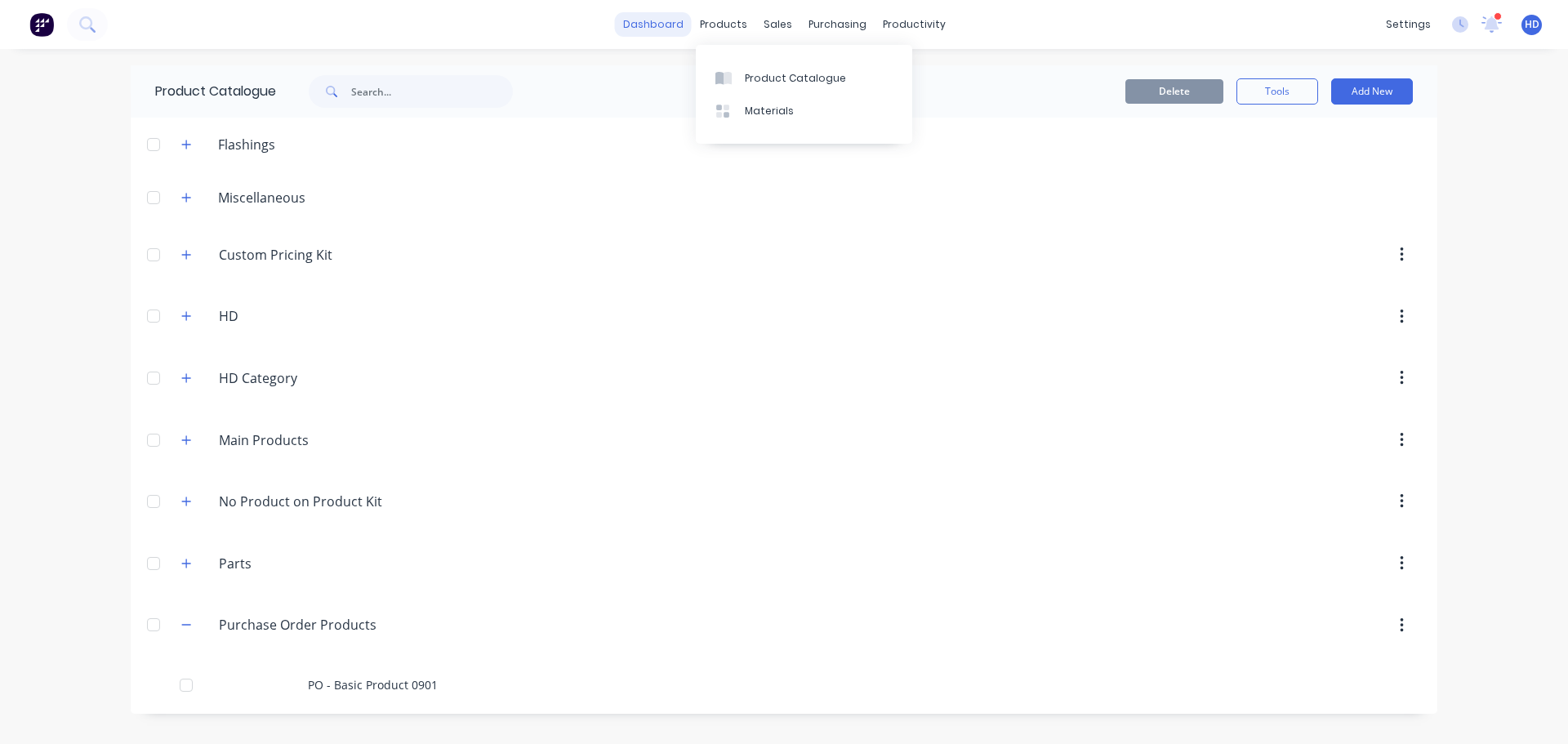
click at [670, 14] on link "dashboard" at bounding box center [653, 24] width 76 height 25
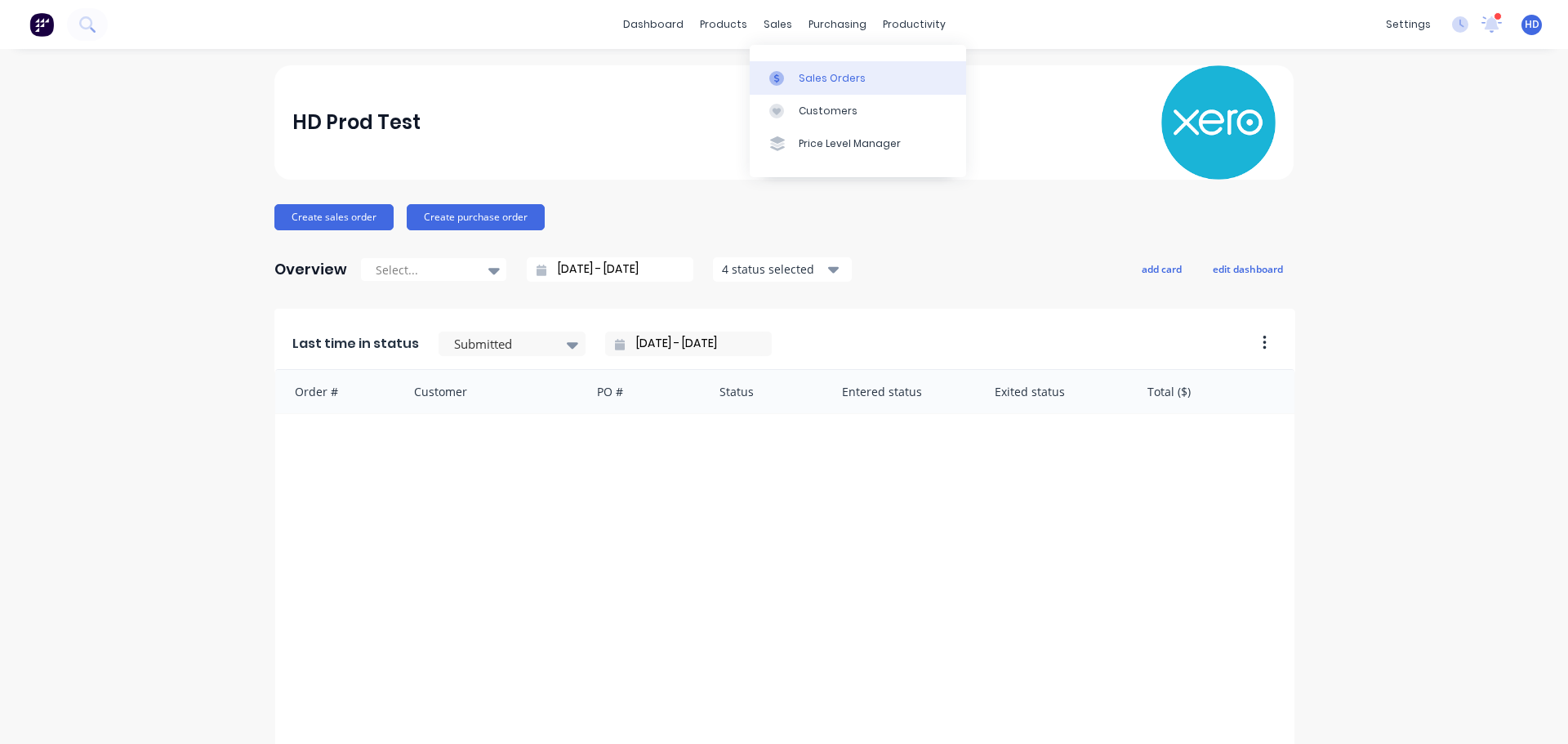
click at [812, 74] on div "Sales Orders" at bounding box center [833, 78] width 67 height 15
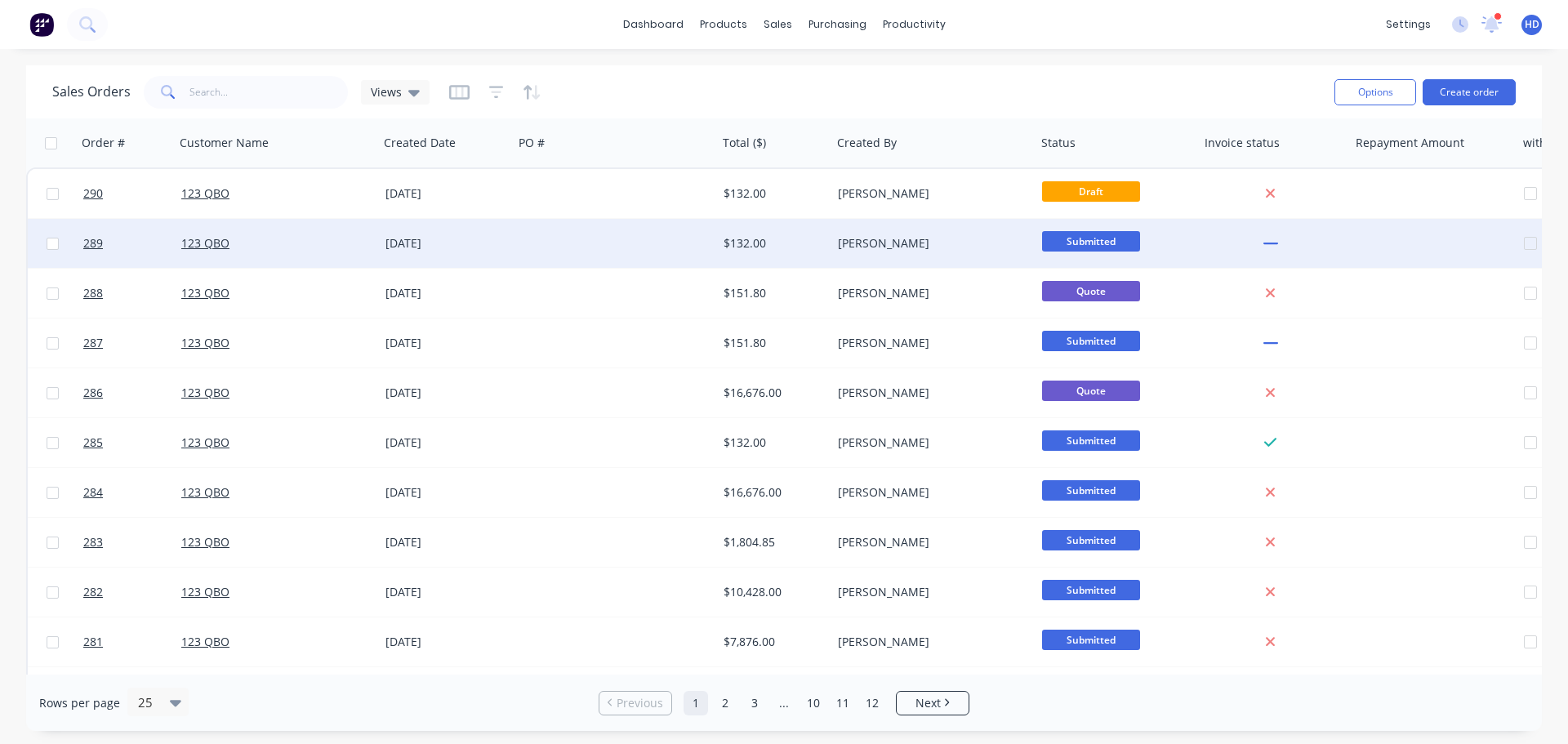
click at [274, 242] on div "123 QBO" at bounding box center [272, 243] width 181 height 16
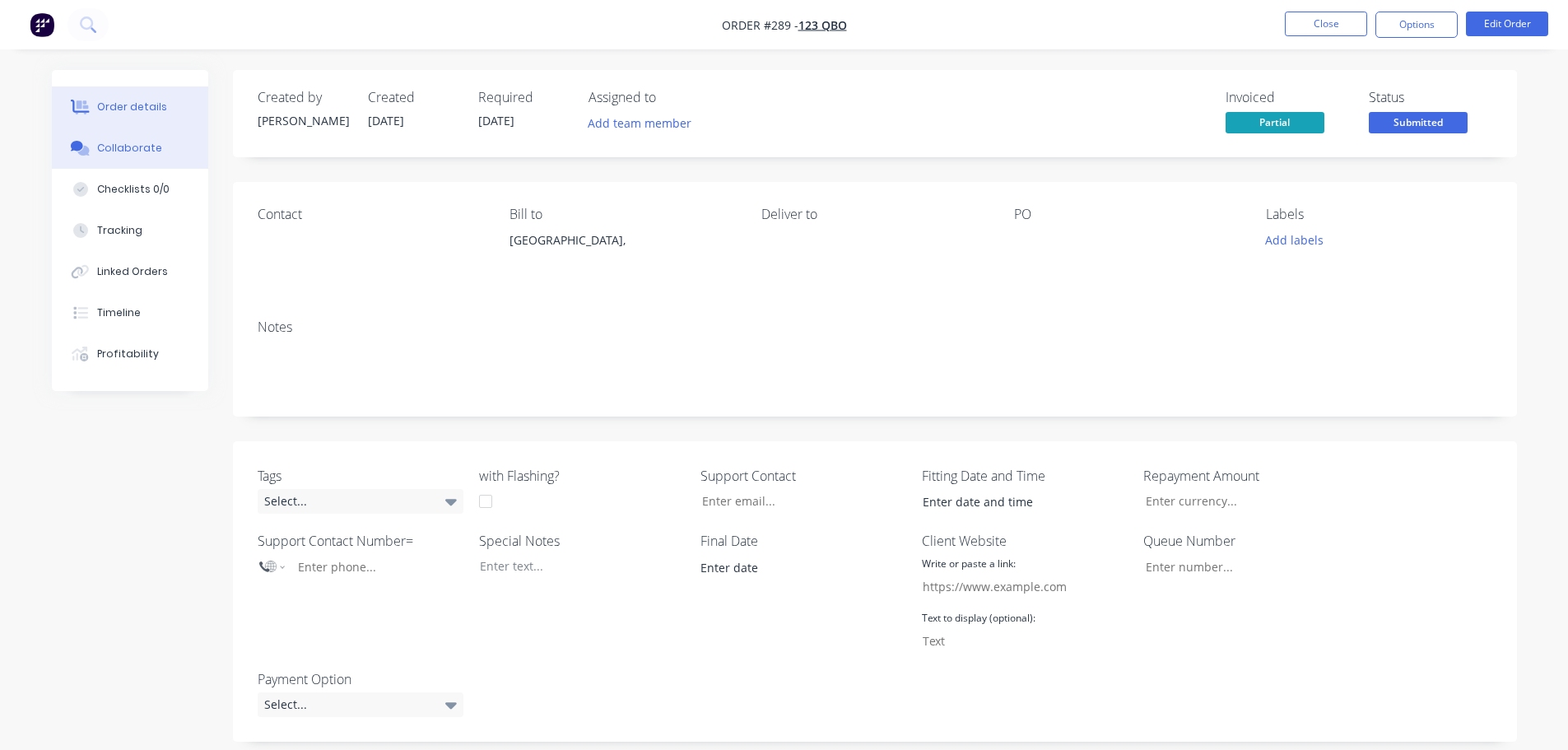
click at [115, 158] on button "Collaborate" at bounding box center [130, 148] width 157 height 42
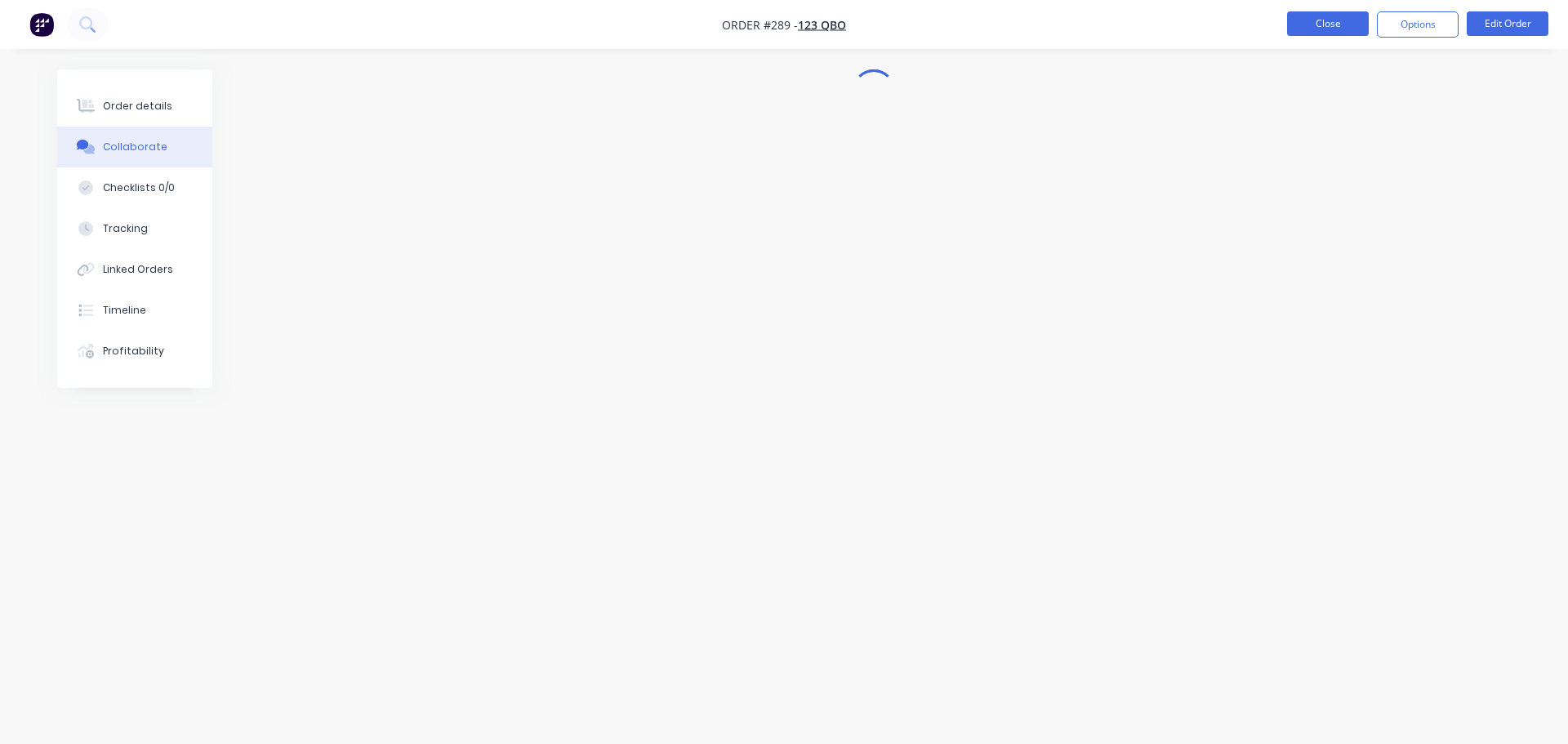
click at [1329, 28] on button "Close" at bounding box center [1327, 23] width 82 height 25
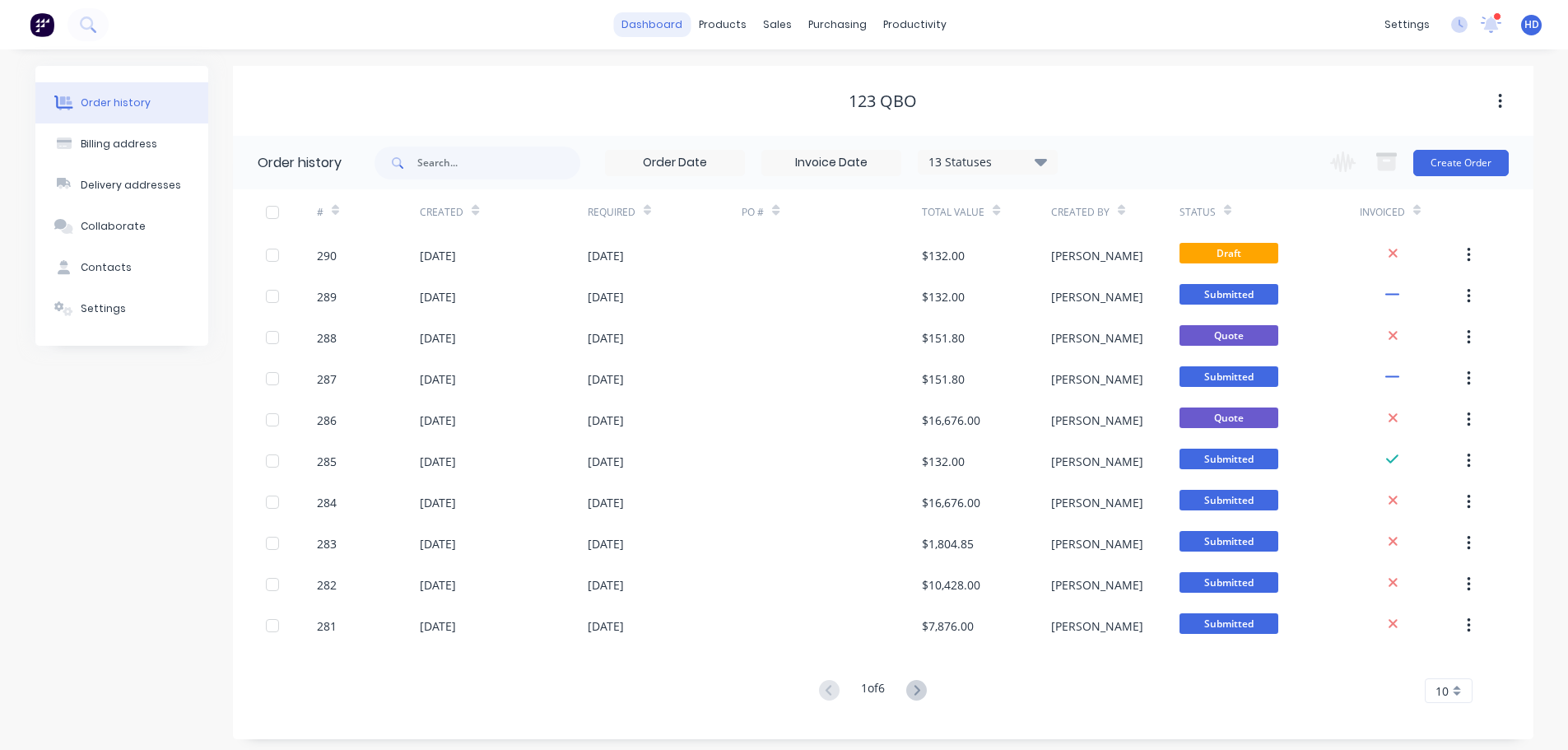
click at [630, 21] on link "dashboard" at bounding box center [651, 24] width 77 height 25
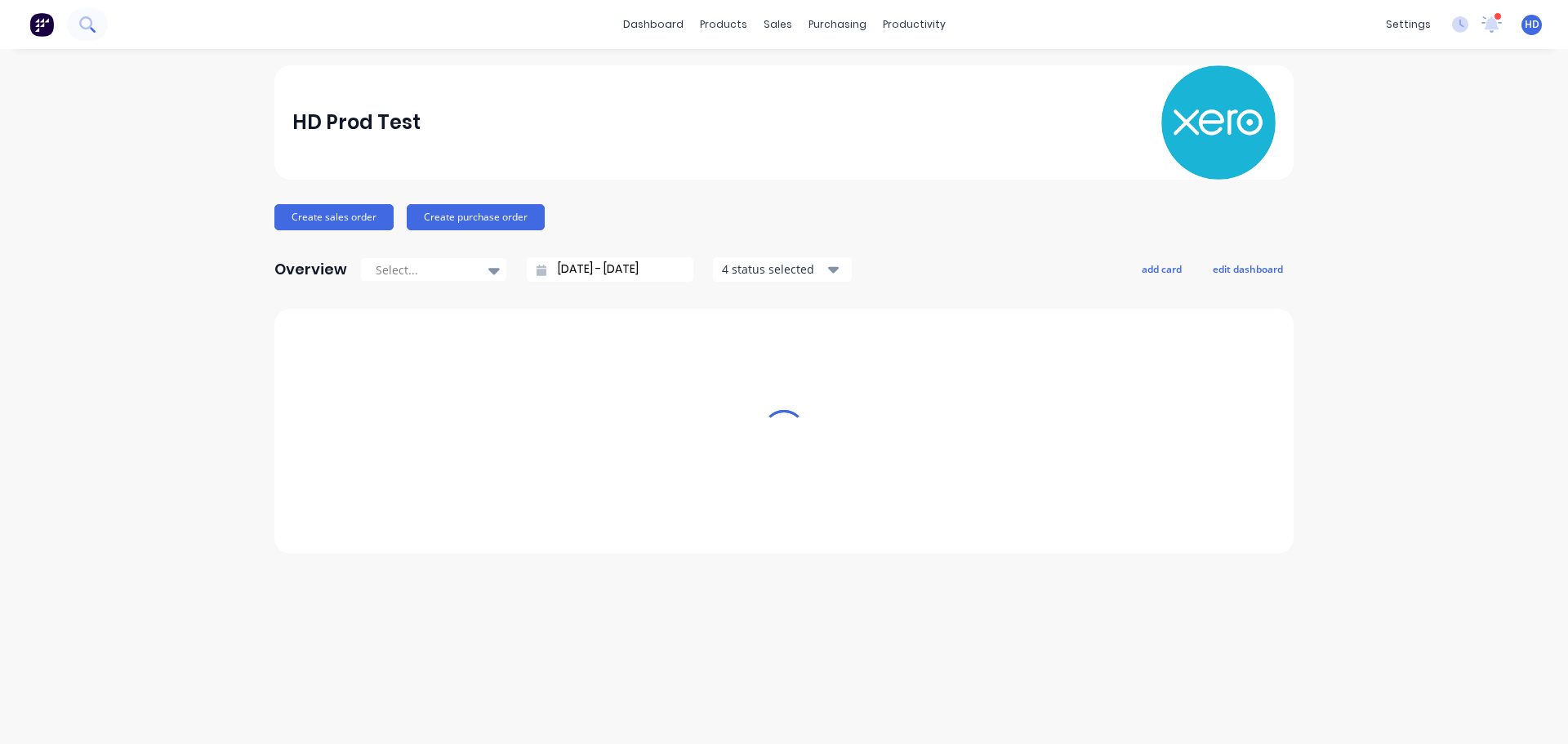
click at [103, 27] on button at bounding box center [88, 25] width 41 height 33
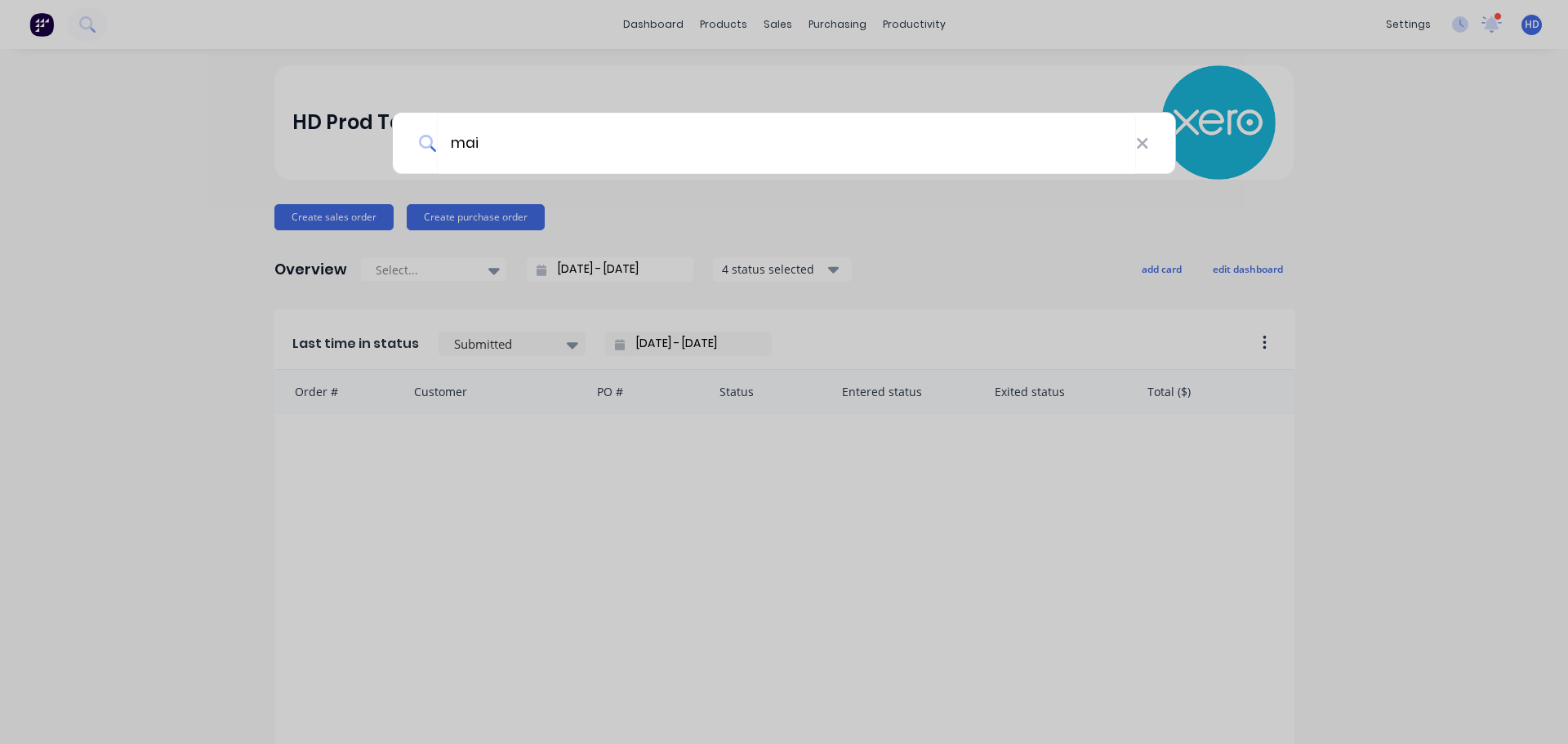
type input "main"
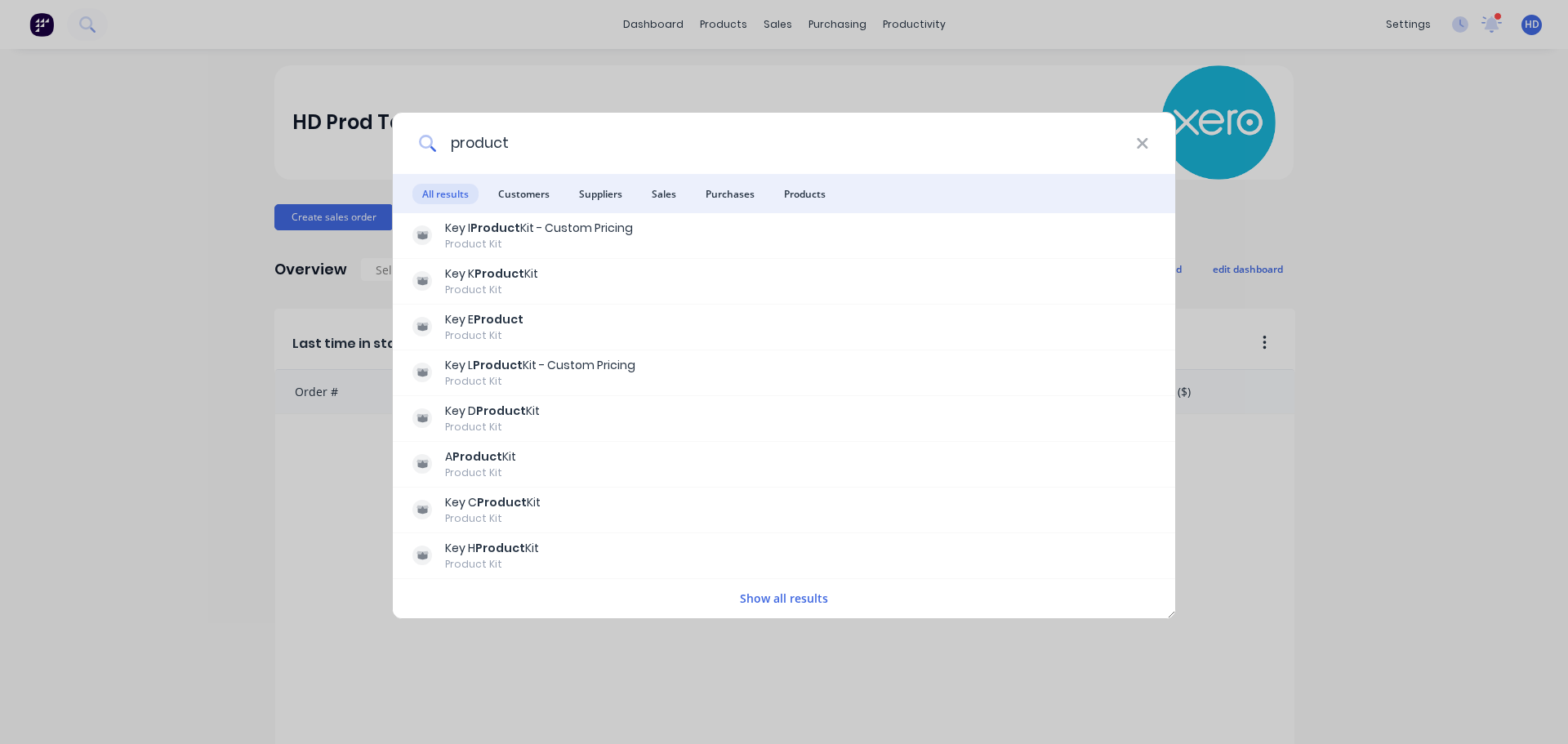
click at [735, 146] on input "product" at bounding box center [787, 143] width 699 height 61
type input "product"
click at [1139, 148] on icon at bounding box center [1142, 143] width 10 height 10
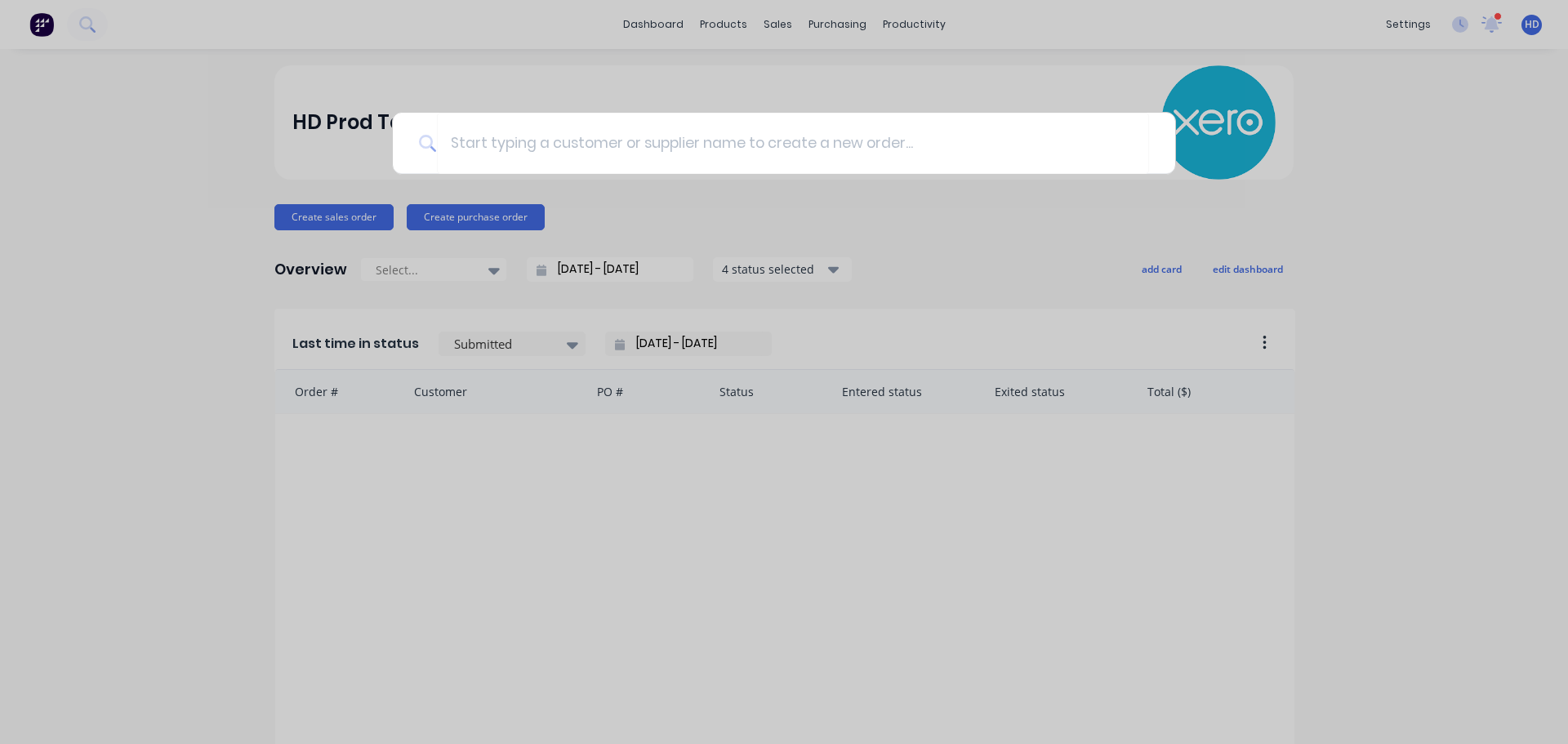
click at [773, 68] on div at bounding box center [784, 372] width 1568 height 744
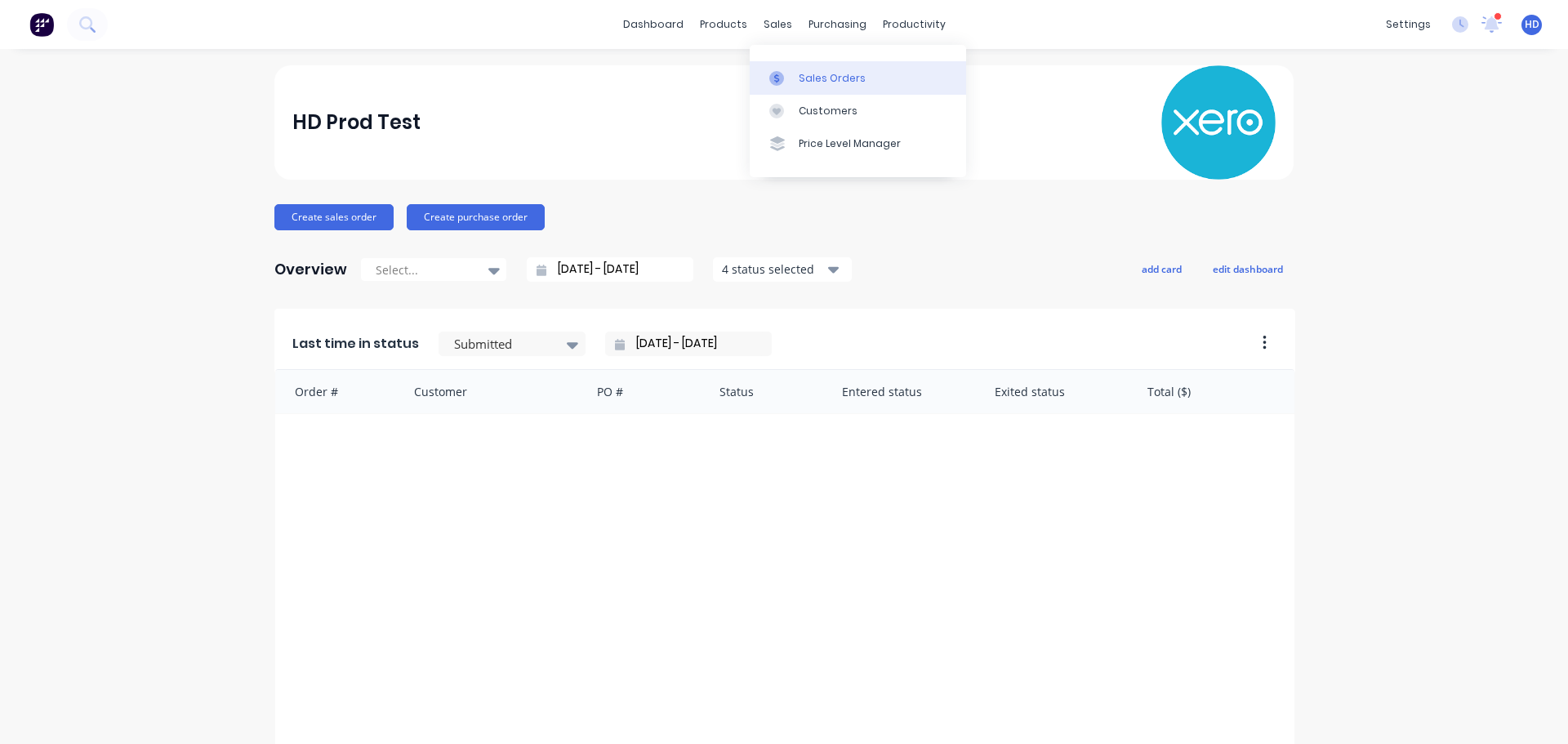
click at [810, 74] on div "Sales Orders" at bounding box center [833, 78] width 67 height 15
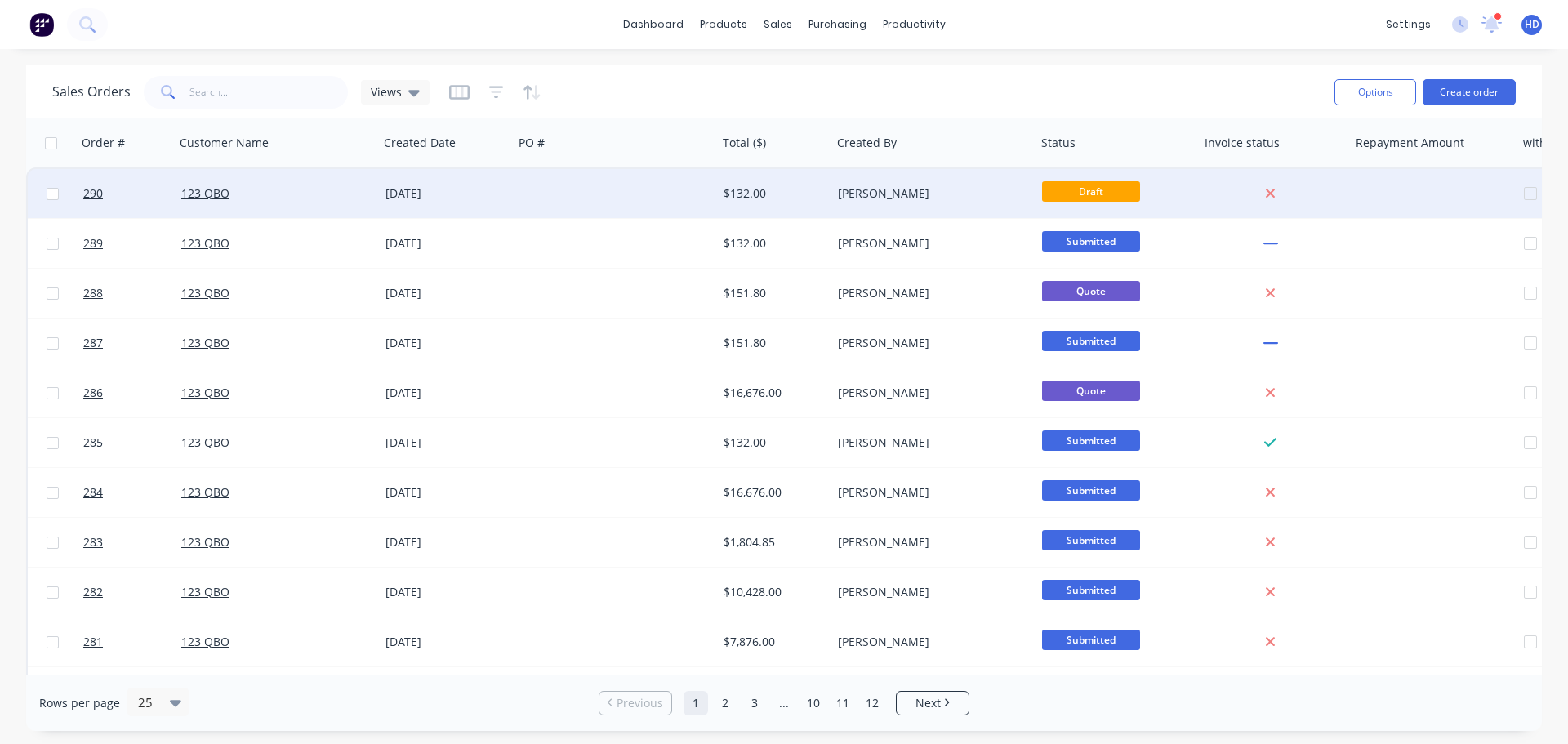
click at [608, 207] on div at bounding box center [616, 193] width 204 height 49
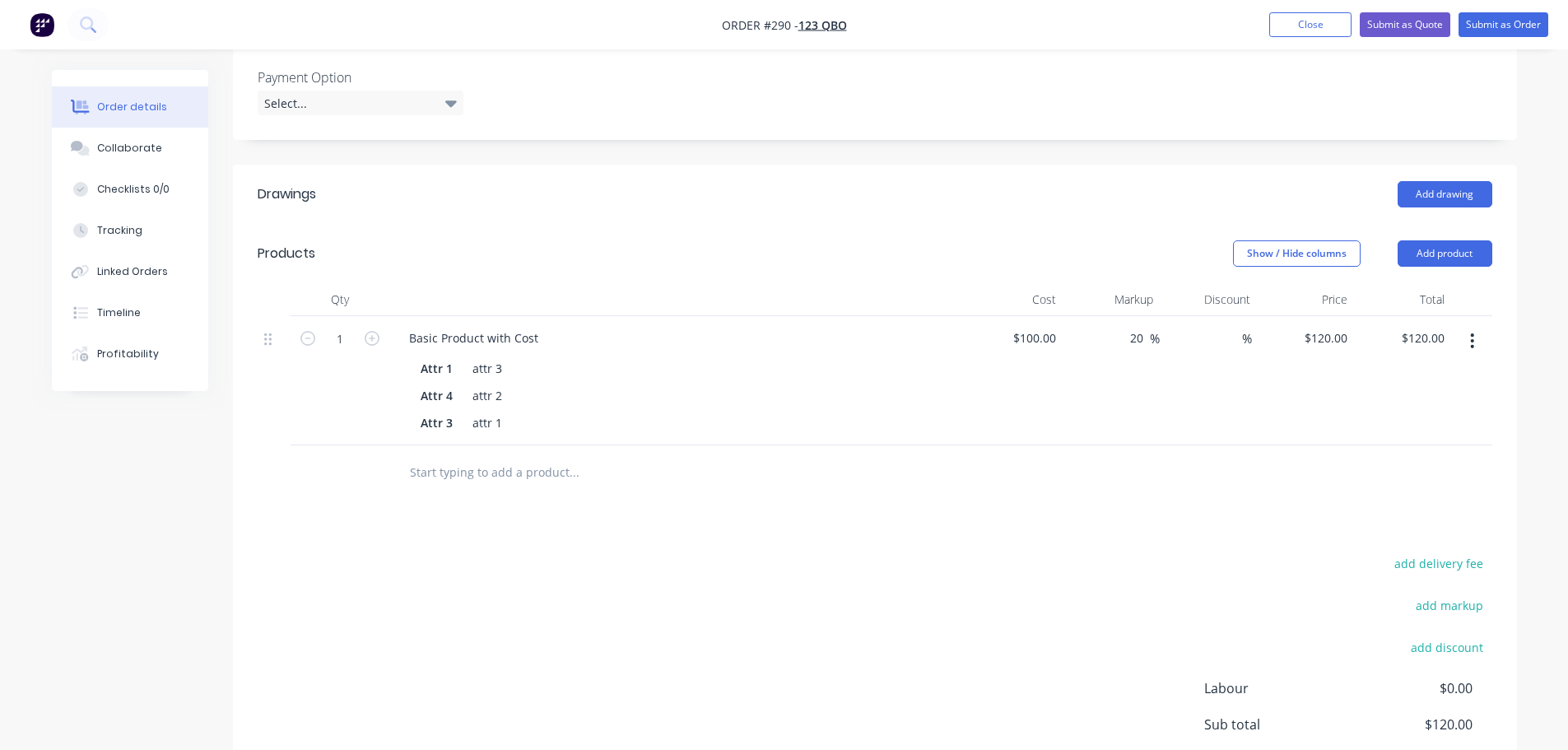
scroll to position [772, 0]
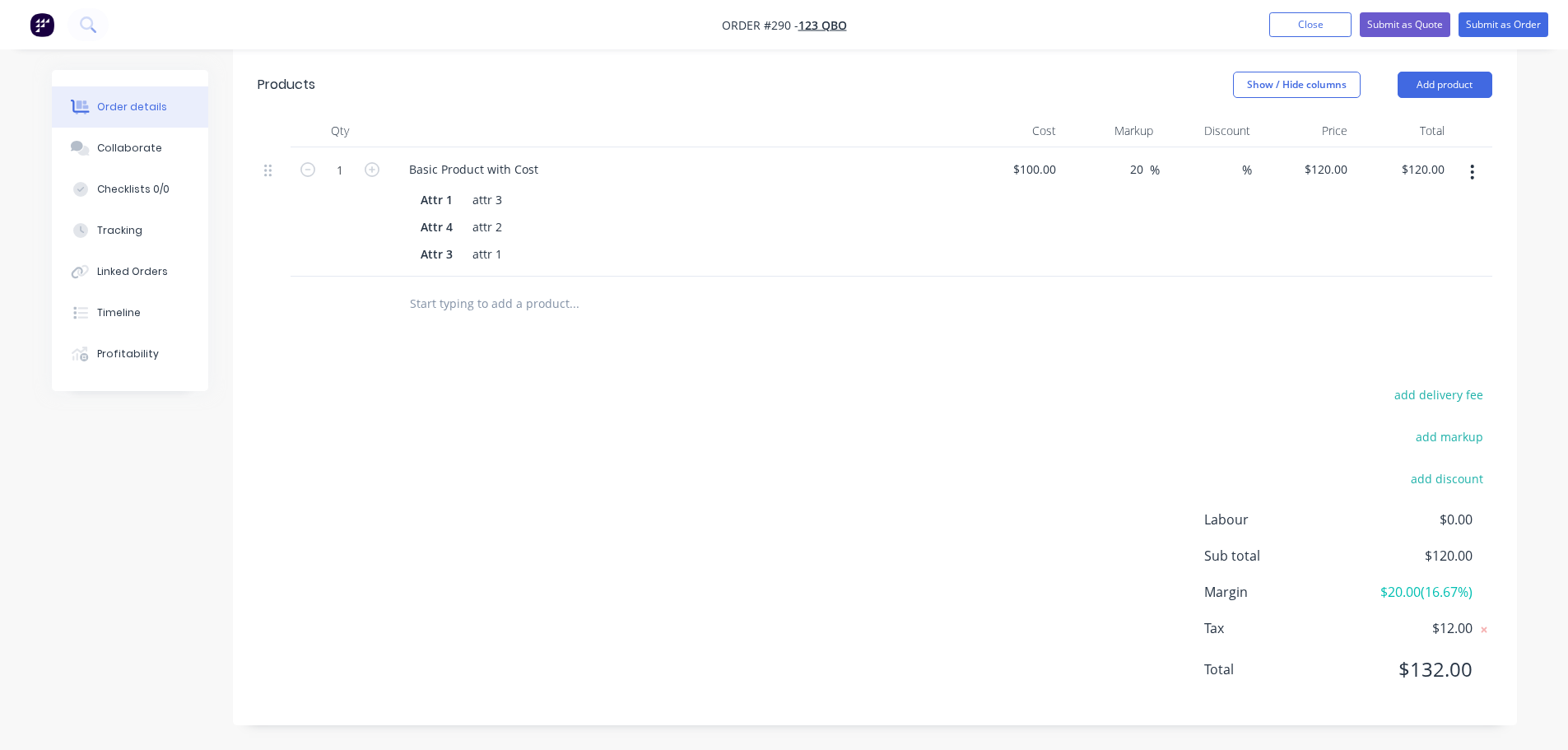
click at [512, 306] on input "text" at bounding box center [573, 303] width 329 height 33
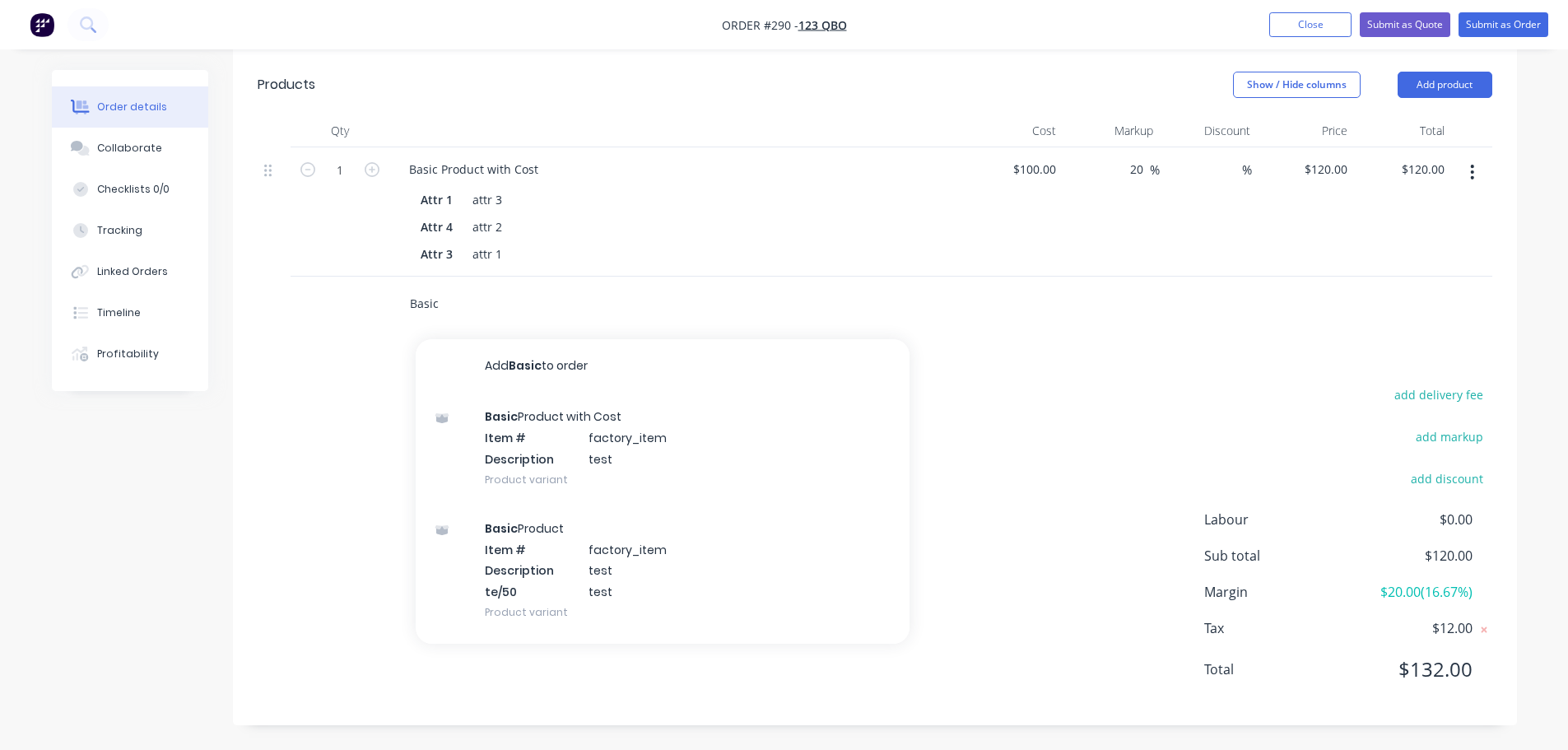
type input "Basic"
click at [1126, 397] on div "add delivery fee add markup add discount Labour $0.00 Sub total $120.00 Margin …" at bounding box center [875, 541] width 1235 height 318
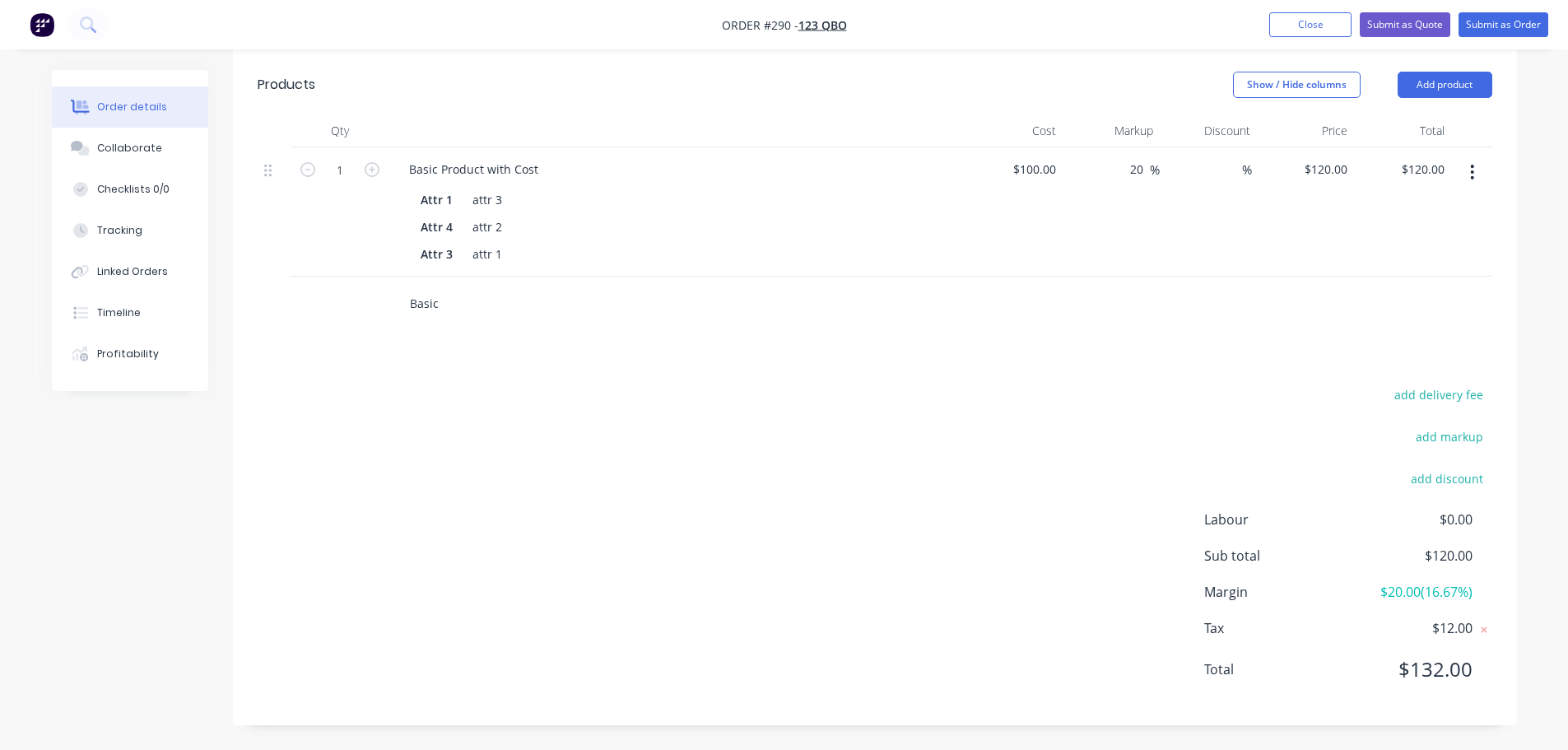
click at [489, 307] on input "Basic" at bounding box center [573, 303] width 329 height 33
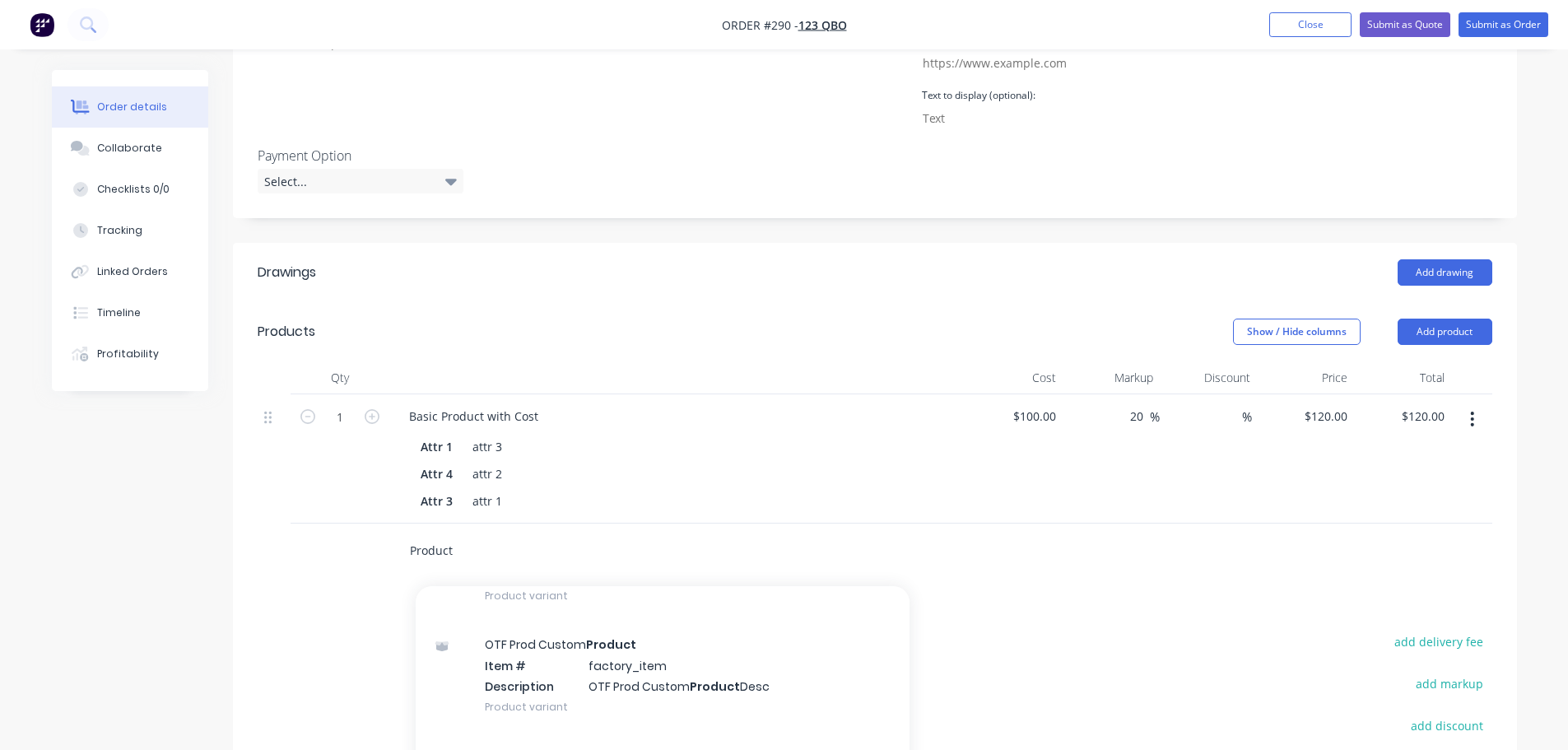
scroll to position [329, 0]
type input "Product"
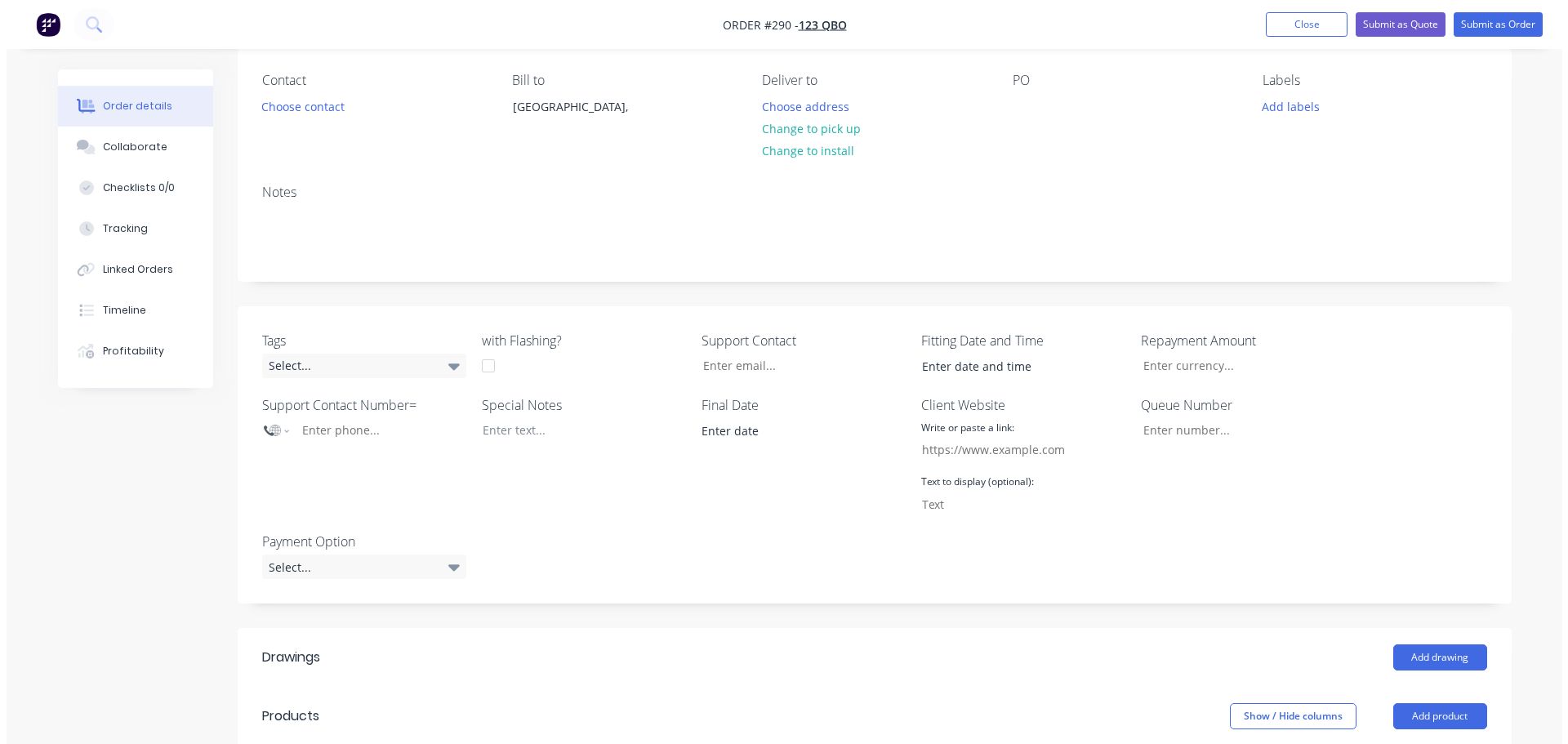
scroll to position [0, 0]
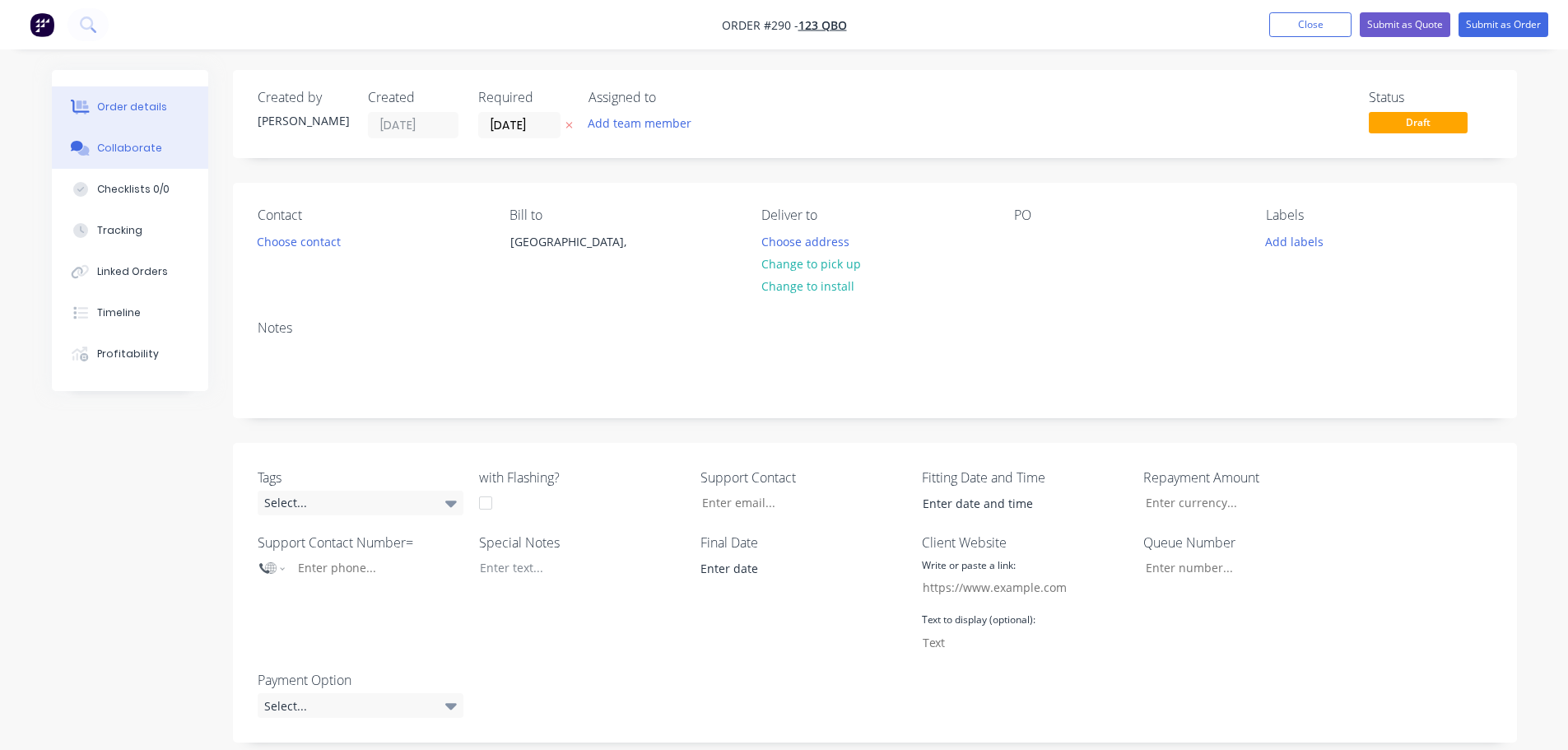
click at [116, 143] on div "Collaborate" at bounding box center [129, 148] width 65 height 15
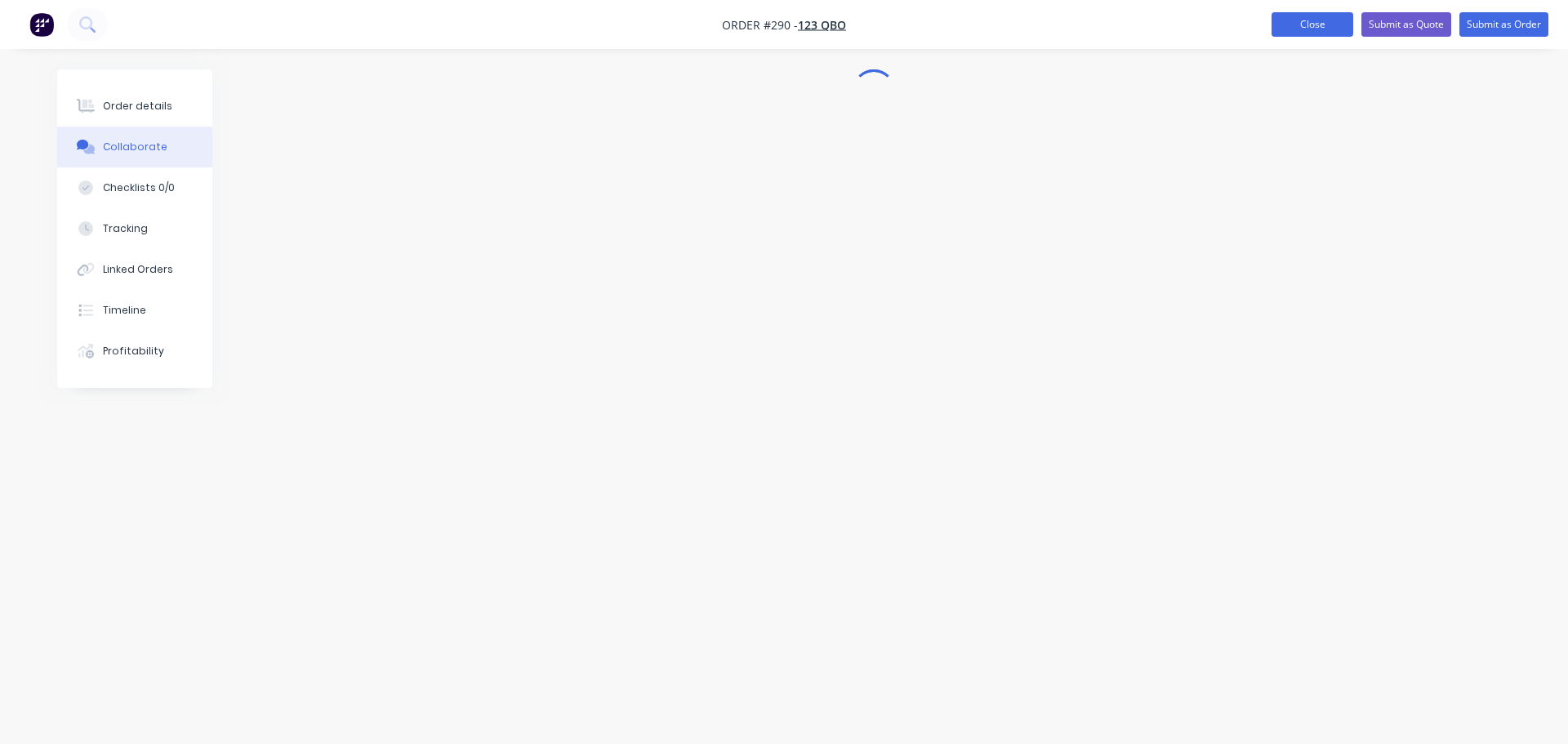
click at [1312, 25] on button "Close" at bounding box center [1312, 24] width 82 height 25
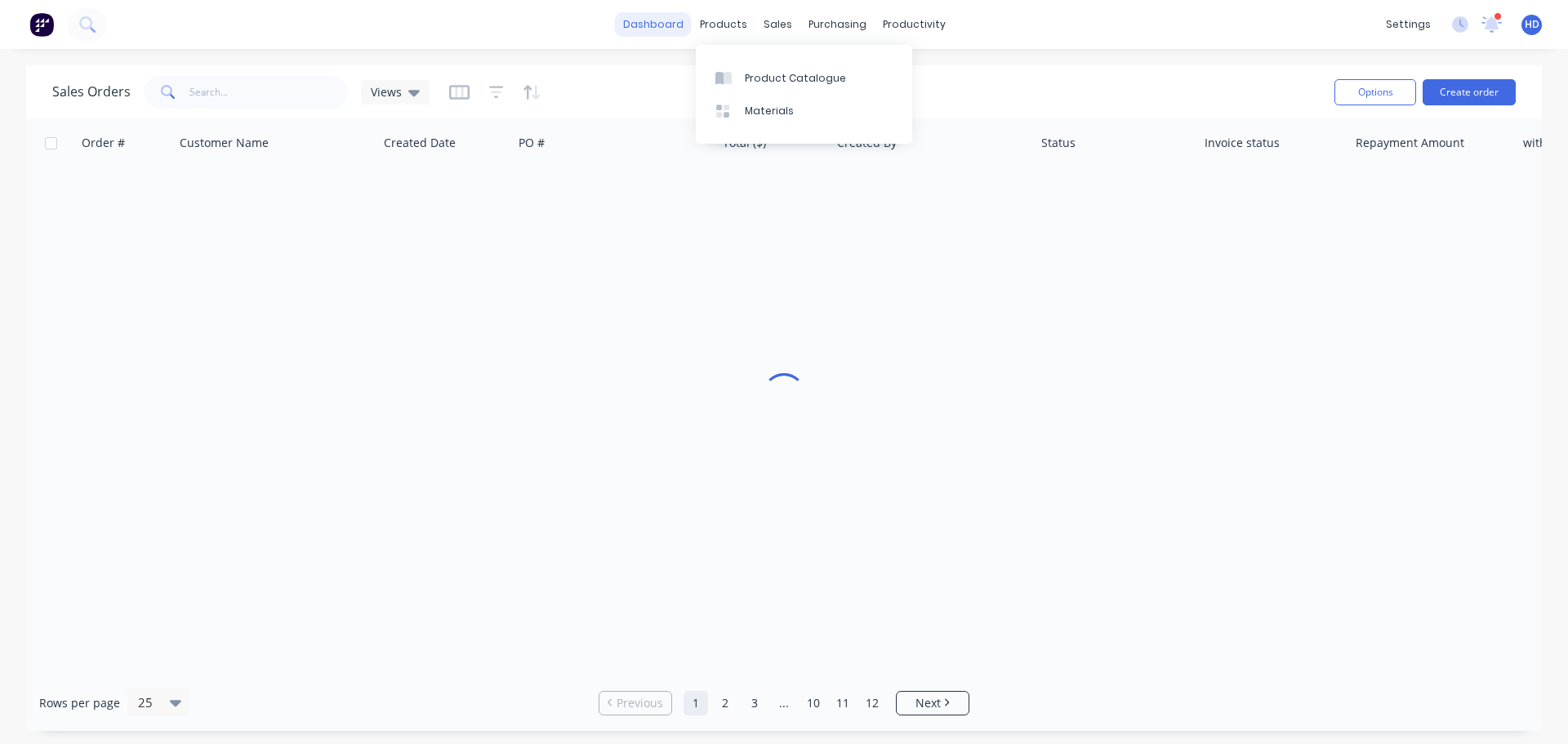
click at [692, 19] on link "dashboard" at bounding box center [653, 24] width 76 height 25
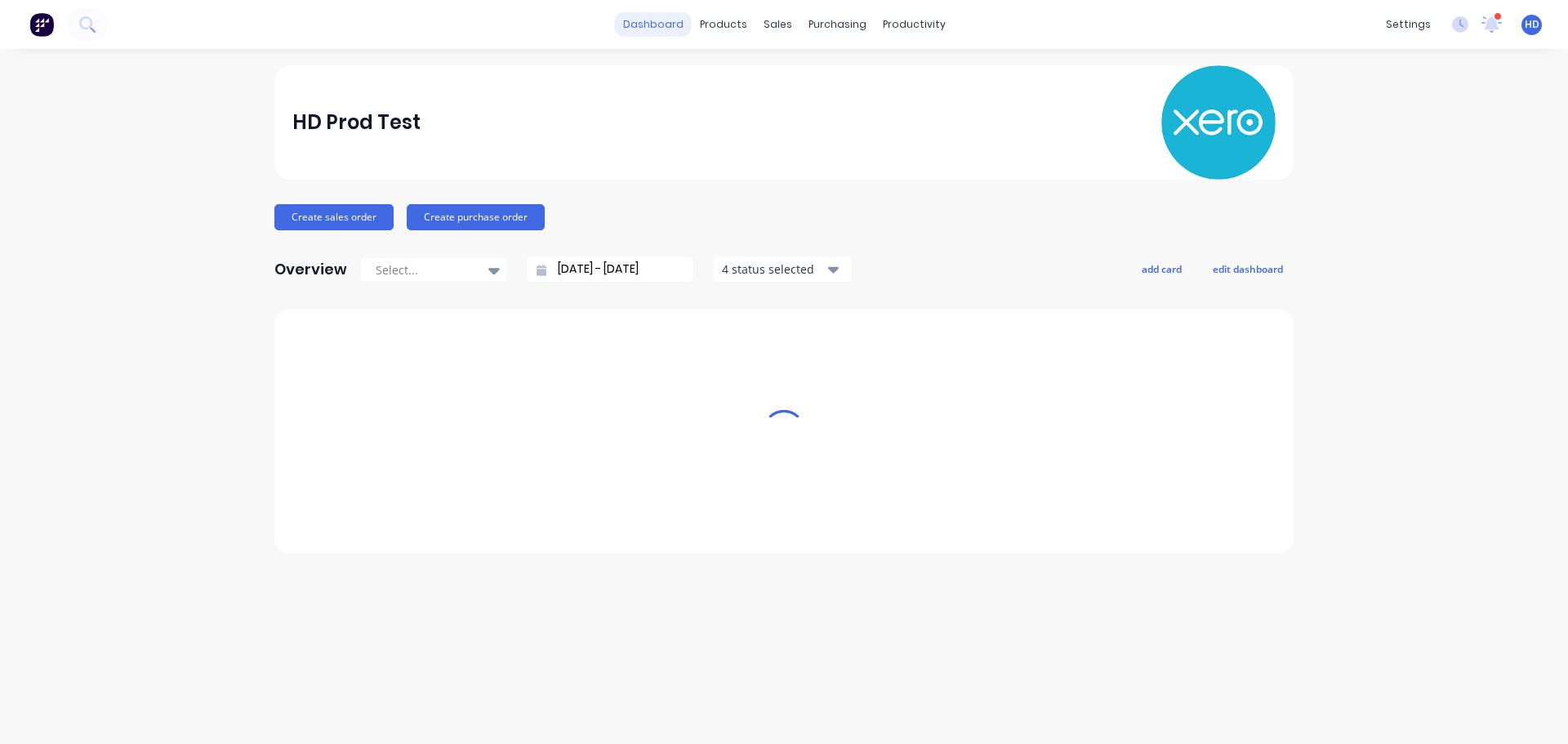
click at [657, 22] on link "dashboard" at bounding box center [653, 24] width 76 height 25
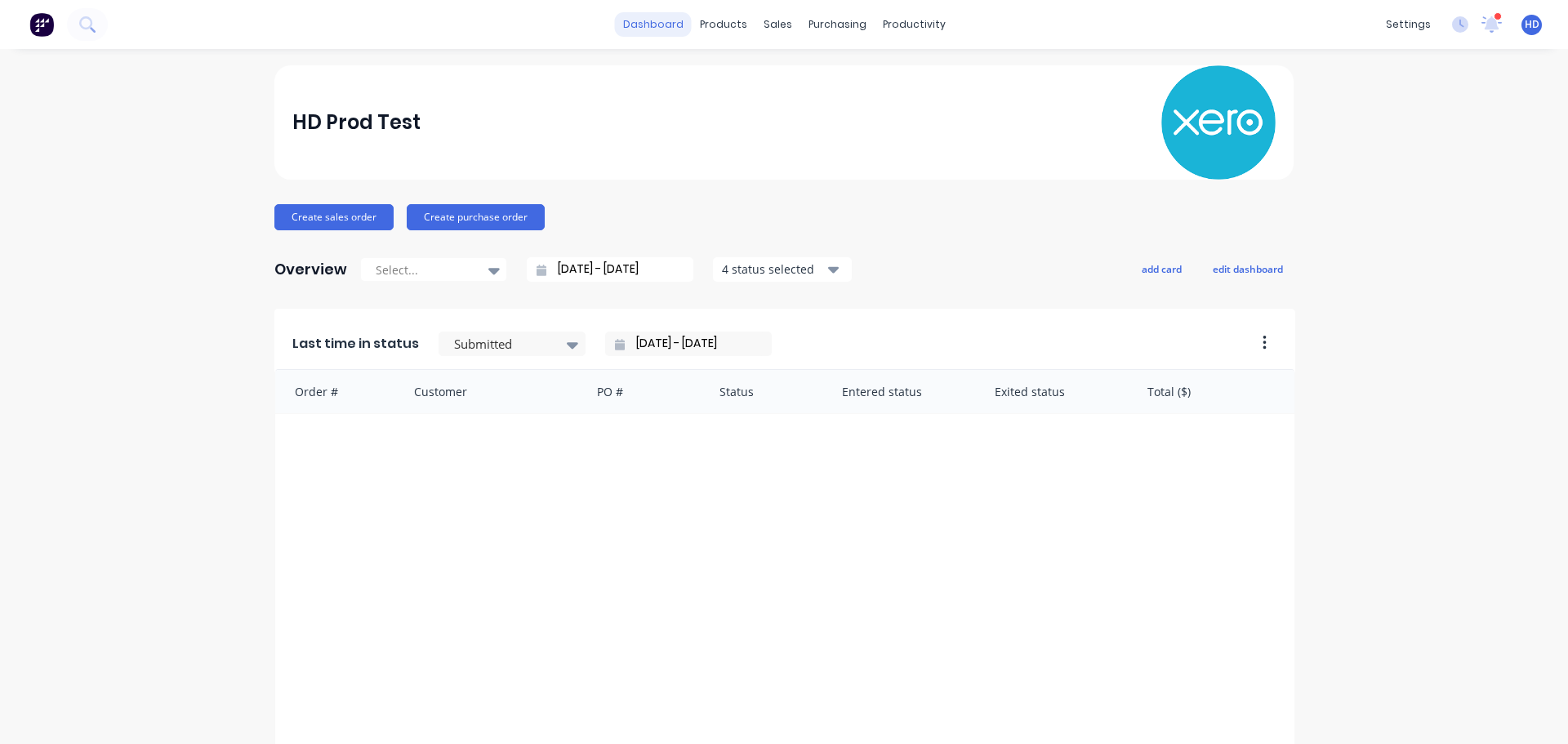
click at [635, 23] on link "dashboard" at bounding box center [653, 24] width 76 height 25
click at [1437, 457] on div "HD Prod Test Create sales order Create purchase order Overview Select... [DATE]…" at bounding box center [784, 491] width 1568 height 852
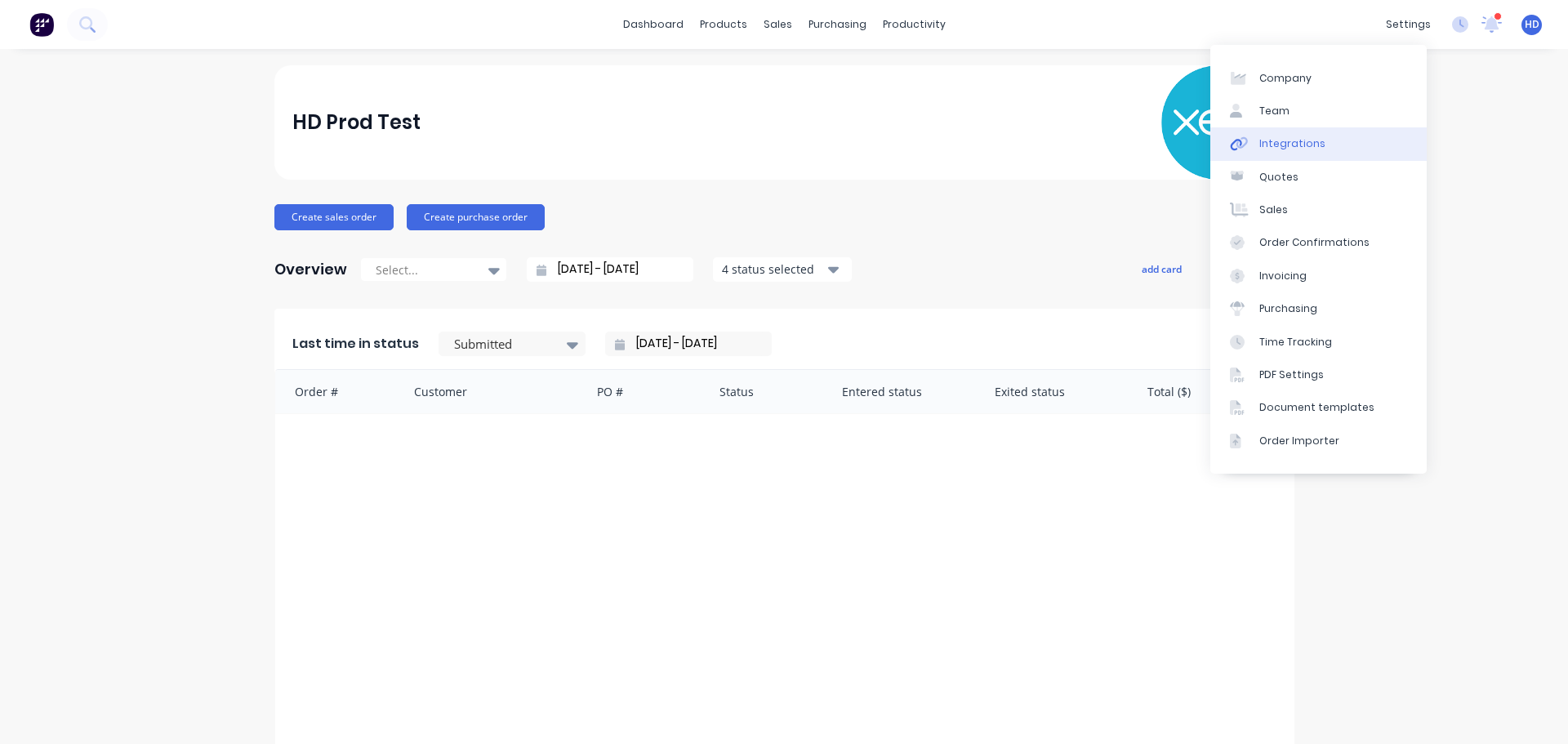
click at [1330, 145] on link "Integrations" at bounding box center [1319, 143] width 217 height 33
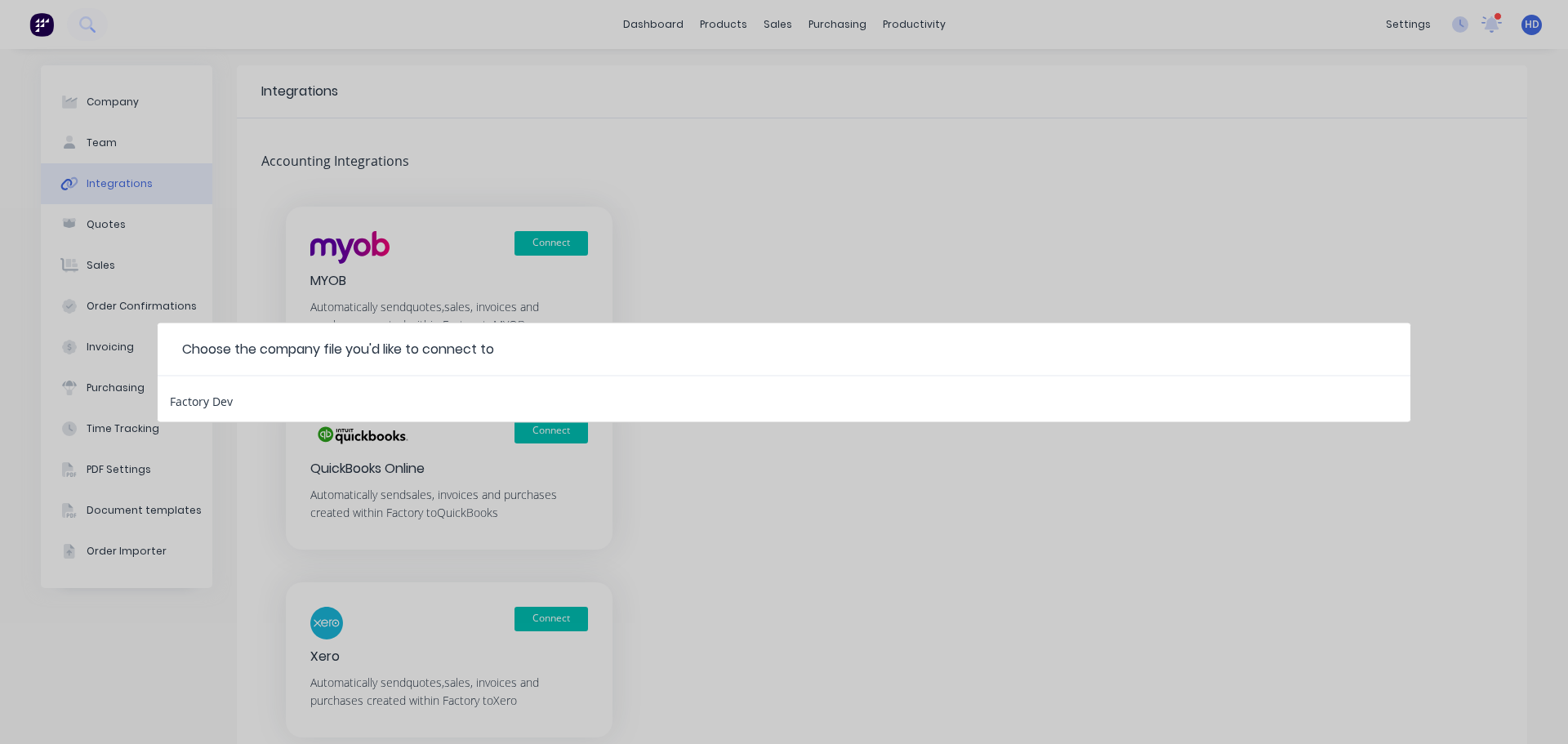
click at [346, 400] on div "Factory Dev" at bounding box center [784, 398] width 1253 height 46
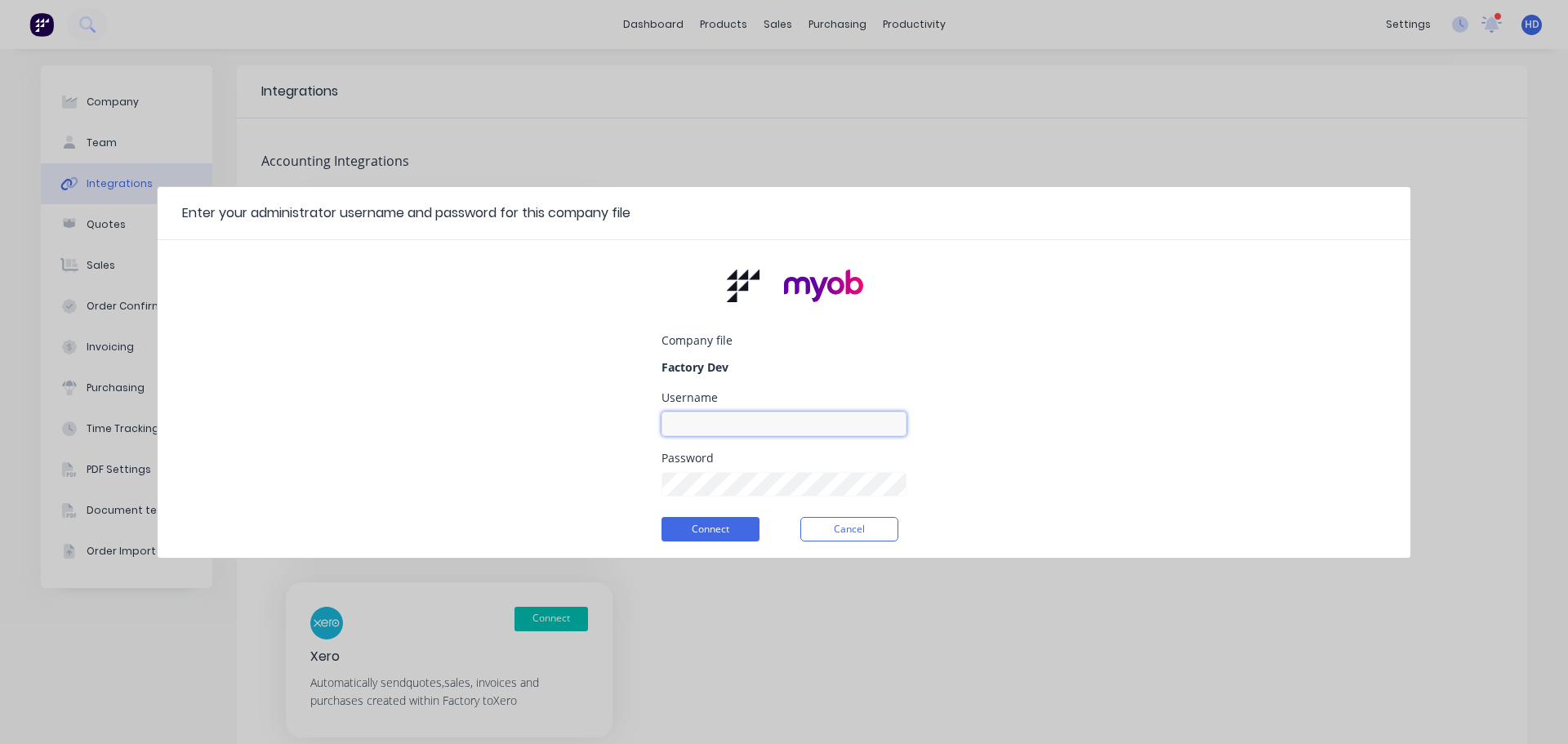
drag, startPoint x: 747, startPoint y: 430, endPoint x: 751, endPoint y: 438, distance: 8.9
click at [746, 431] on input at bounding box center [784, 424] width 245 height 25
type input "myob_admin"
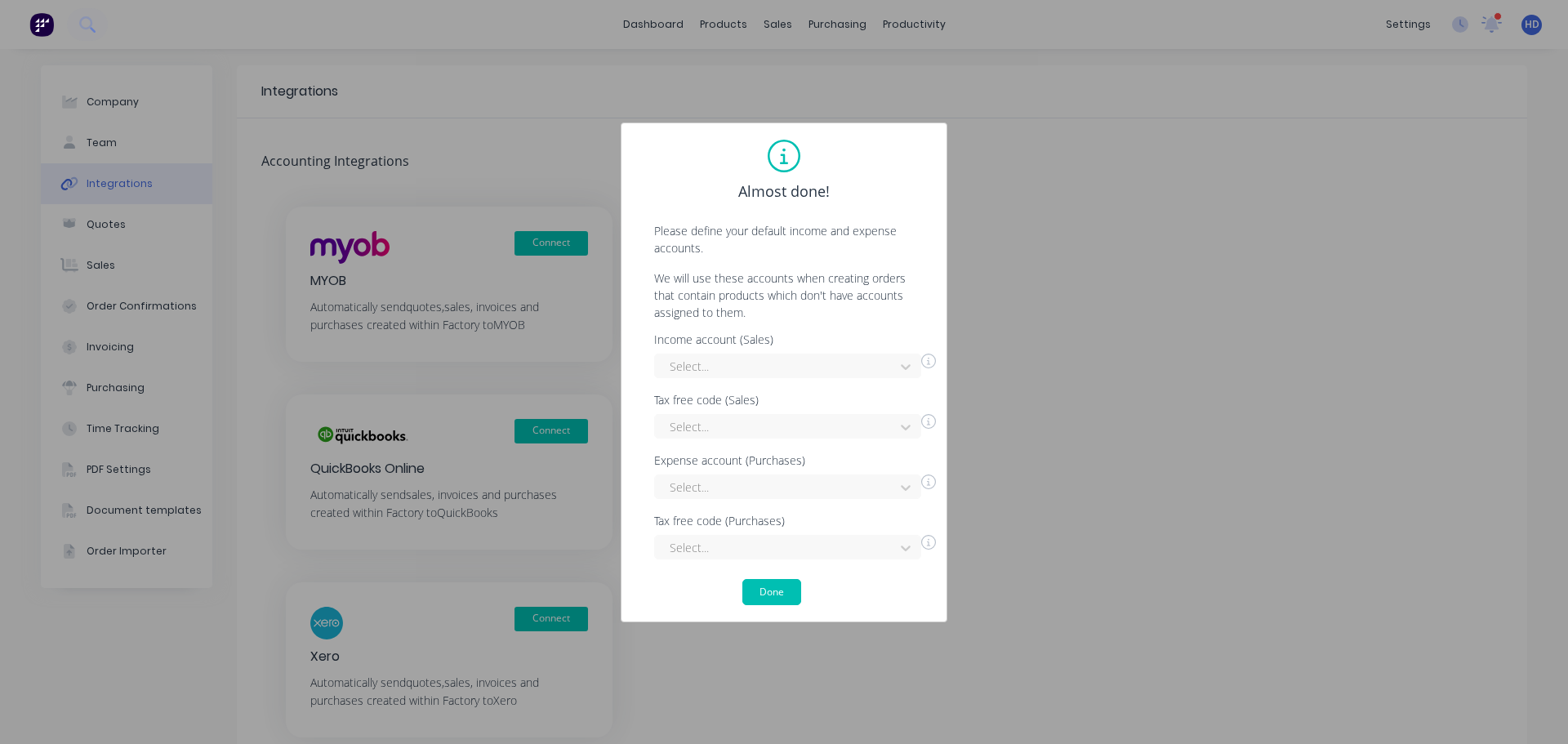
click at [818, 379] on div "Income account (Sales) Select... Tax free code (Sales) Select... Expense accoun…" at bounding box center [784, 447] width 292 height 225
click at [803, 374] on div at bounding box center [778, 366] width 218 height 21
click at [798, 409] on div "Interest Income" at bounding box center [787, 402] width 267 height 30
click at [739, 419] on div at bounding box center [778, 427] width 218 height 21
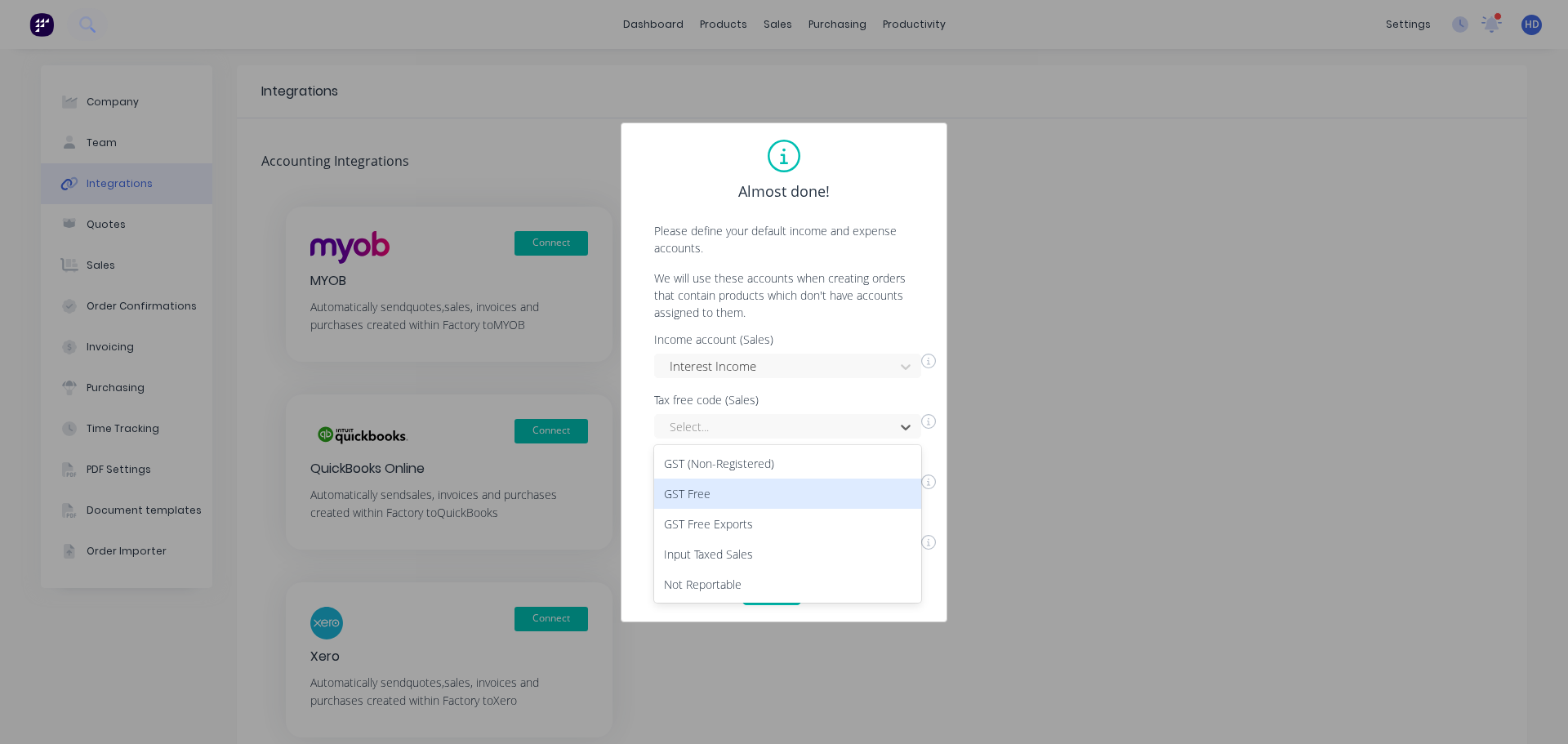
click at [709, 503] on div "GST Free" at bounding box center [787, 493] width 267 height 30
click at [753, 487] on div "Select..." at bounding box center [787, 486] width 267 height 25
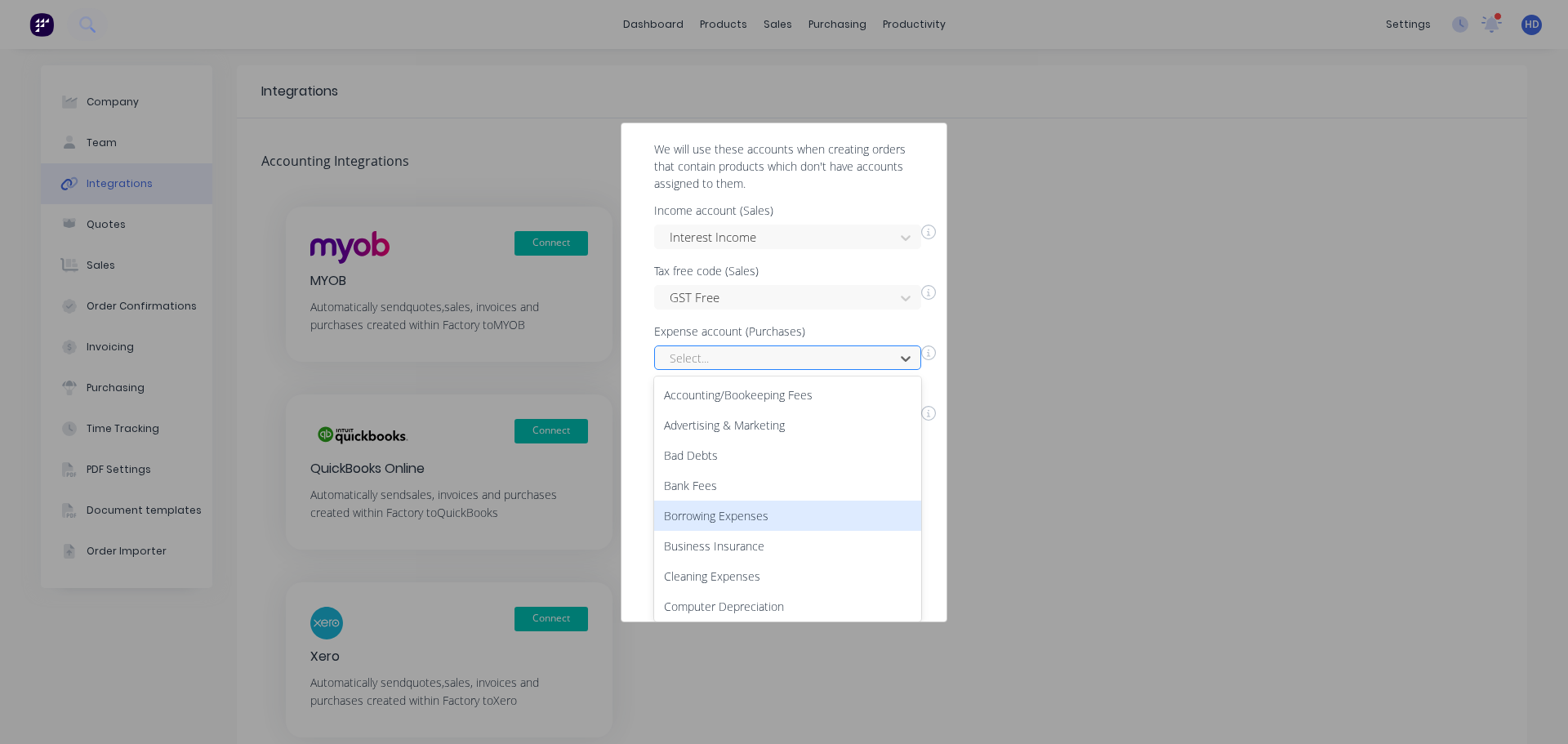
drag, startPoint x: 778, startPoint y: 501, endPoint x: 784, endPoint y: 487, distance: 15.2
click at [781, 501] on div "Borrowing Expenses" at bounding box center [787, 515] width 267 height 30
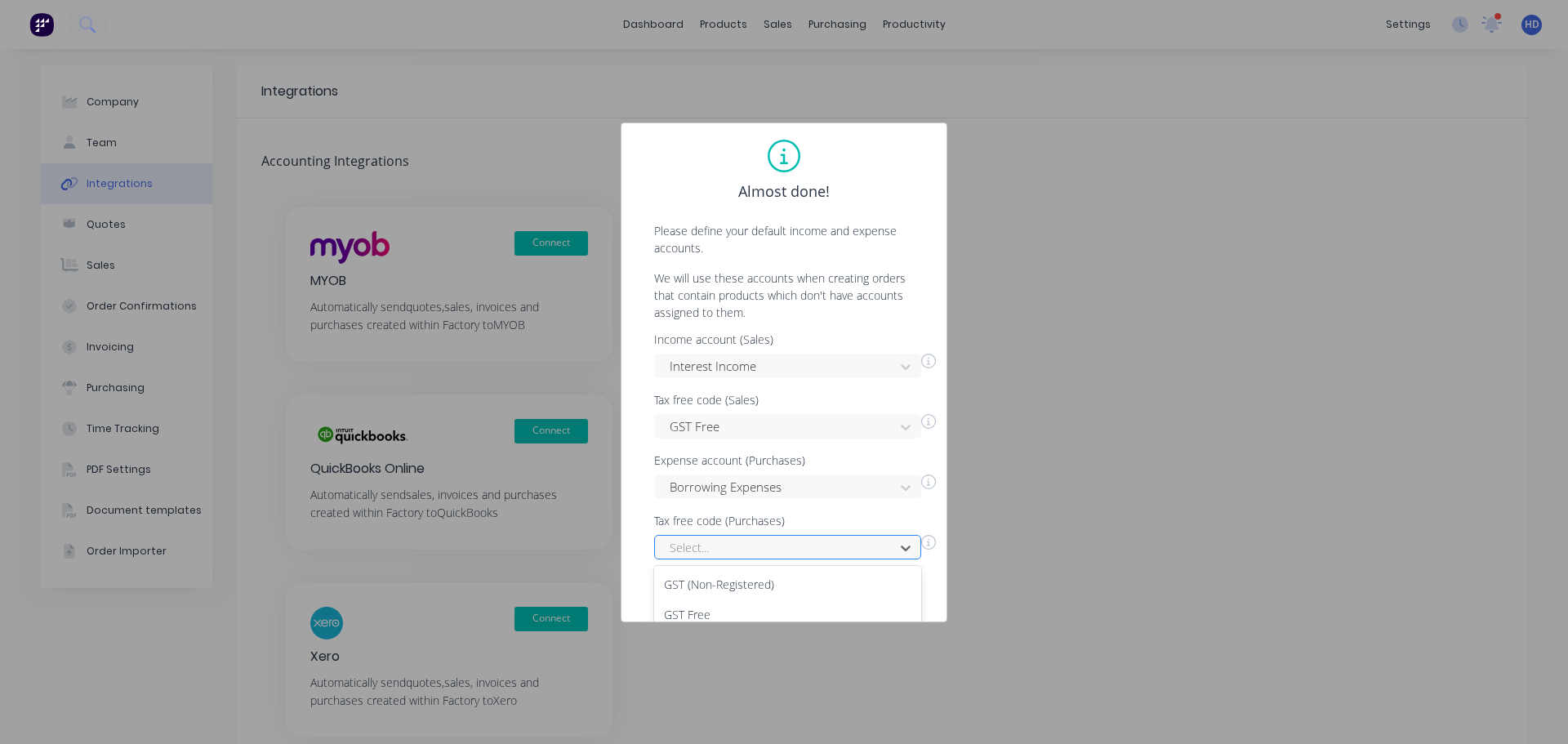
click at [765, 547] on div "5 results available. Use Up and Down to choose options, press Enter to select t…" at bounding box center [787, 547] width 267 height 25
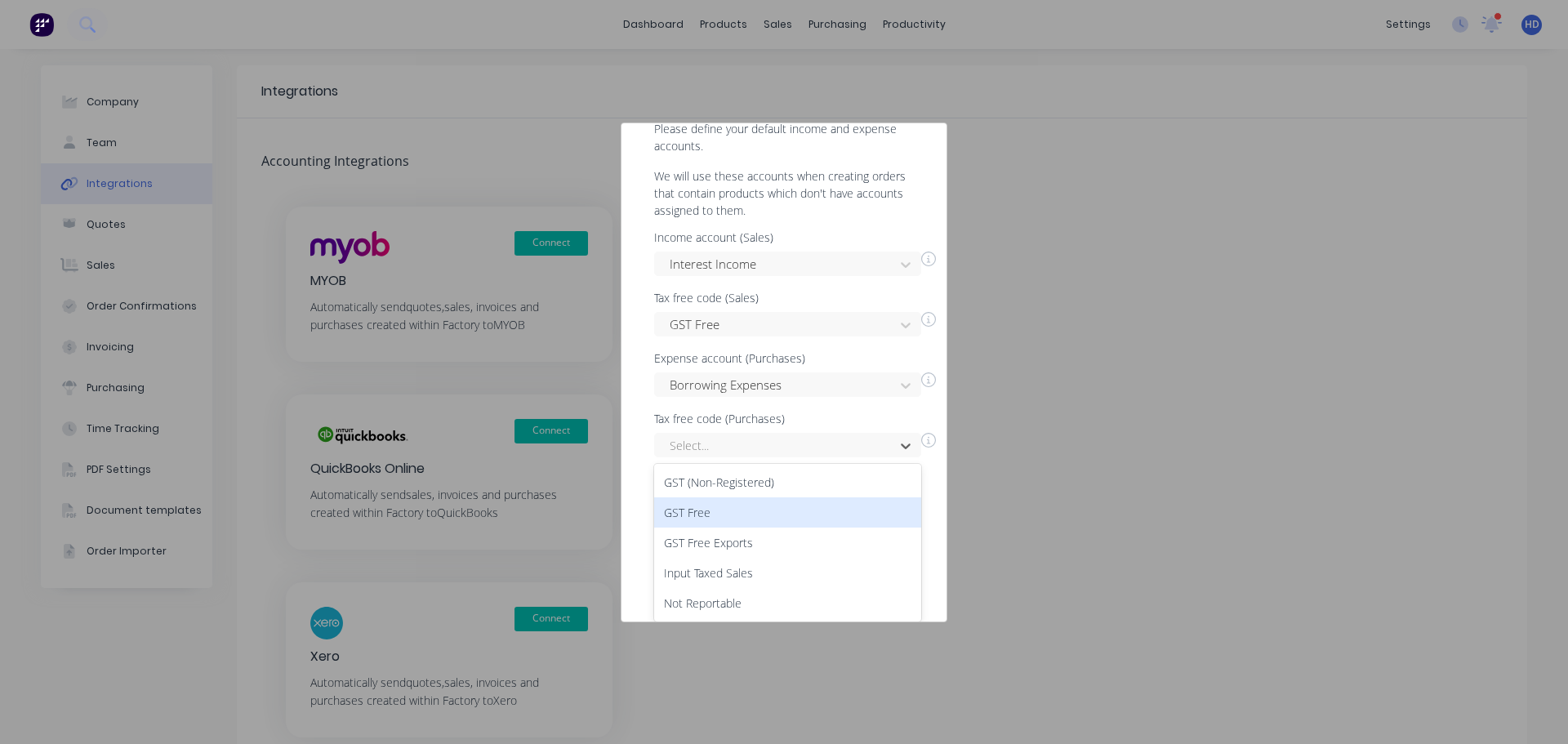
click at [782, 512] on div "GST Free" at bounding box center [787, 512] width 267 height 30
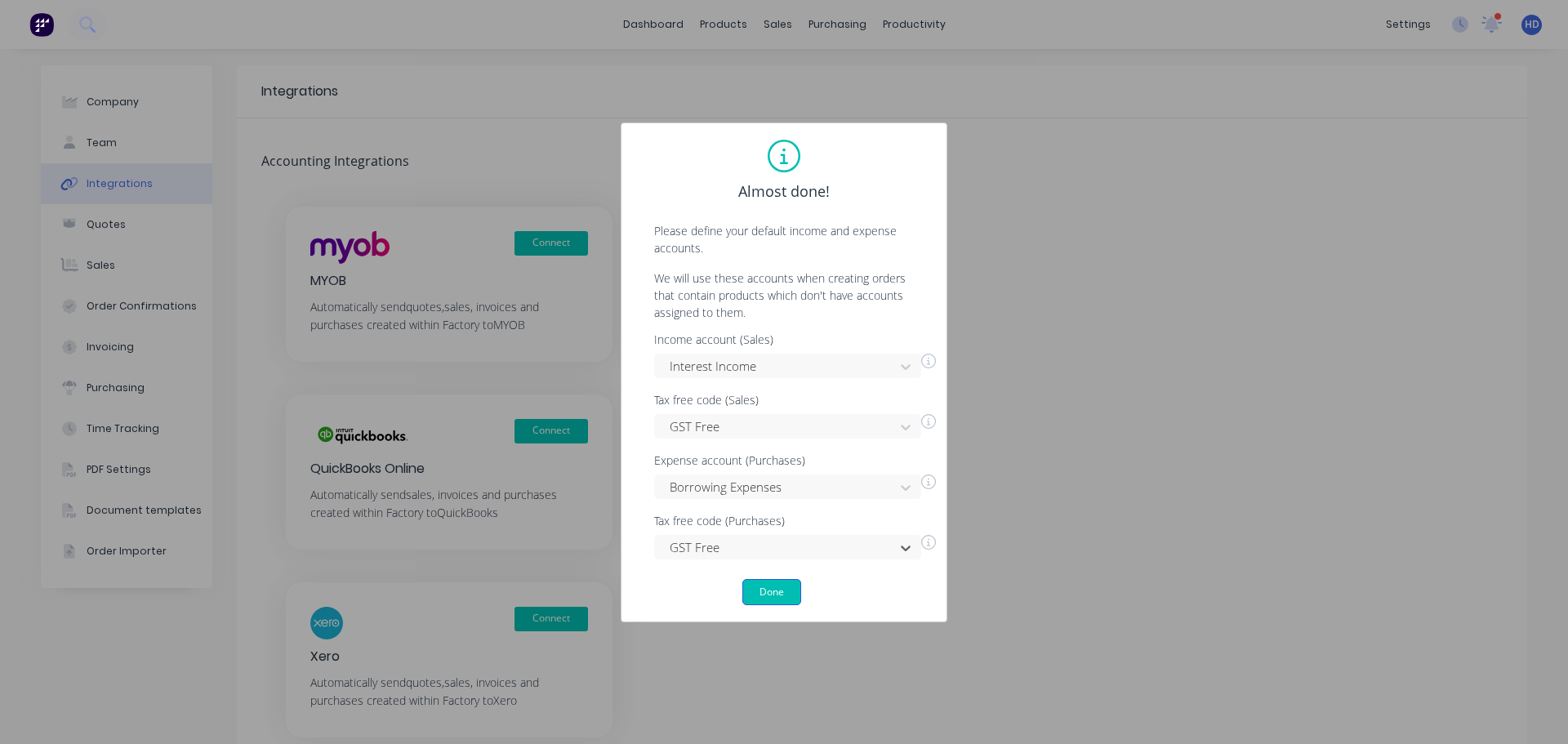
click at [778, 602] on button "Done" at bounding box center [772, 592] width 58 height 26
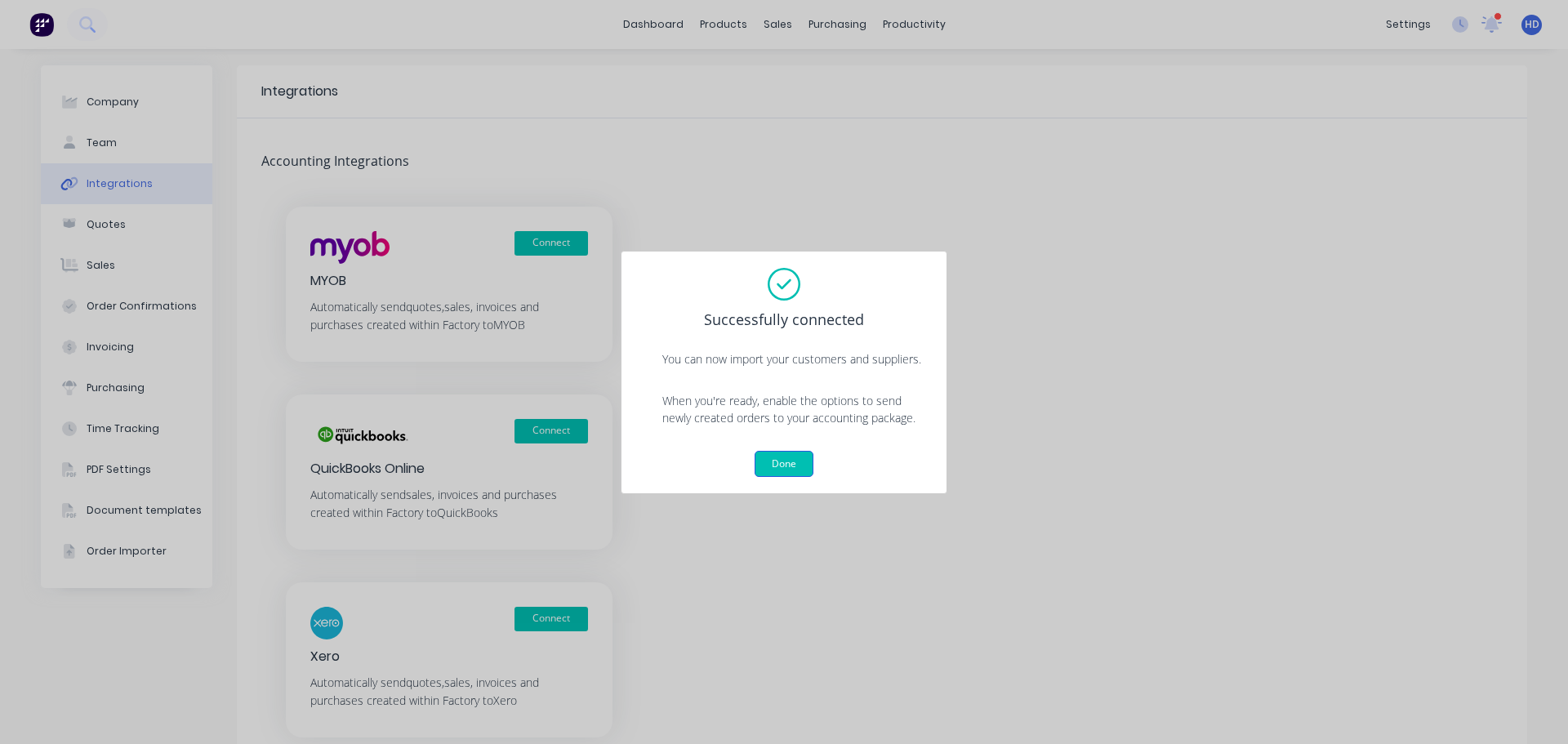
click at [774, 454] on button "Done" at bounding box center [784, 464] width 58 height 26
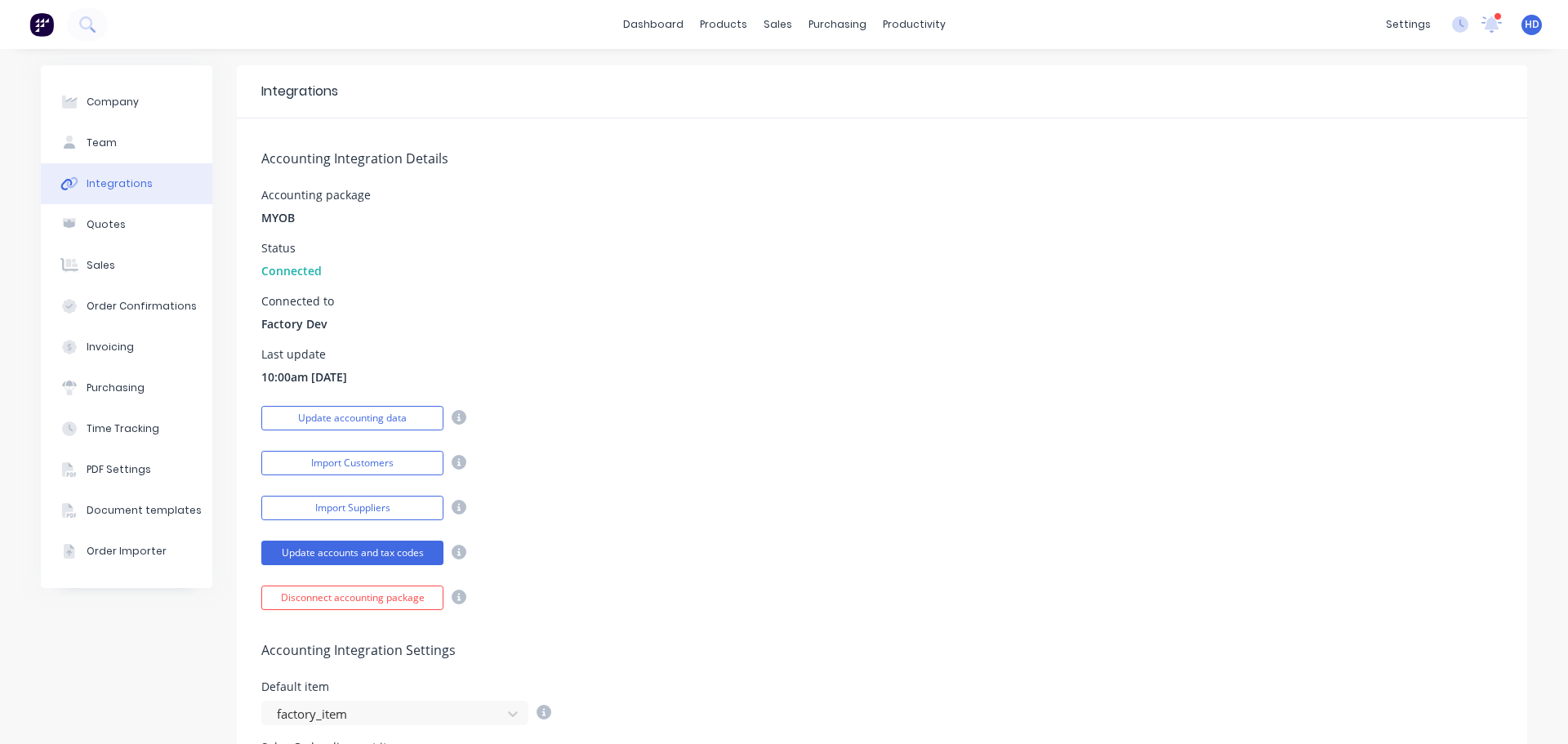
click at [916, 196] on div "Accounting package MYOB" at bounding box center [882, 208] width 1242 height 37
click at [643, 20] on link "dashboard" at bounding box center [653, 24] width 76 height 25
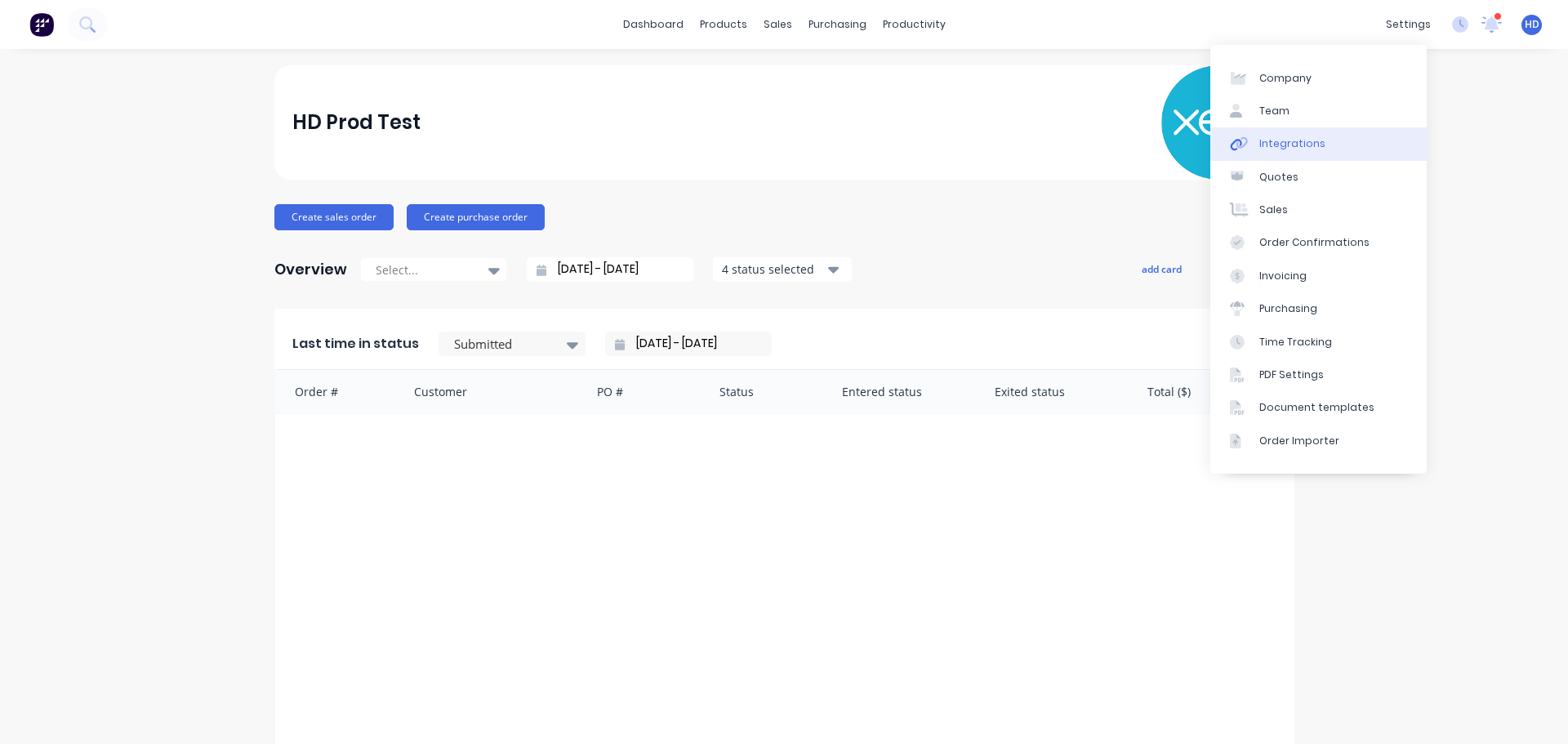
click at [1321, 138] on link "Integrations" at bounding box center [1319, 143] width 217 height 33
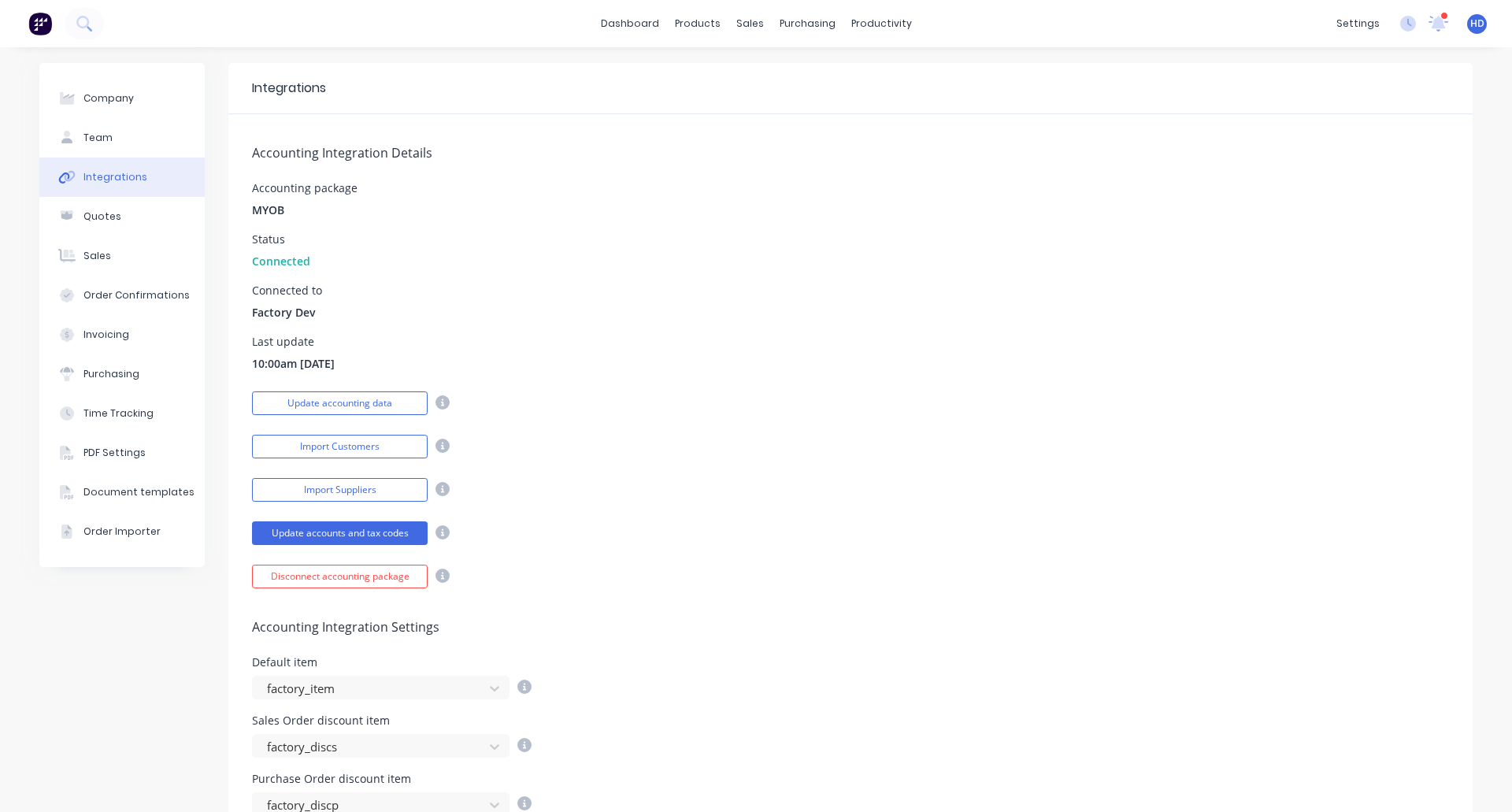
click at [761, 438] on div "Import Customers" at bounding box center [850, 444] width 1197 height 27
drag, startPoint x: 751, startPoint y: 445, endPoint x: 353, endPoint y: 529, distance: 406.8
click at [353, 529] on button "Update accounts and tax codes" at bounding box center [340, 533] width 176 height 24
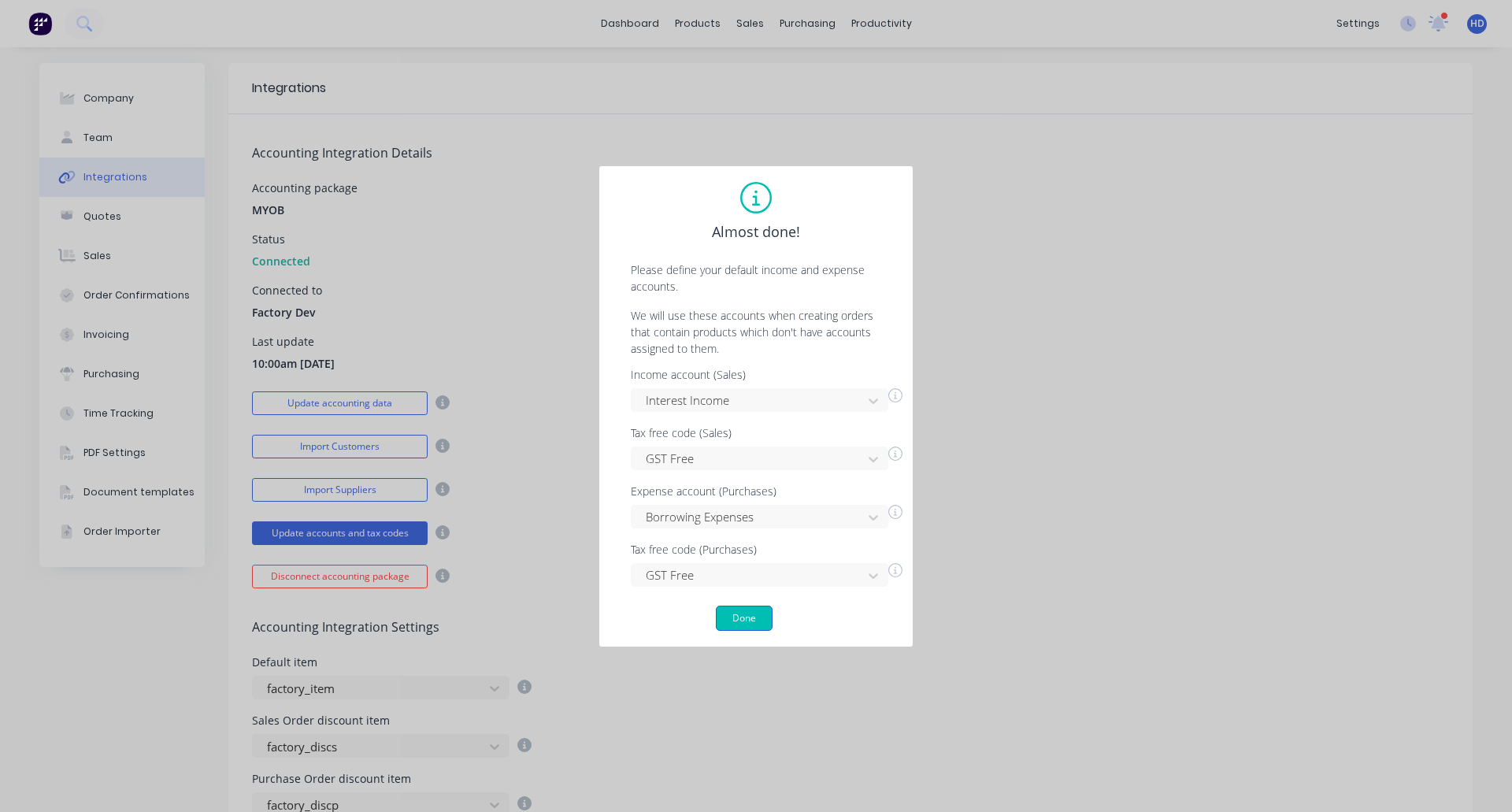
click at [746, 611] on button "Done" at bounding box center [744, 618] width 56 height 25
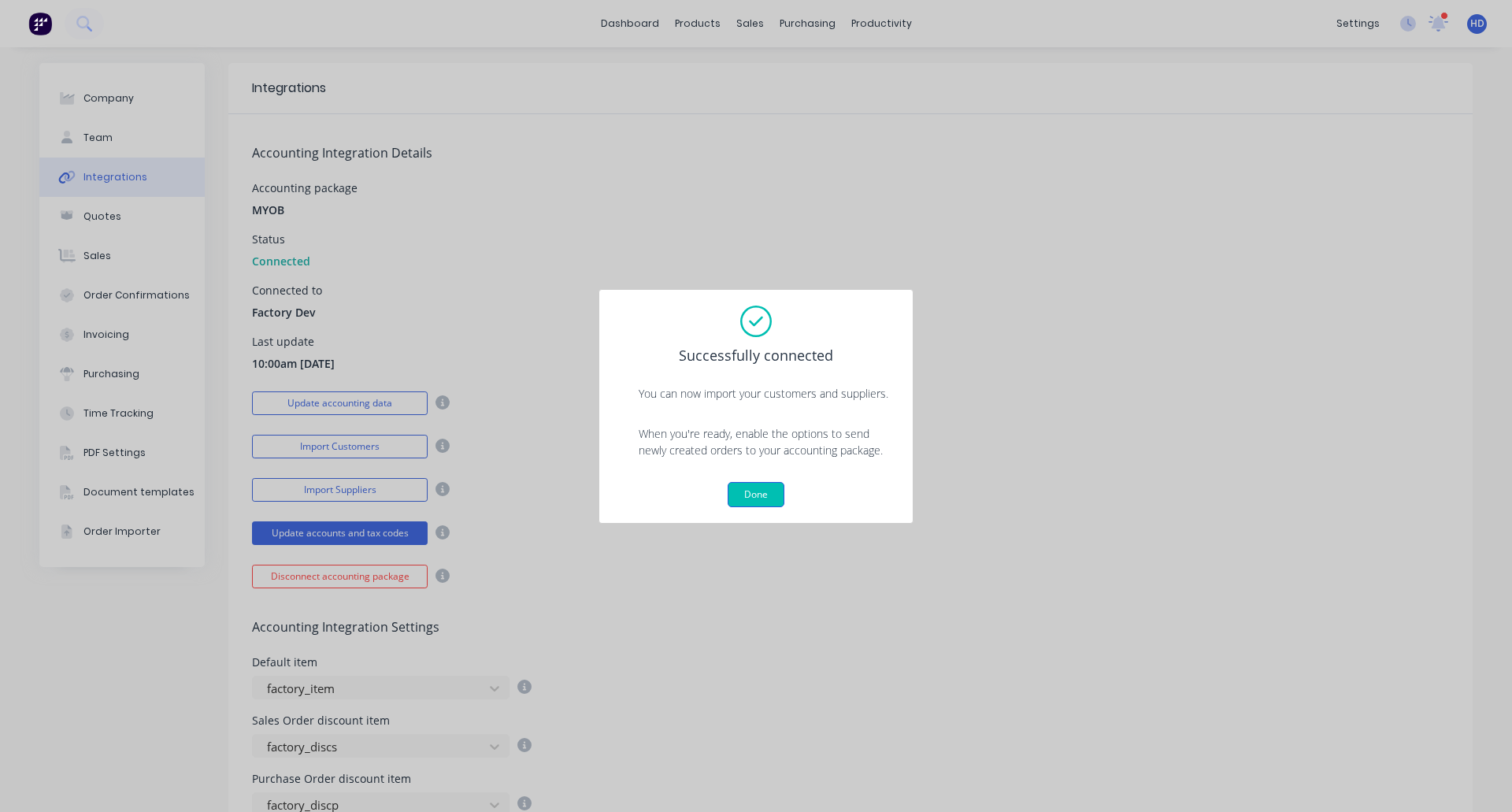
click at [767, 492] on button "Done" at bounding box center [756, 495] width 56 height 25
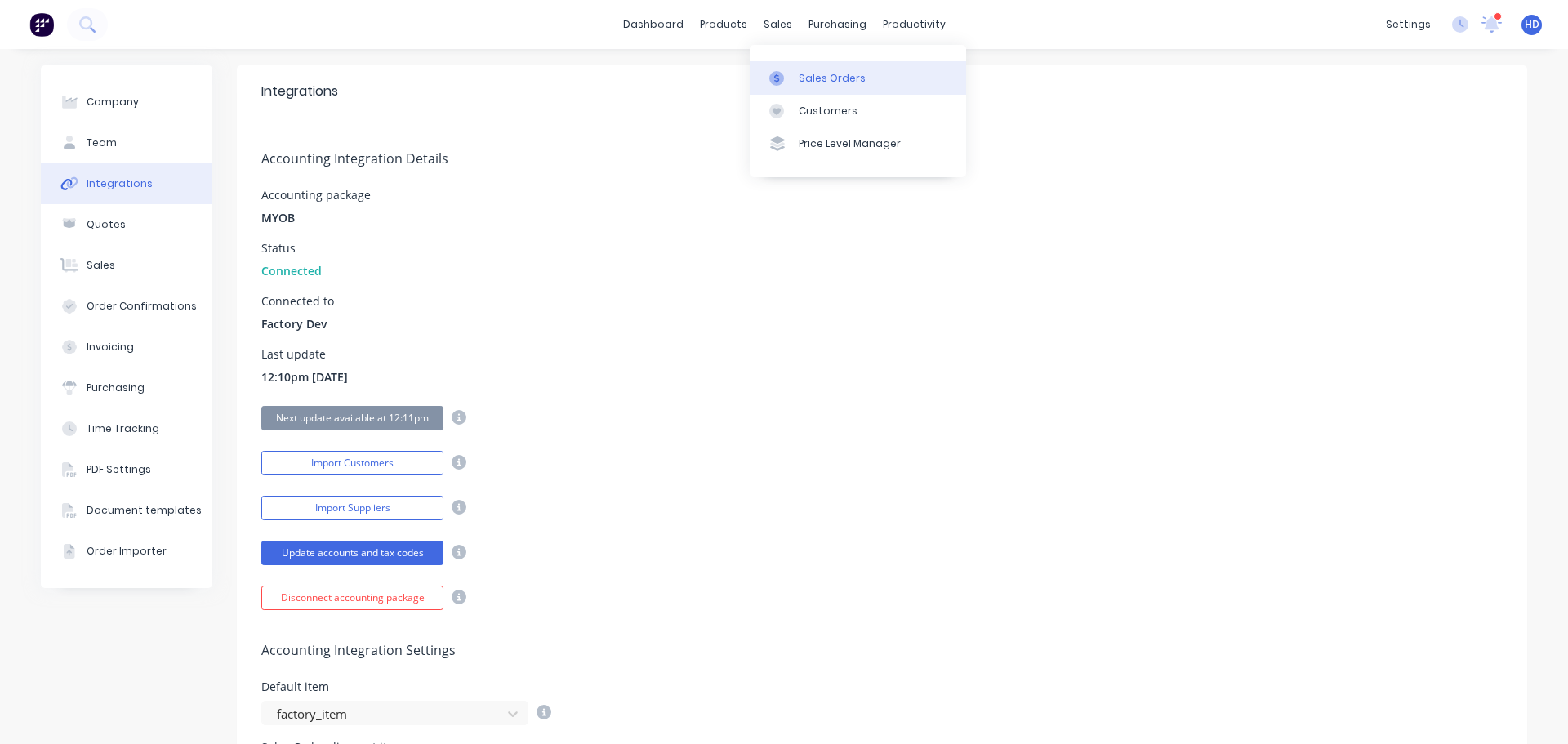
click at [828, 82] on div "Sales Orders" at bounding box center [833, 78] width 67 height 15
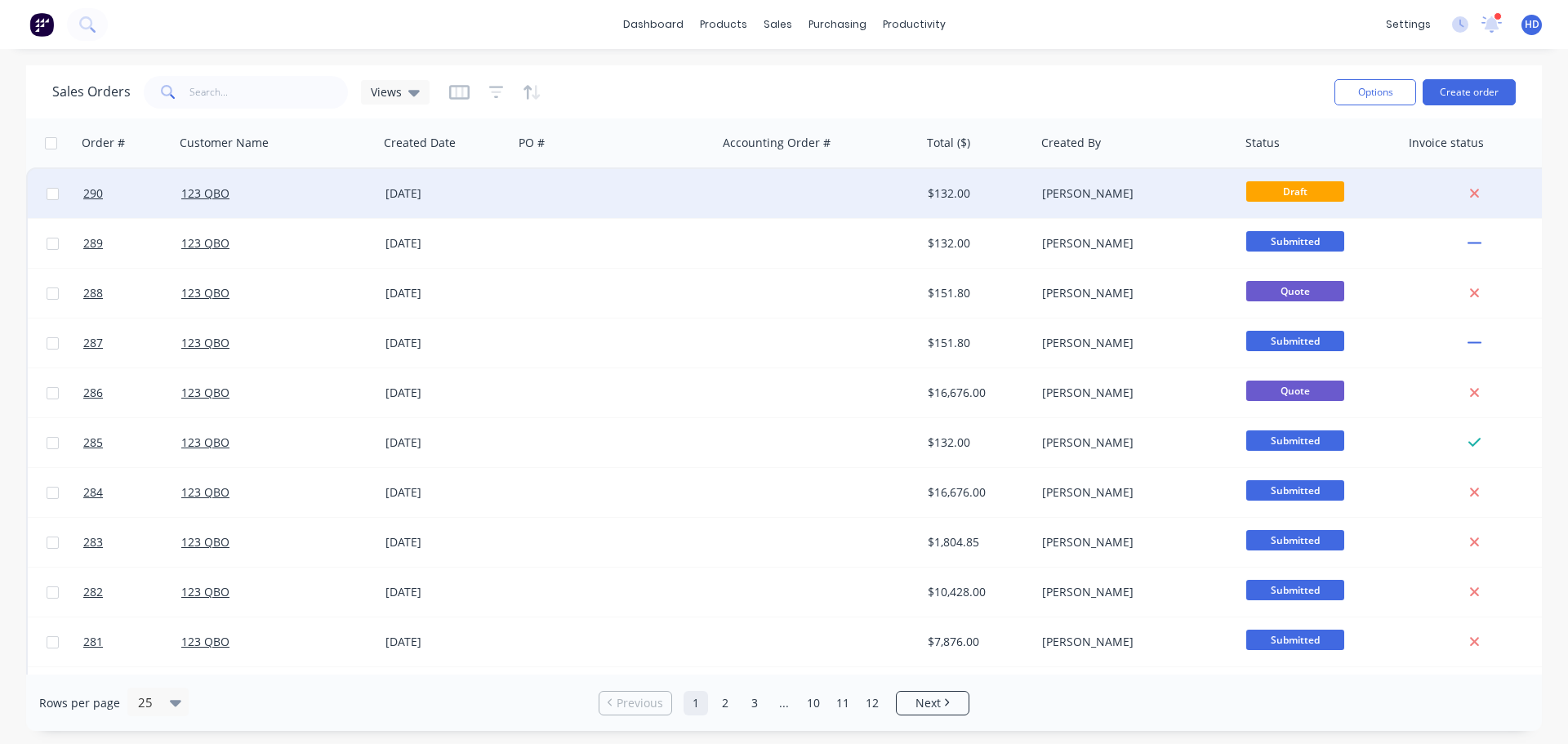
click at [282, 195] on div "123 QBO" at bounding box center [272, 193] width 181 height 16
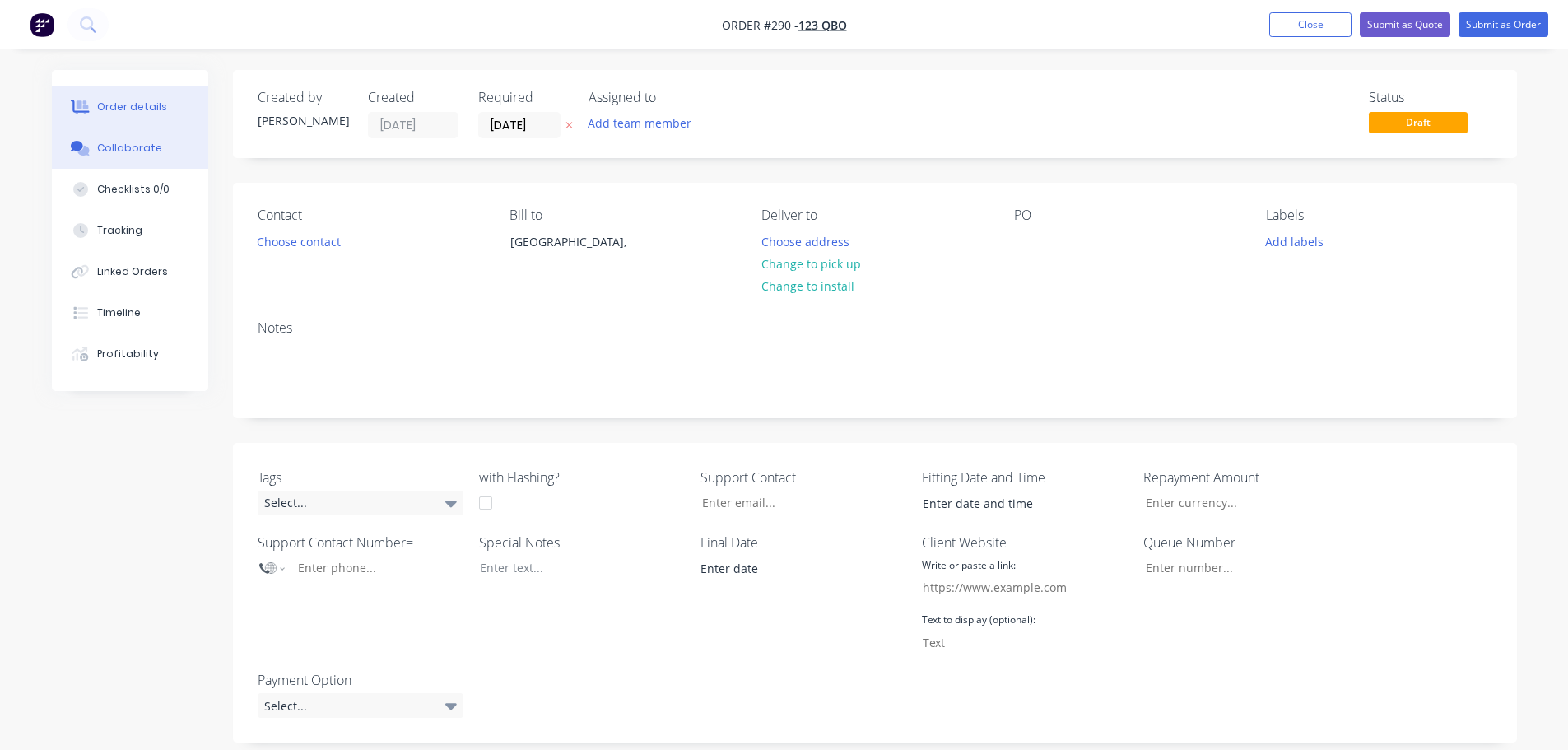
click at [162, 147] on button "Collaborate" at bounding box center [130, 148] width 157 height 42
